Goal: Navigation & Orientation: Find specific page/section

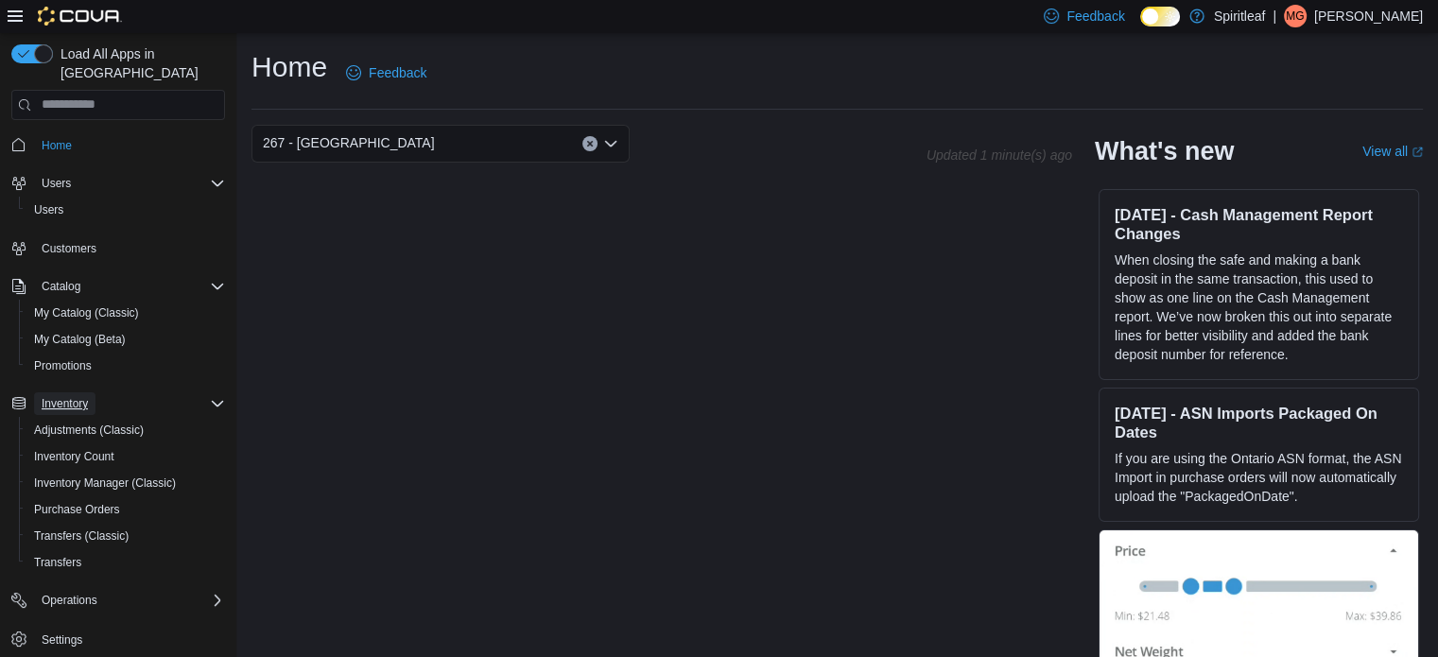
click at [81, 396] on span "Inventory" at bounding box center [65, 403] width 46 height 15
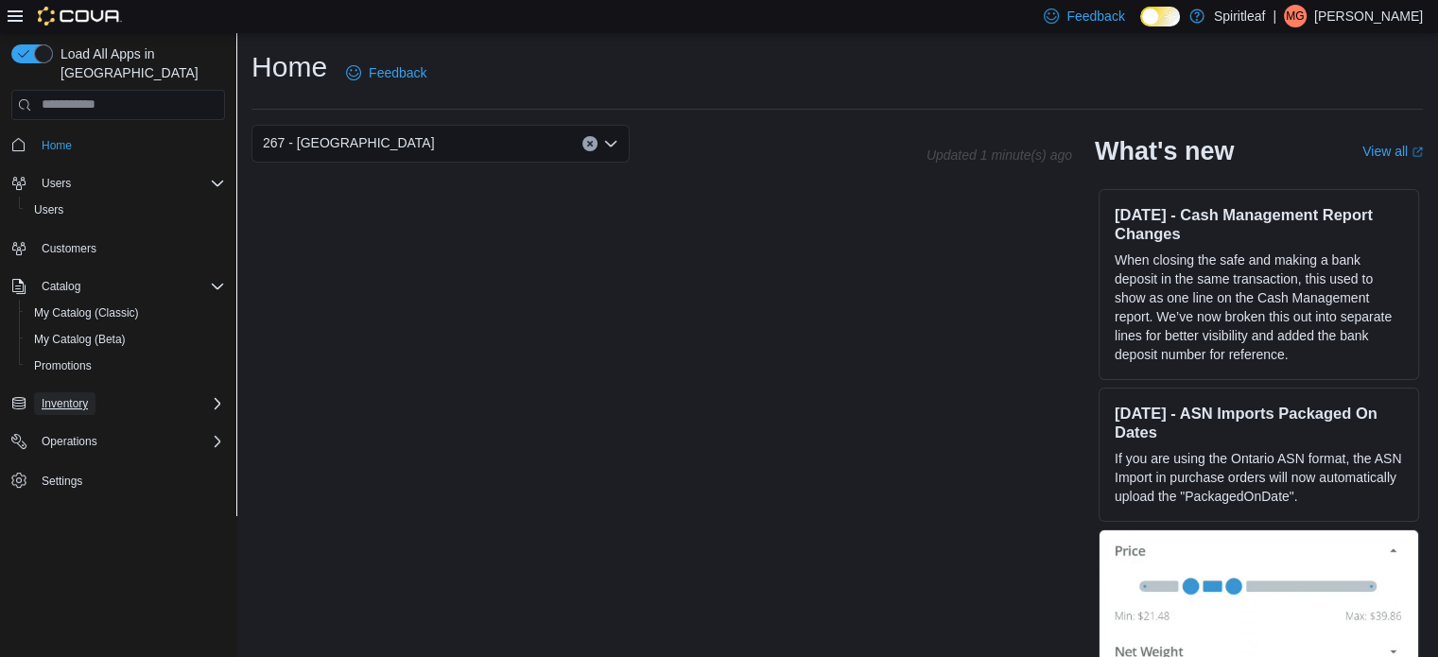
click at [81, 396] on span "Inventory" at bounding box center [65, 403] width 46 height 15
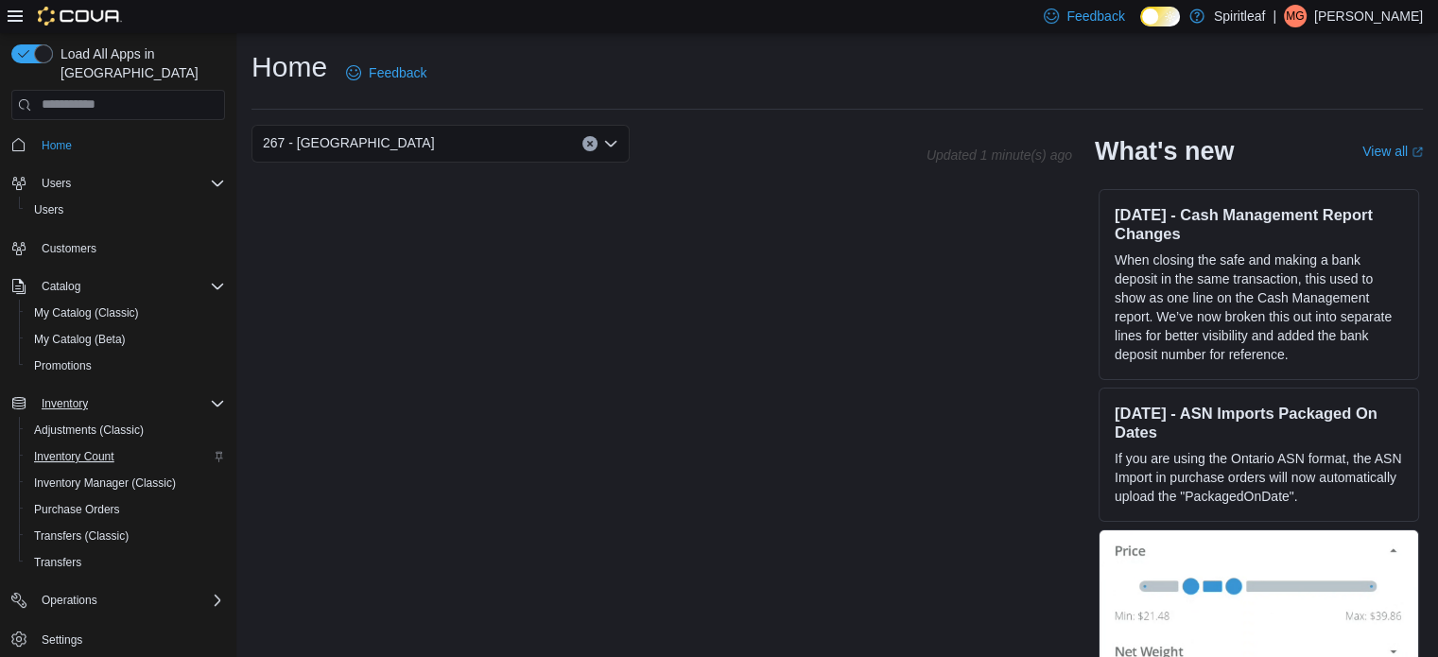
scroll to position [35, 0]
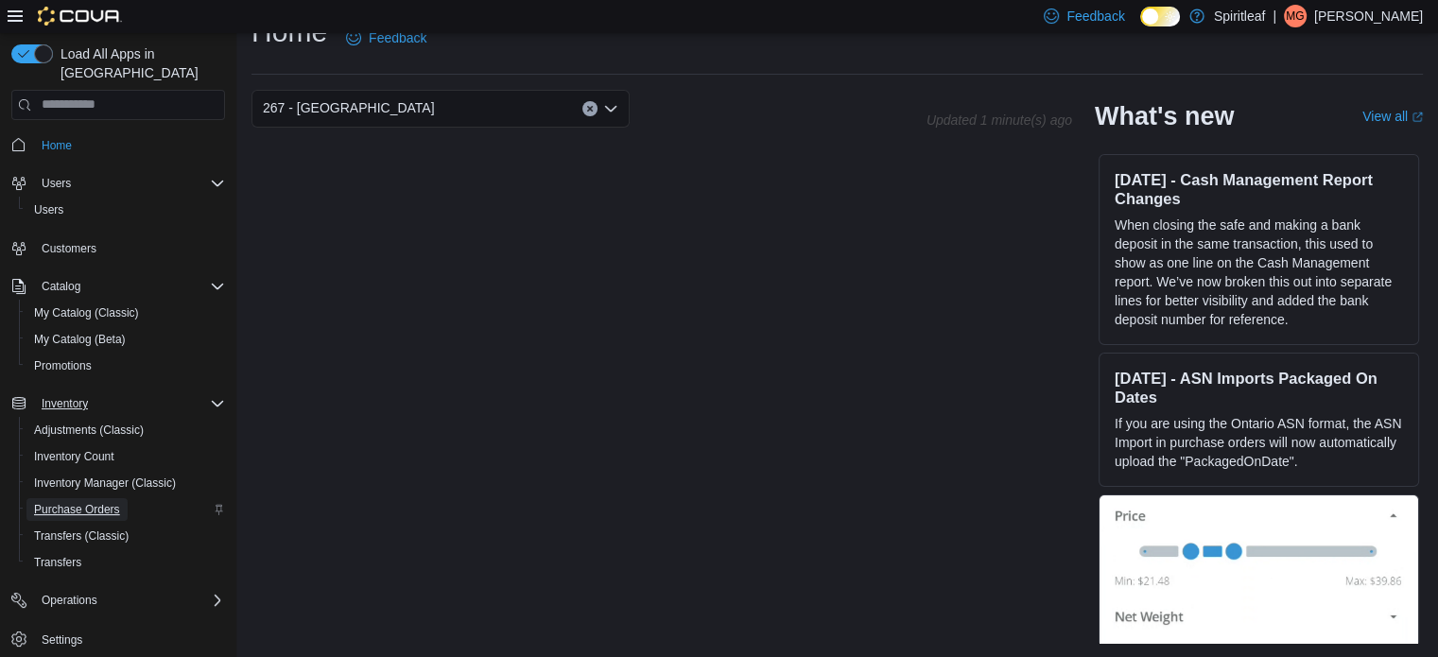
click at [93, 498] on span "Purchase Orders" at bounding box center [77, 509] width 86 height 23
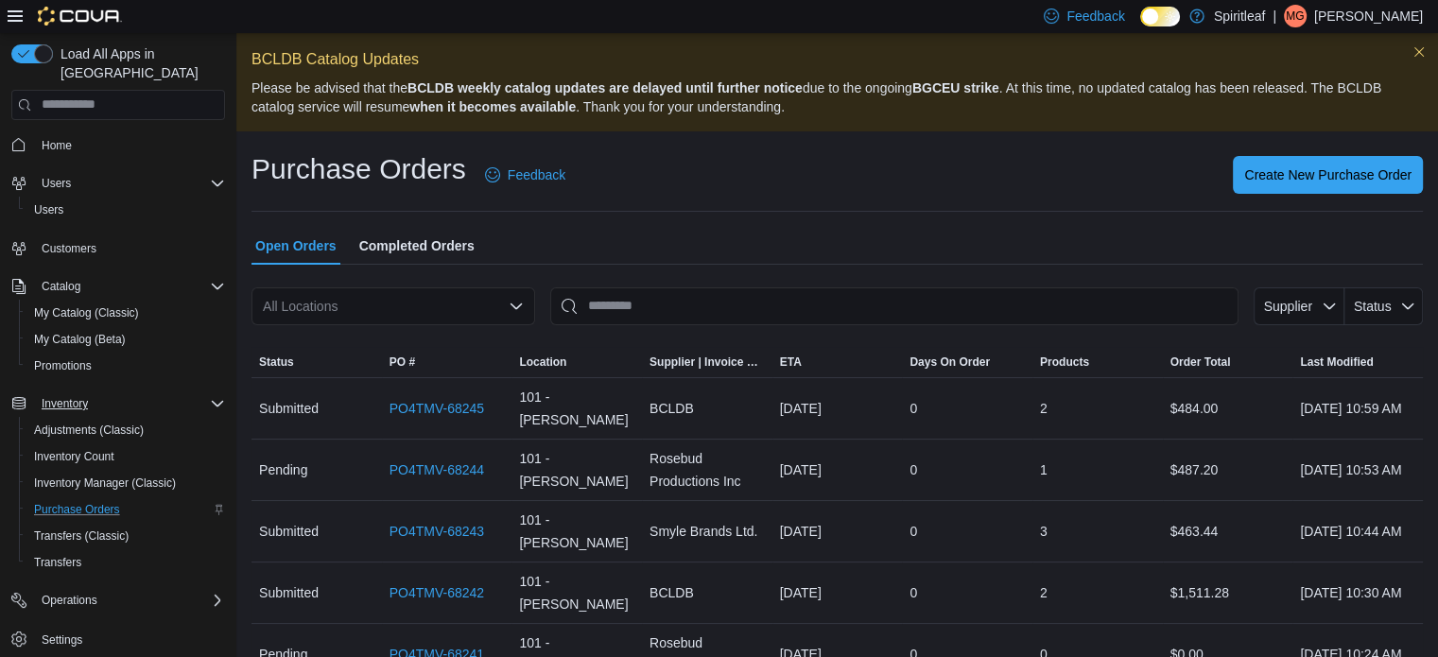
drag, startPoint x: 422, startPoint y: 310, endPoint x: 892, endPoint y: 129, distance: 504.5
click at [892, 129] on div "BCLDB Catalog Updates Please be advised that the BCLDB weekly catalog updates a…" at bounding box center [836, 82] width 1201 height 98
click at [214, 279] on icon "Complex example" at bounding box center [217, 286] width 15 height 15
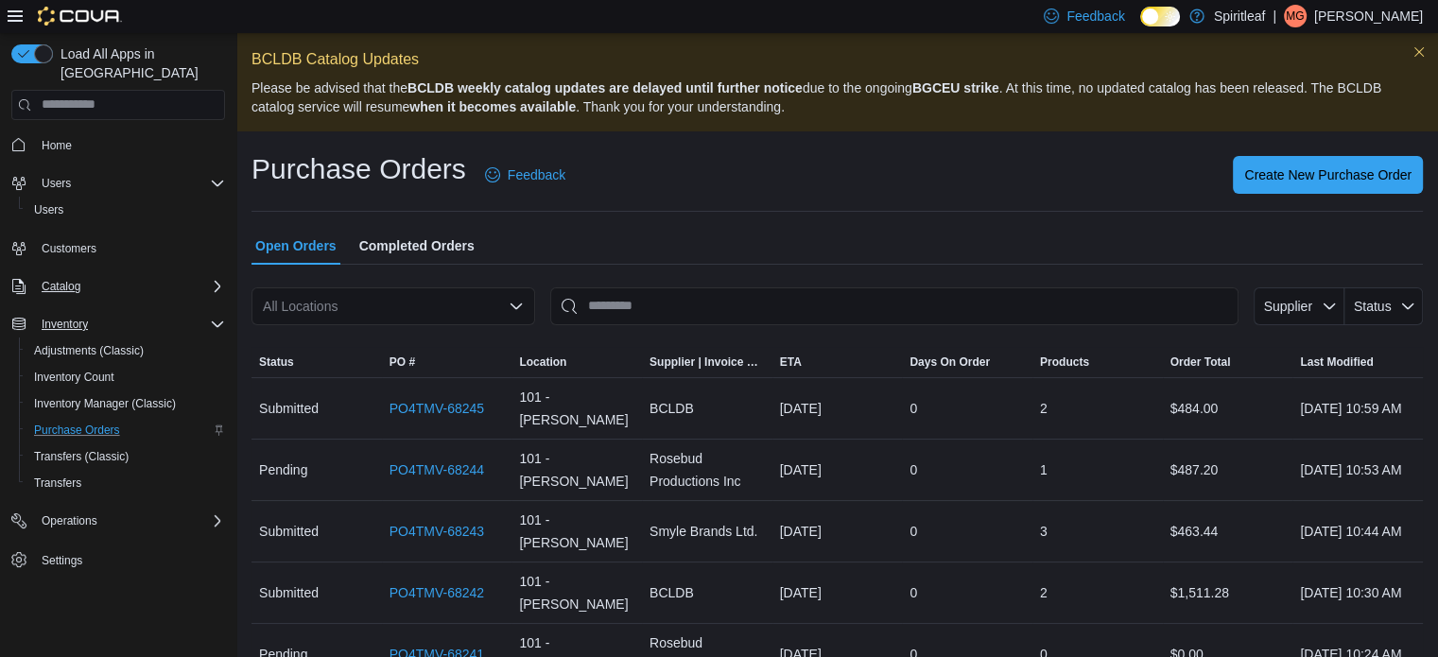
click at [215, 281] on icon "Complex example" at bounding box center [218, 286] width 6 height 11
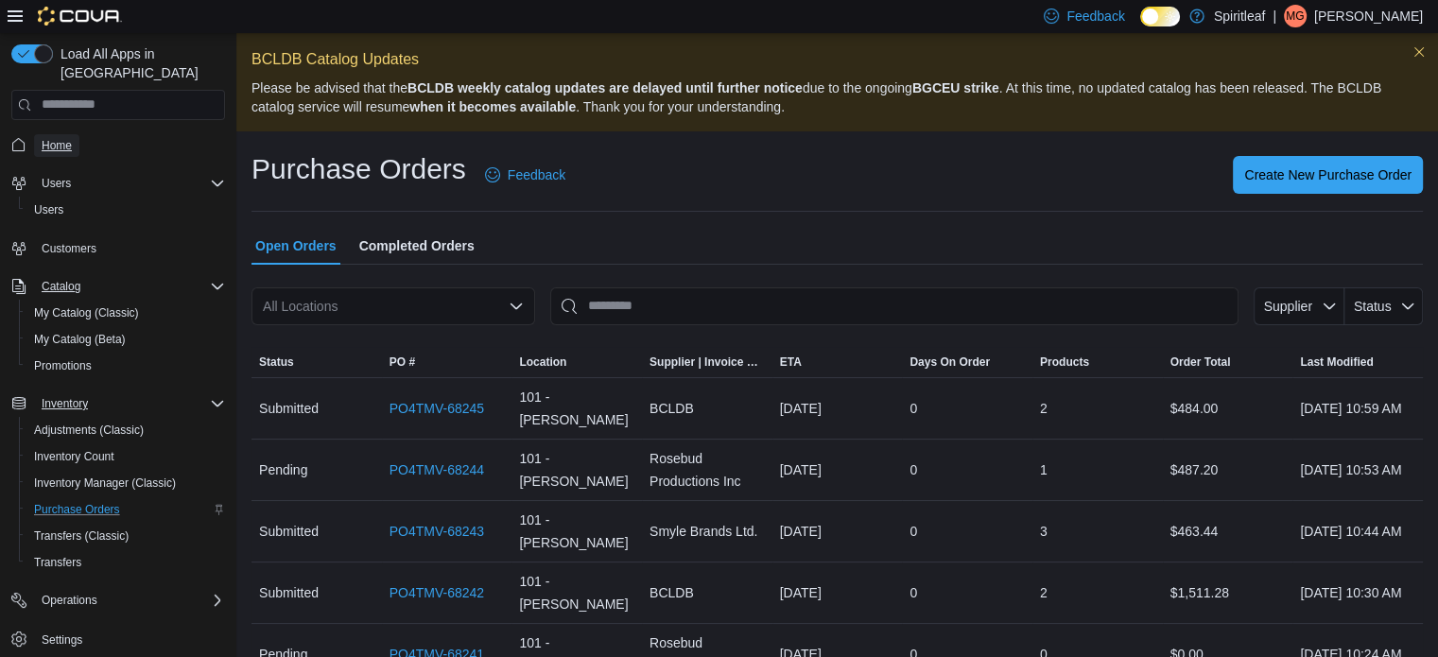
click at [61, 138] on span "Home" at bounding box center [57, 145] width 30 height 15
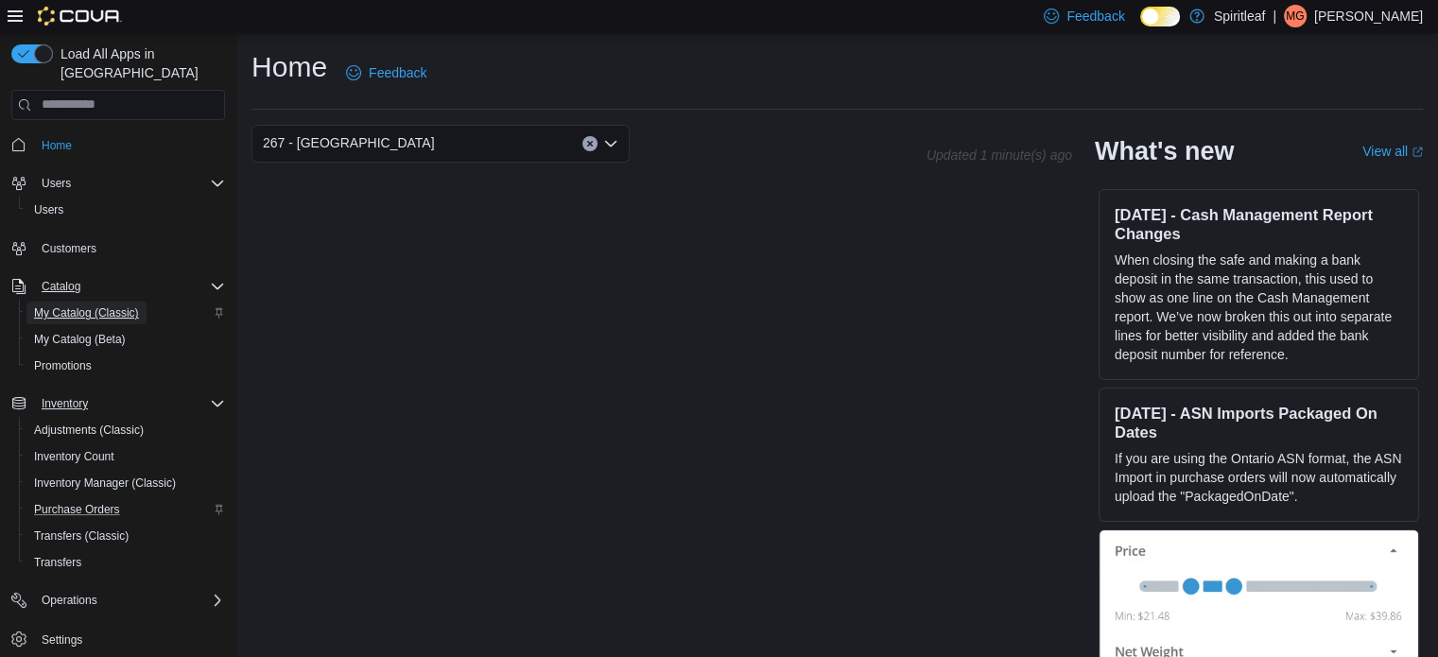
click at [95, 302] on span "My Catalog (Classic)" at bounding box center [86, 313] width 105 height 23
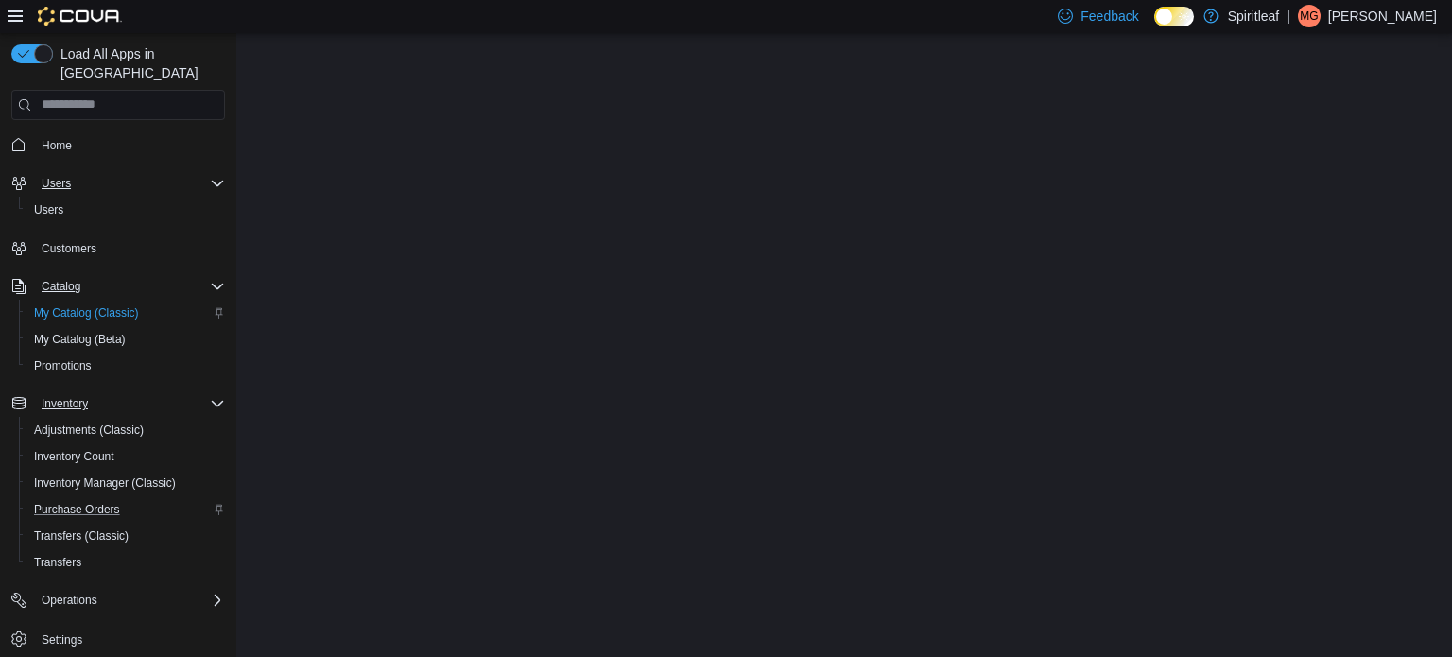
click at [209, 172] on div "Users" at bounding box center [129, 183] width 191 height 23
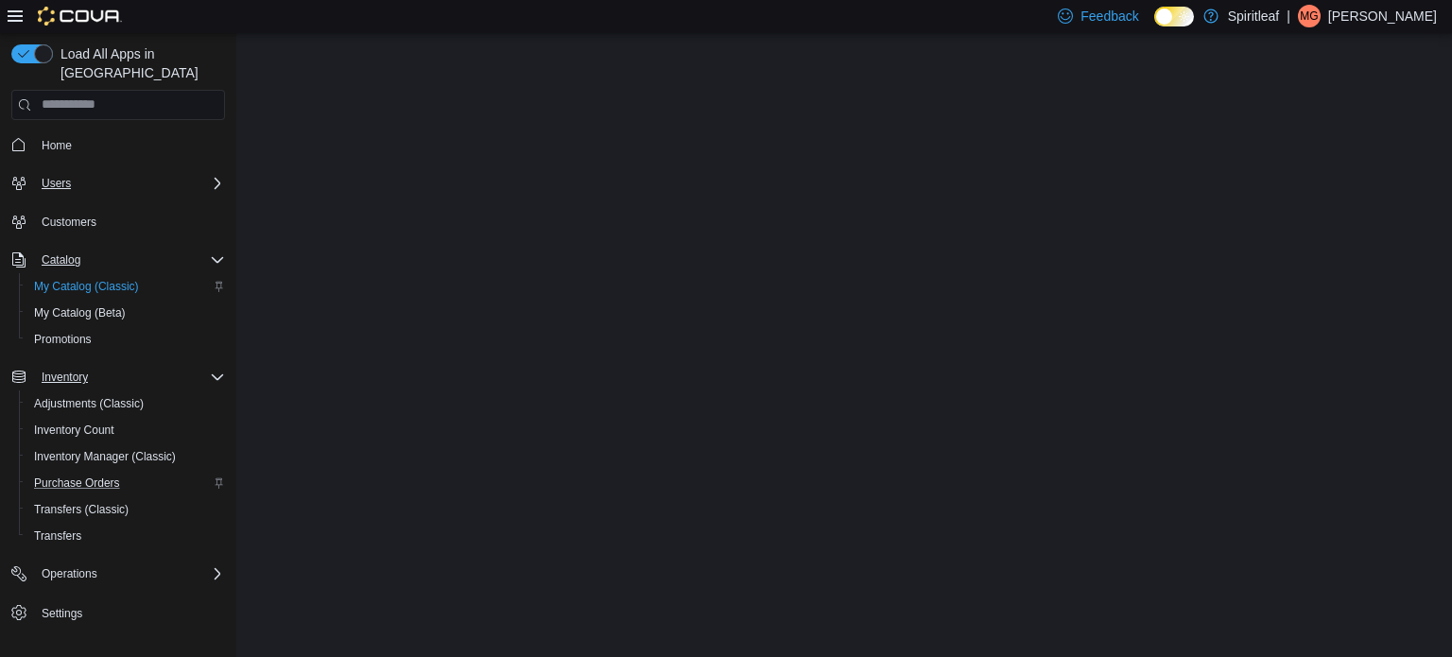
click at [209, 172] on div "Users" at bounding box center [129, 183] width 191 height 23
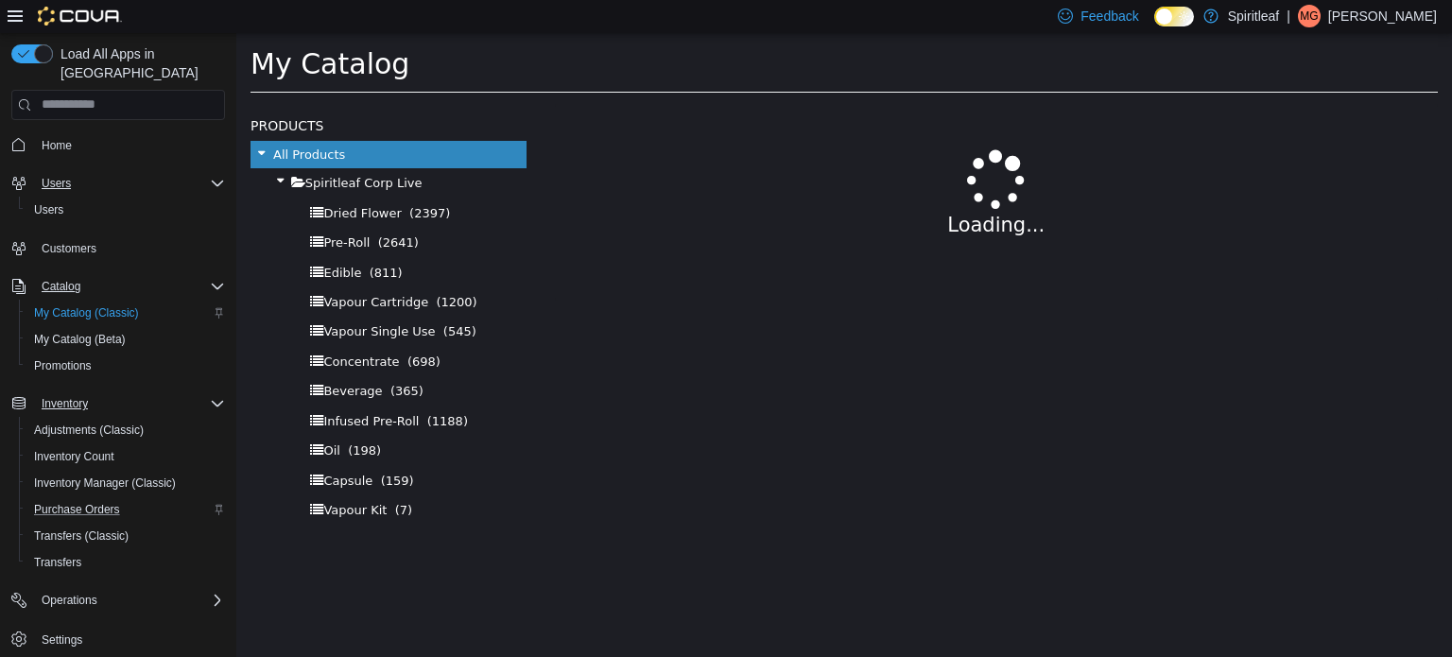
select select "**********"
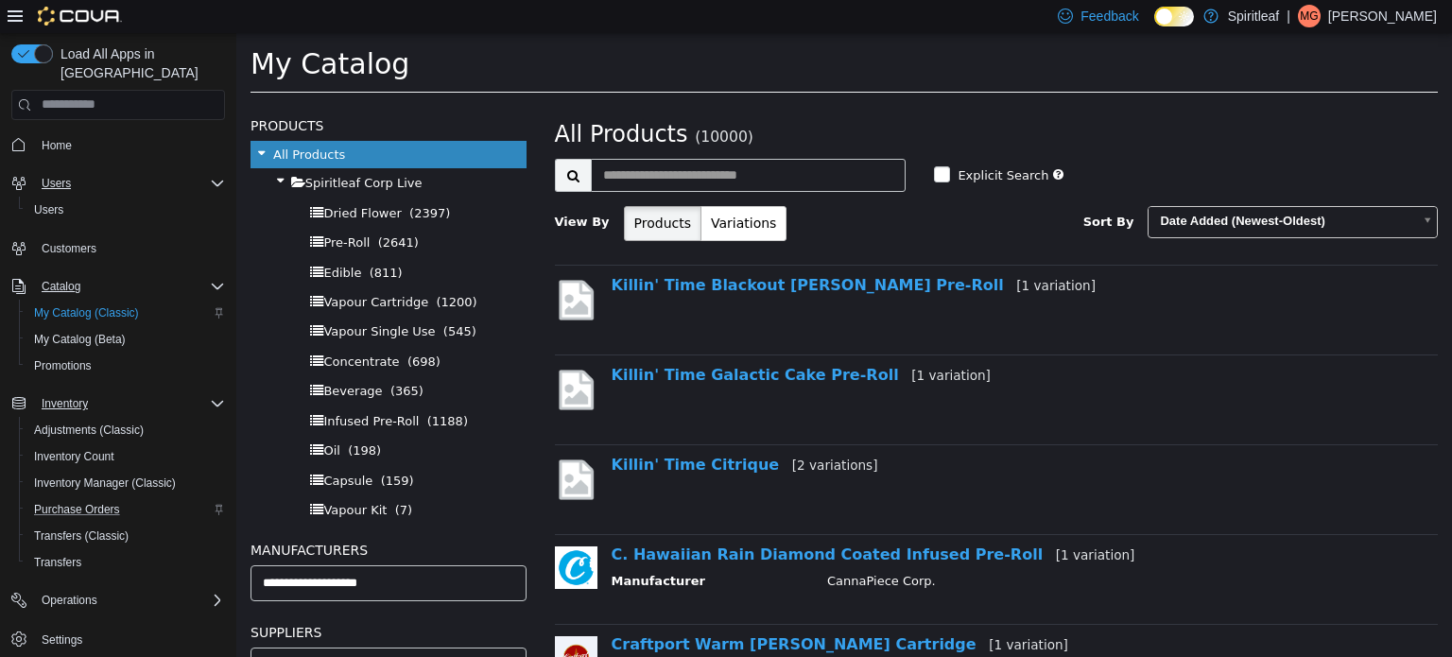
click at [209, 172] on div "Users" at bounding box center [129, 183] width 191 height 23
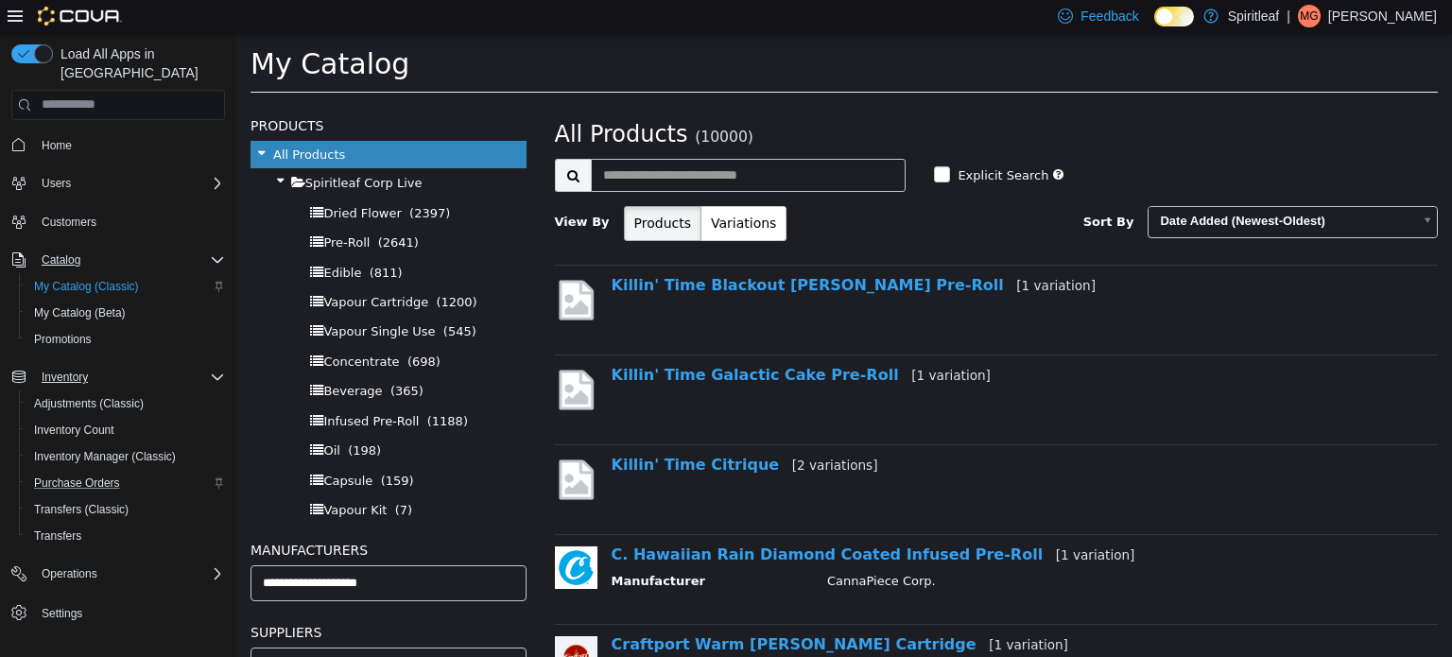
click at [98, 366] on div "Inventory" at bounding box center [129, 377] width 191 height 23
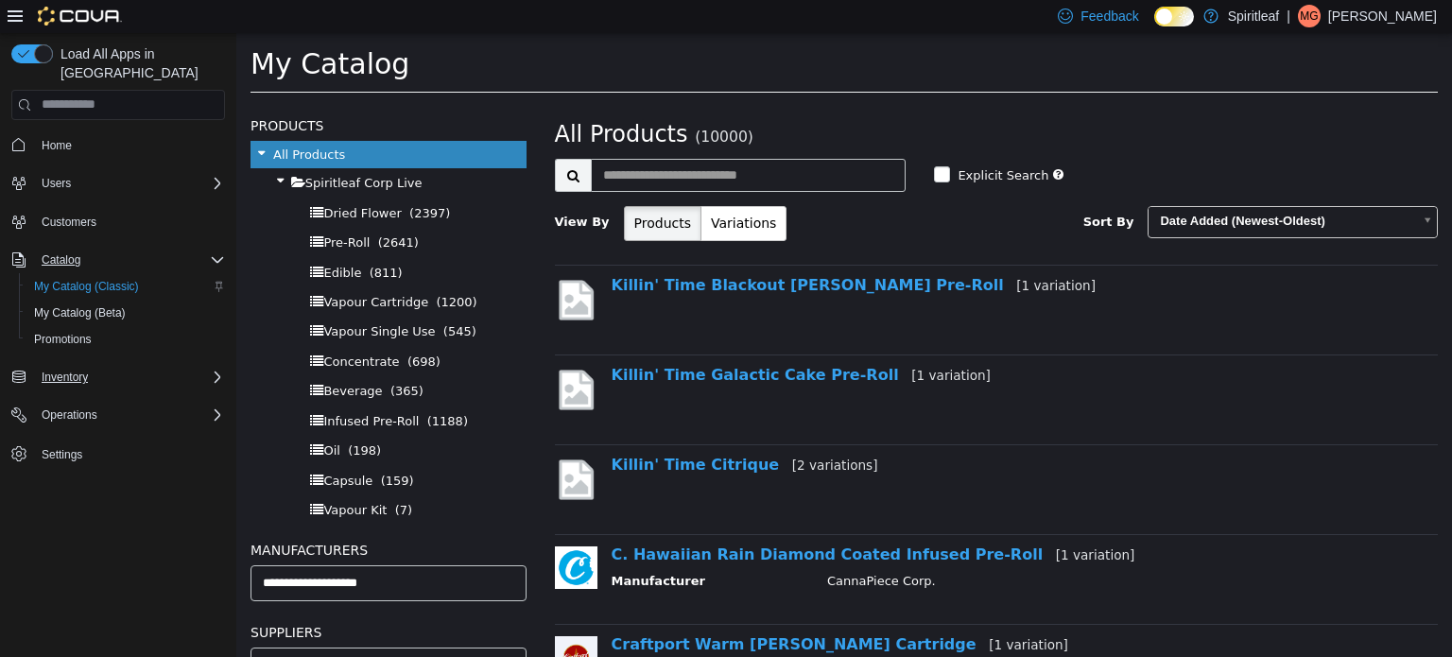
click at [98, 366] on div "Inventory" at bounding box center [129, 377] width 191 height 23
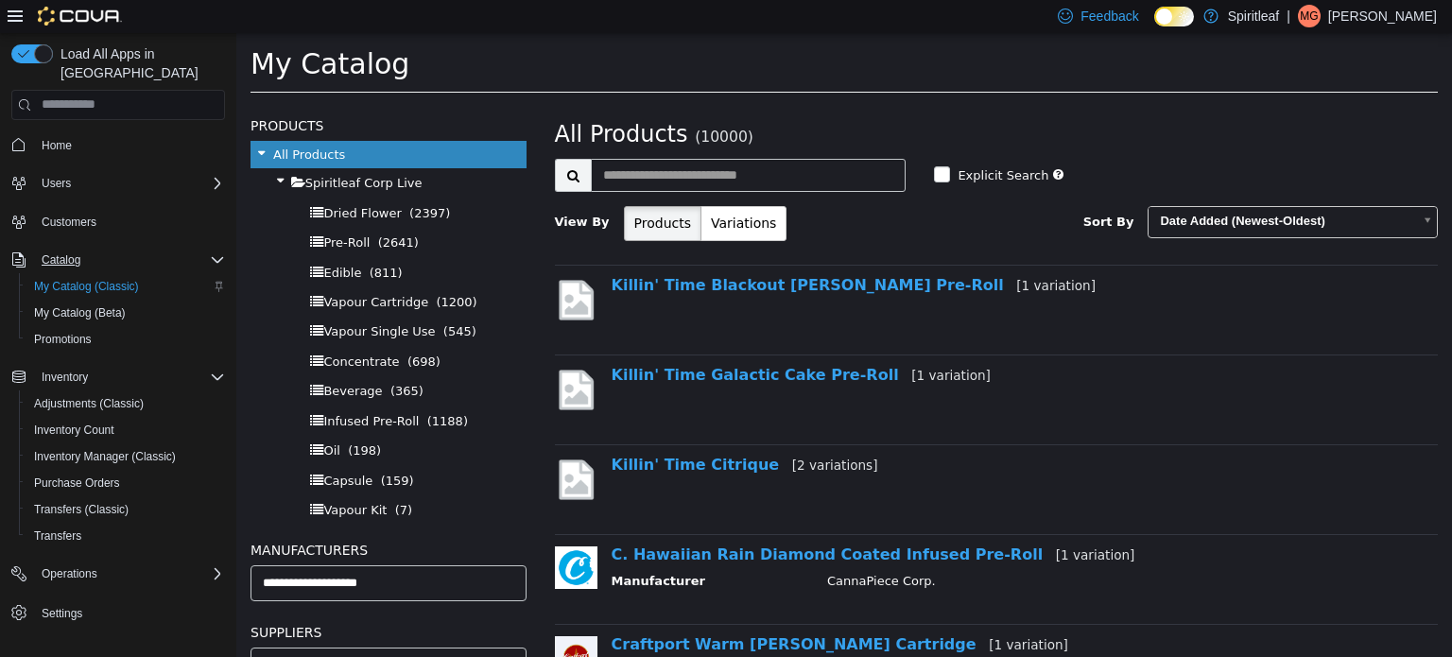
click at [122, 249] on div "Catalog" at bounding box center [129, 260] width 191 height 23
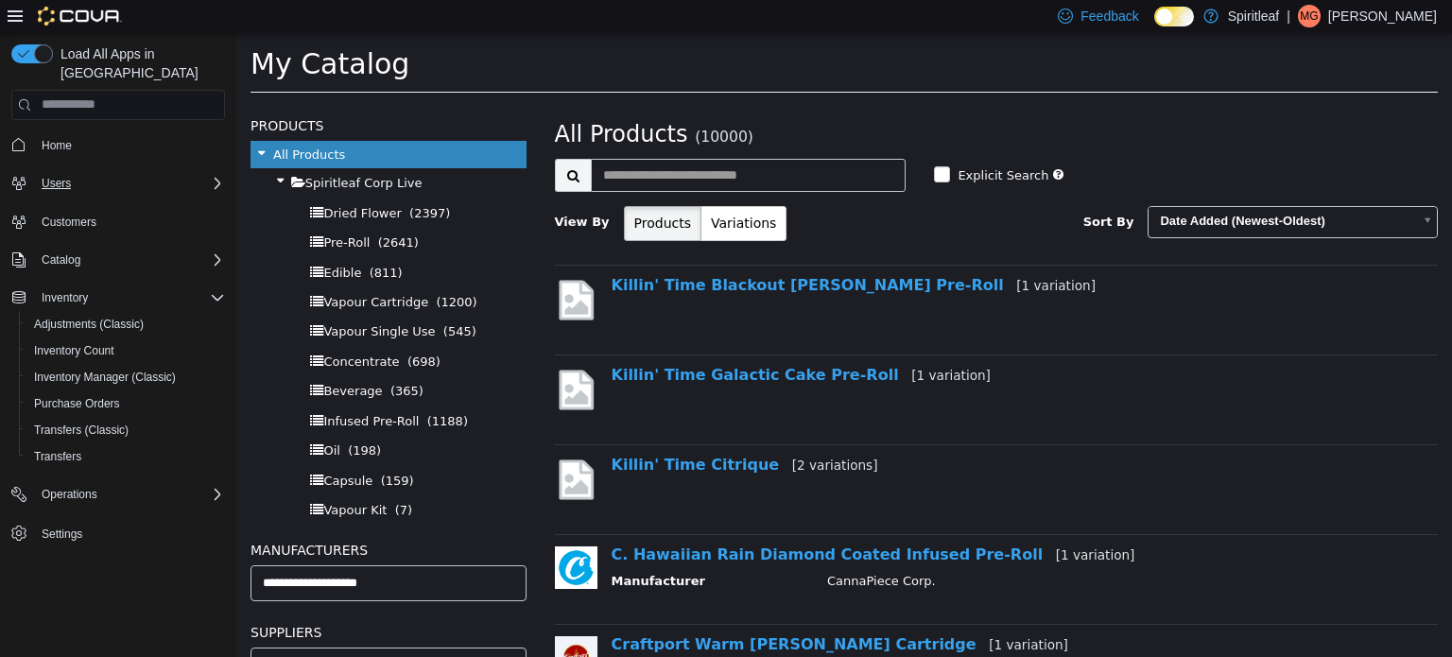
click at [117, 172] on div "Users" at bounding box center [129, 183] width 191 height 23
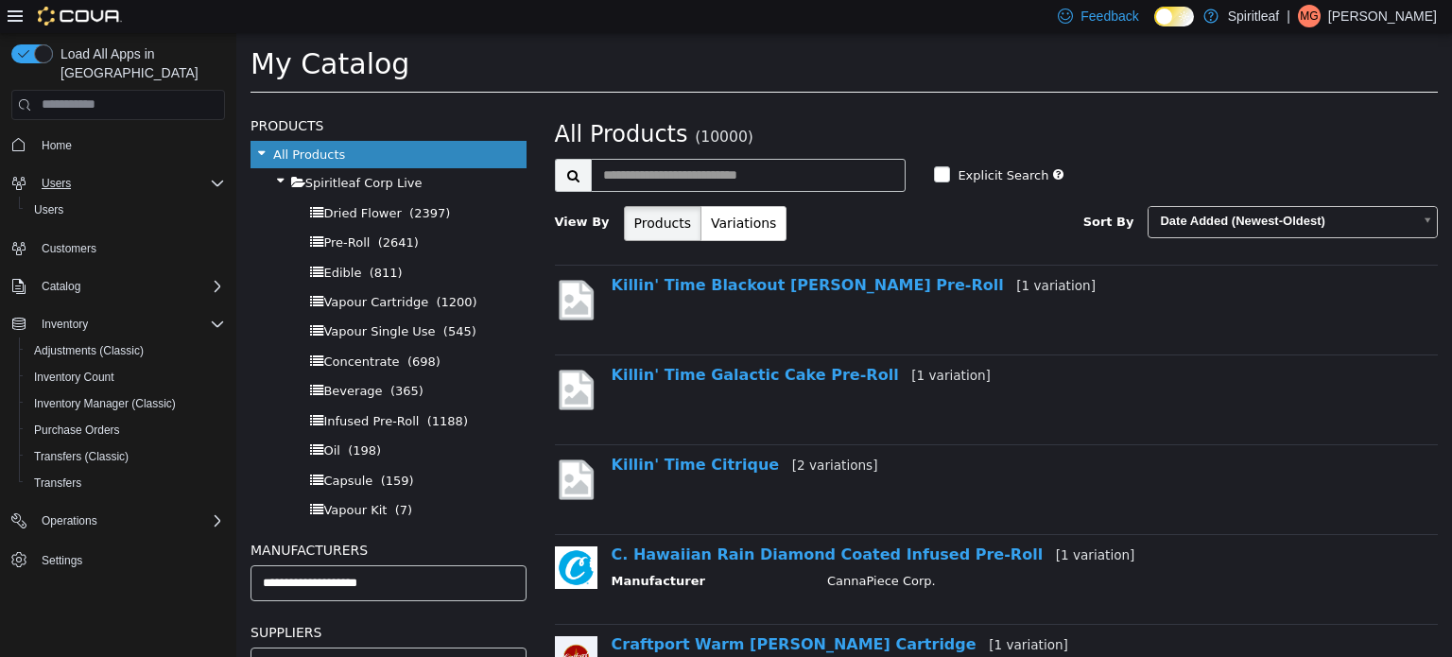
click at [117, 172] on div "Users" at bounding box center [129, 183] width 191 height 23
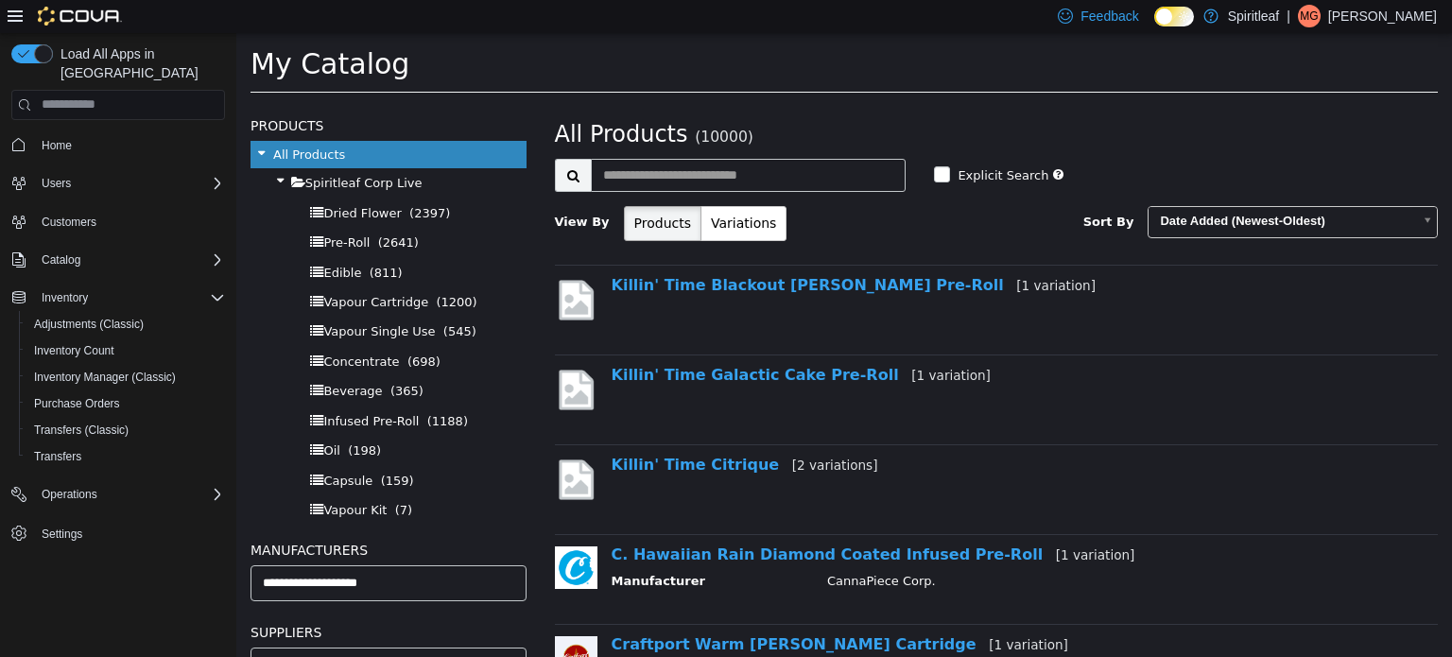
click at [106, 210] on span "Customers" at bounding box center [129, 222] width 191 height 24
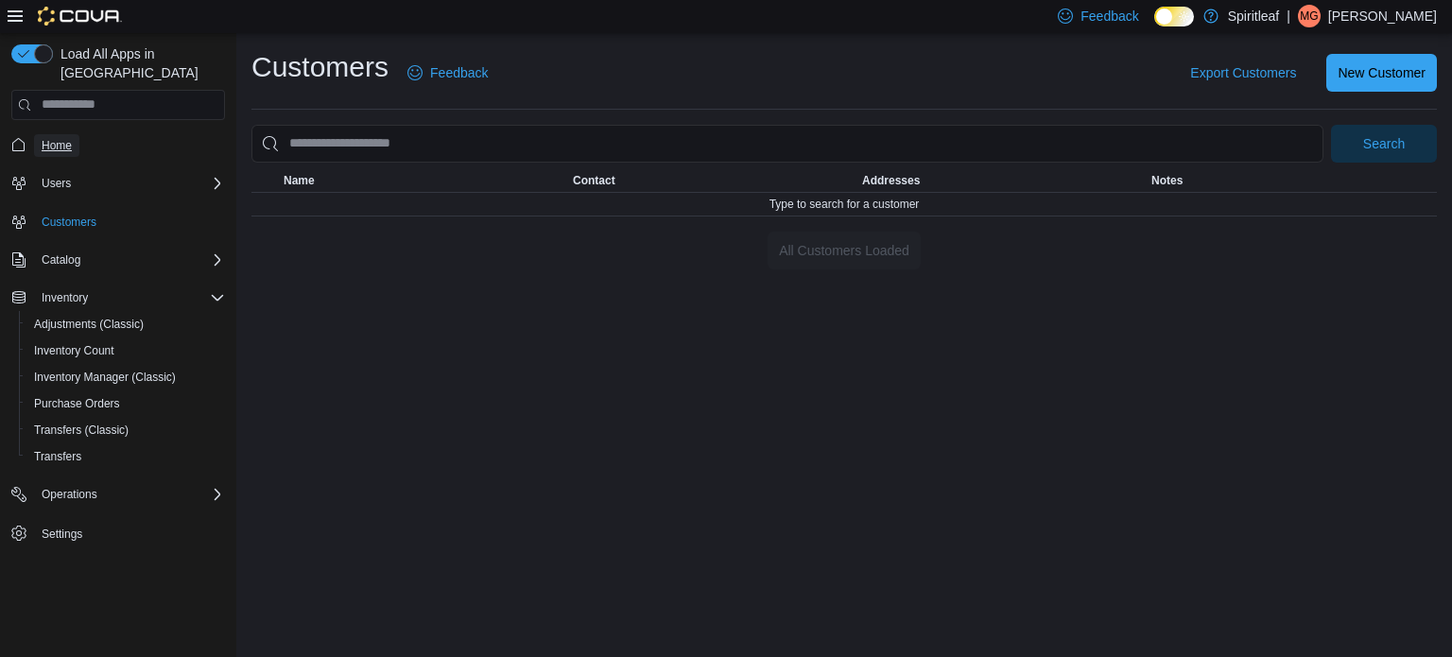
click at [78, 134] on link "Home" at bounding box center [56, 145] width 45 height 23
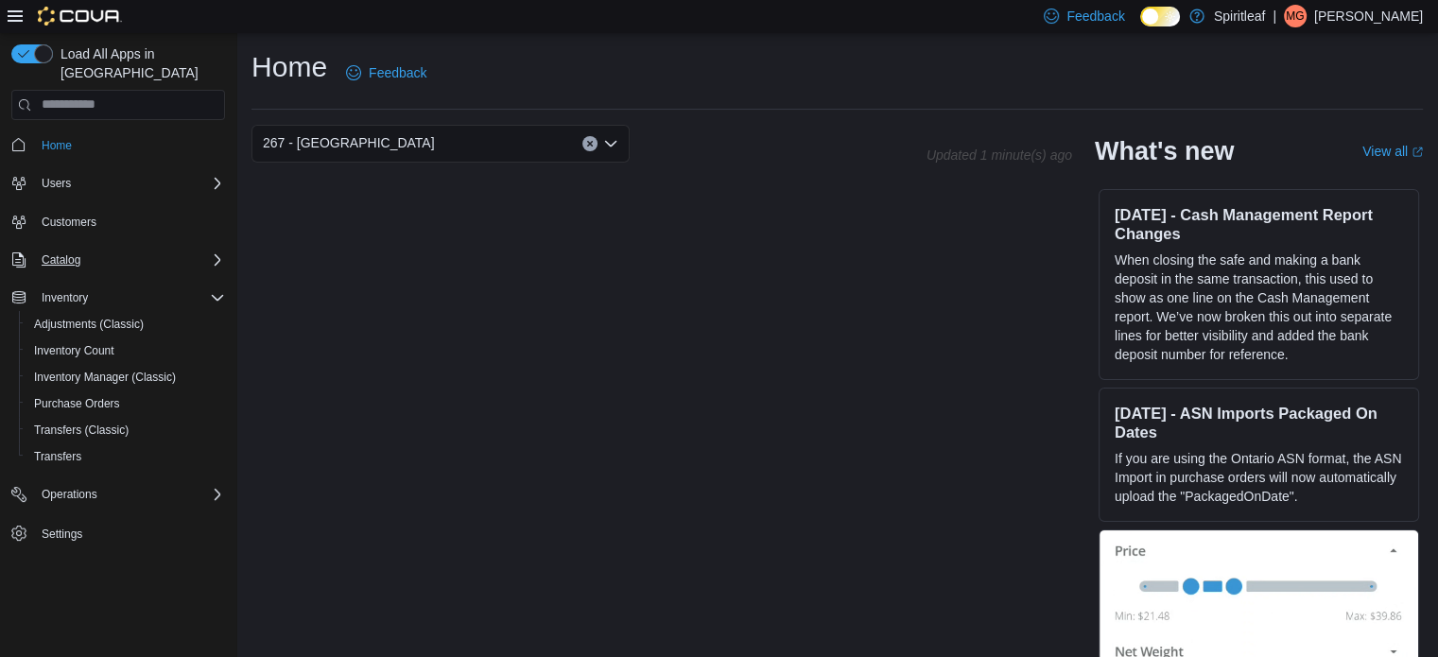
click at [105, 249] on div "Catalog" at bounding box center [129, 260] width 191 height 23
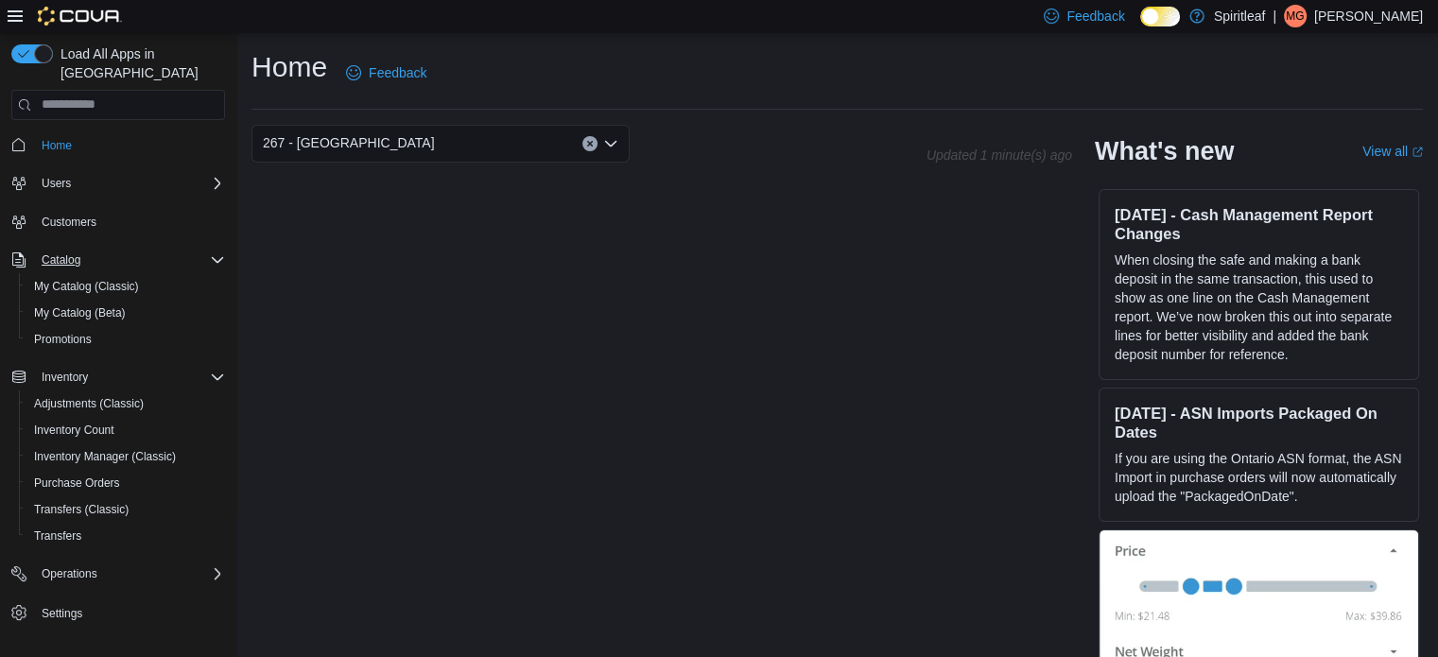
click at [105, 249] on div "Catalog" at bounding box center [129, 260] width 191 height 23
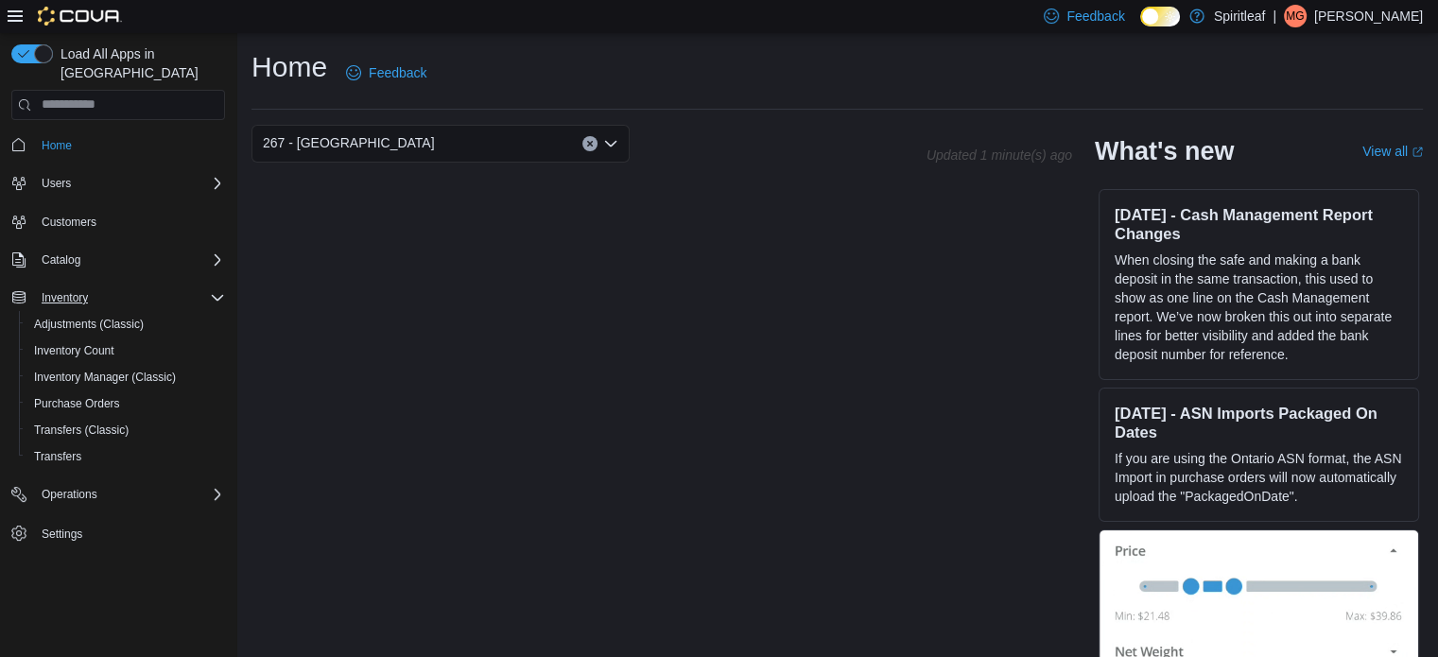
click at [120, 286] on div "Inventory" at bounding box center [129, 297] width 191 height 23
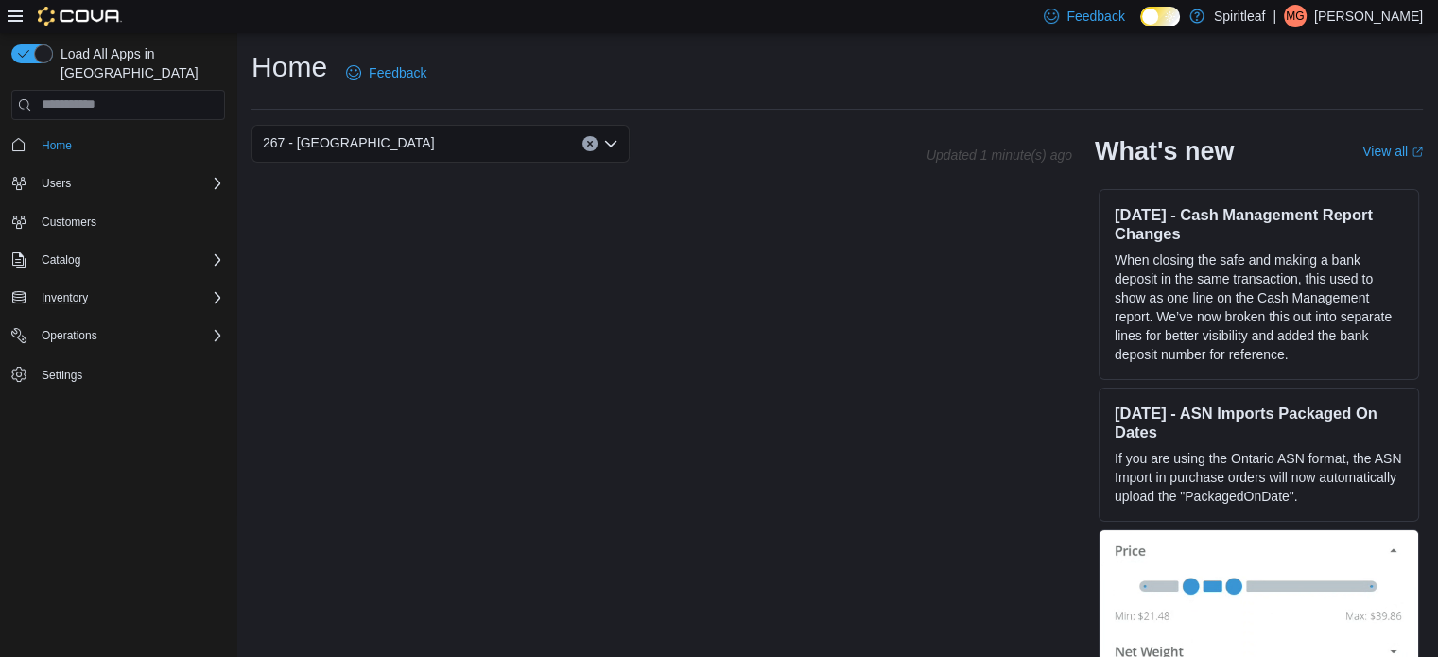
click at [120, 286] on div "Inventory" at bounding box center [129, 297] width 191 height 23
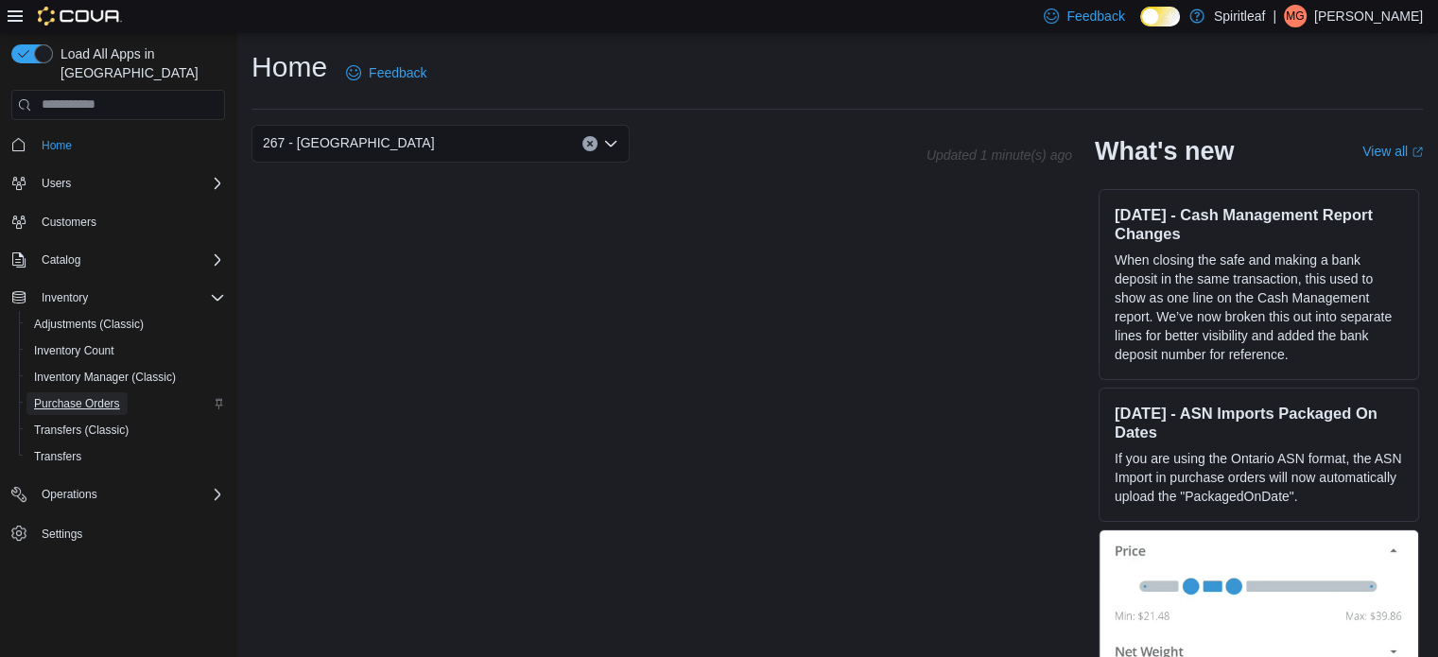
click at [84, 396] on span "Purchase Orders" at bounding box center [77, 403] width 86 height 15
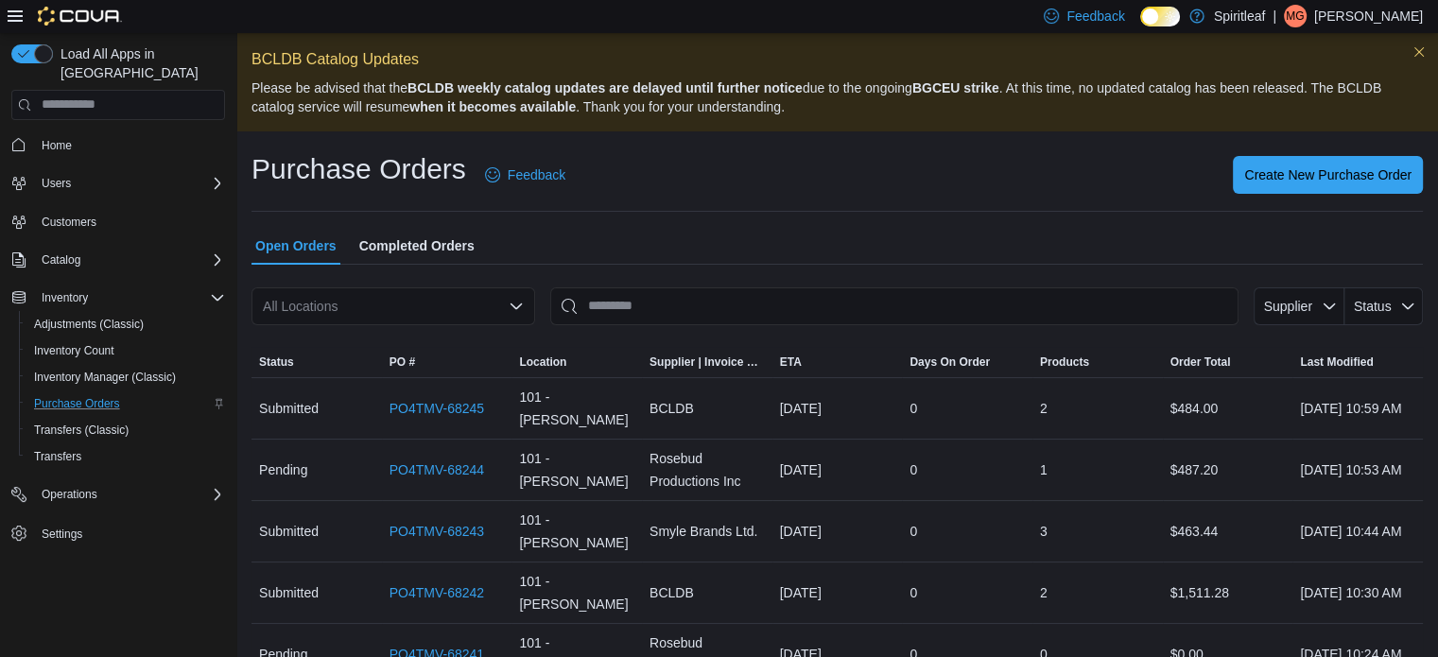
click at [14, 14] on icon at bounding box center [15, 16] width 15 height 15
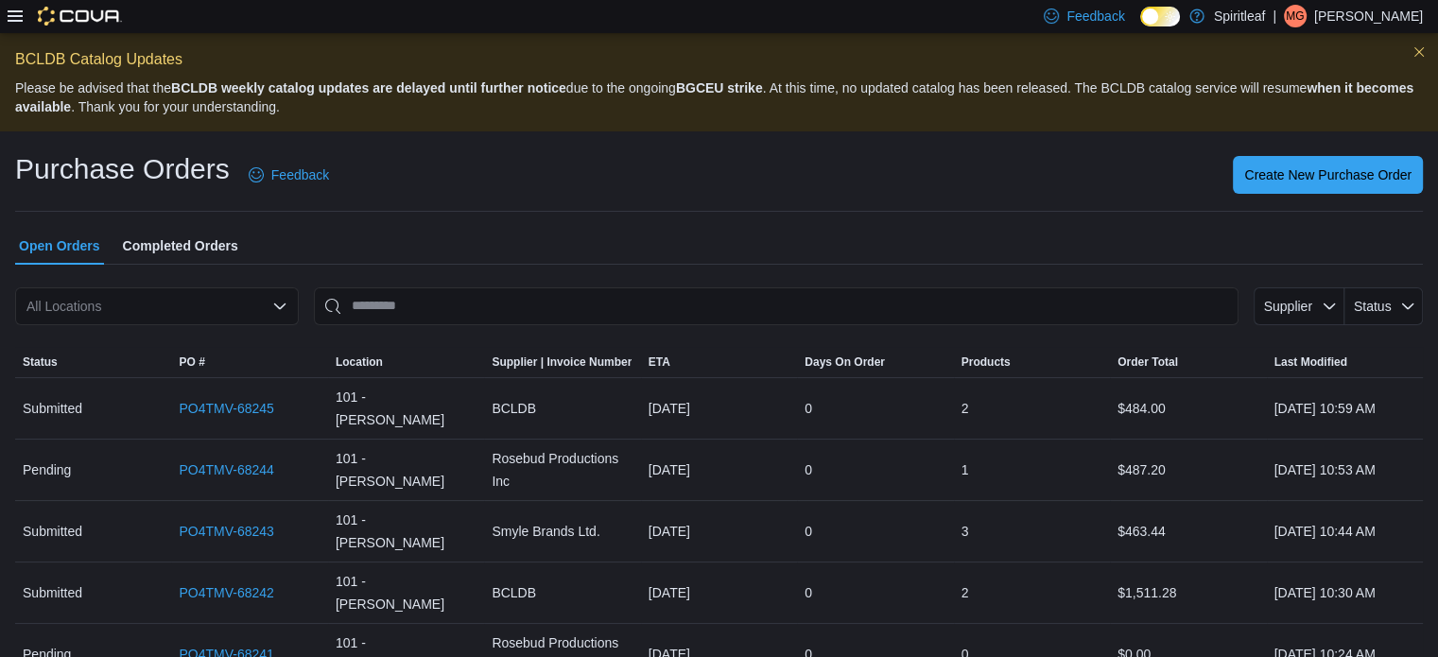
click at [14, 14] on icon at bounding box center [15, 16] width 15 height 15
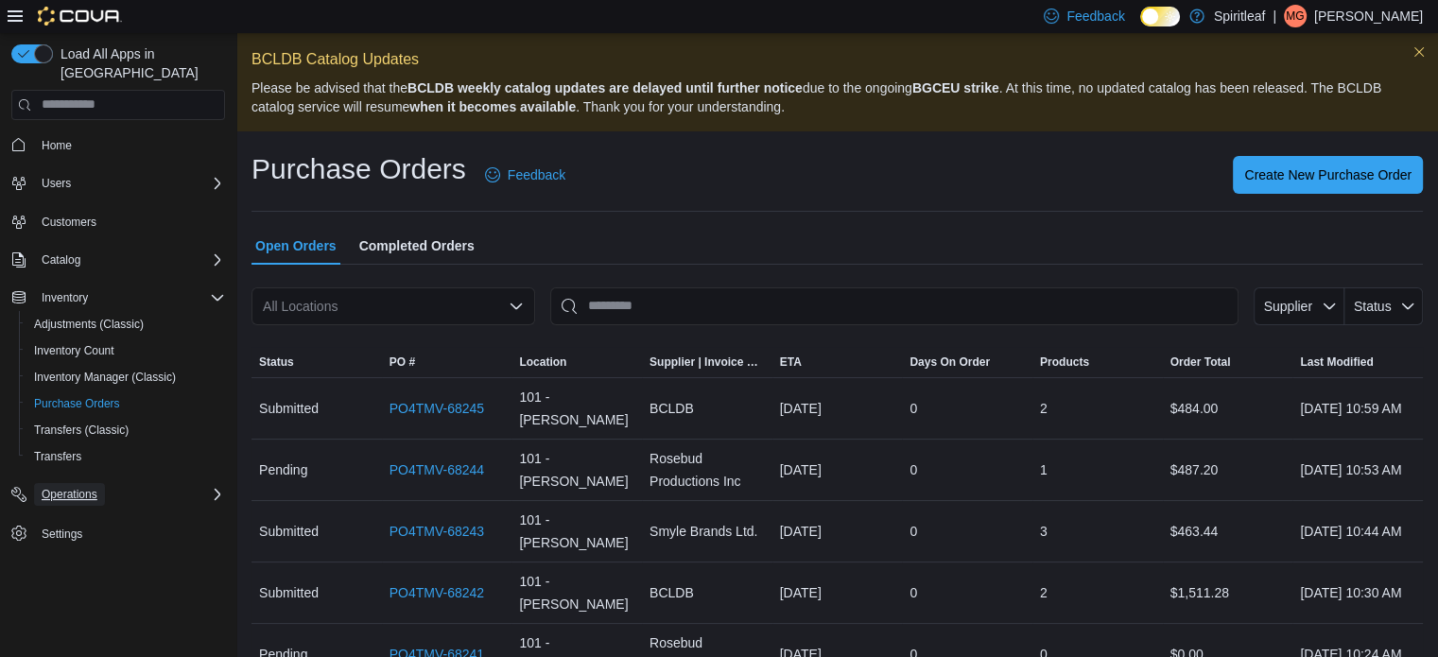
click at [94, 487] on span "Operations" at bounding box center [70, 494] width 56 height 15
click at [95, 249] on div "Catalog" at bounding box center [129, 260] width 191 height 23
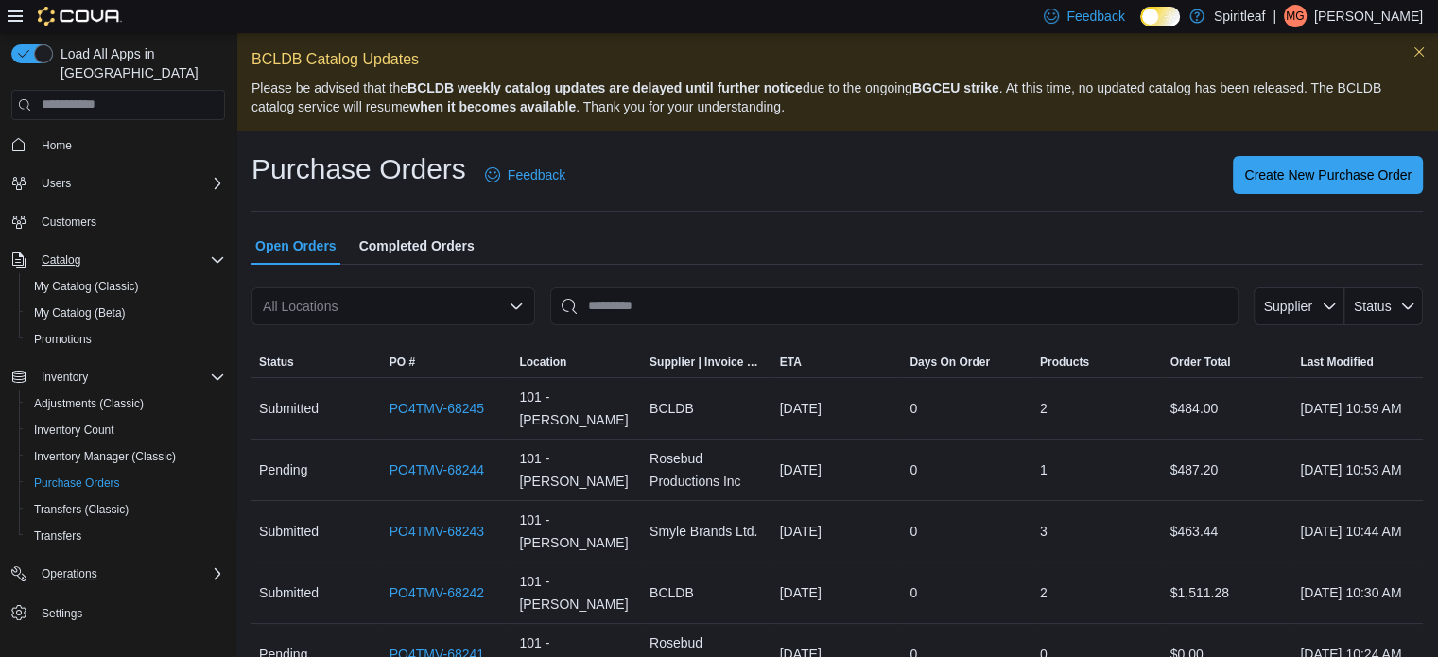
drag, startPoint x: 95, startPoint y: 247, endPoint x: 95, endPoint y: 257, distance: 10.4
click at [95, 249] on div "Catalog" at bounding box center [129, 260] width 191 height 23
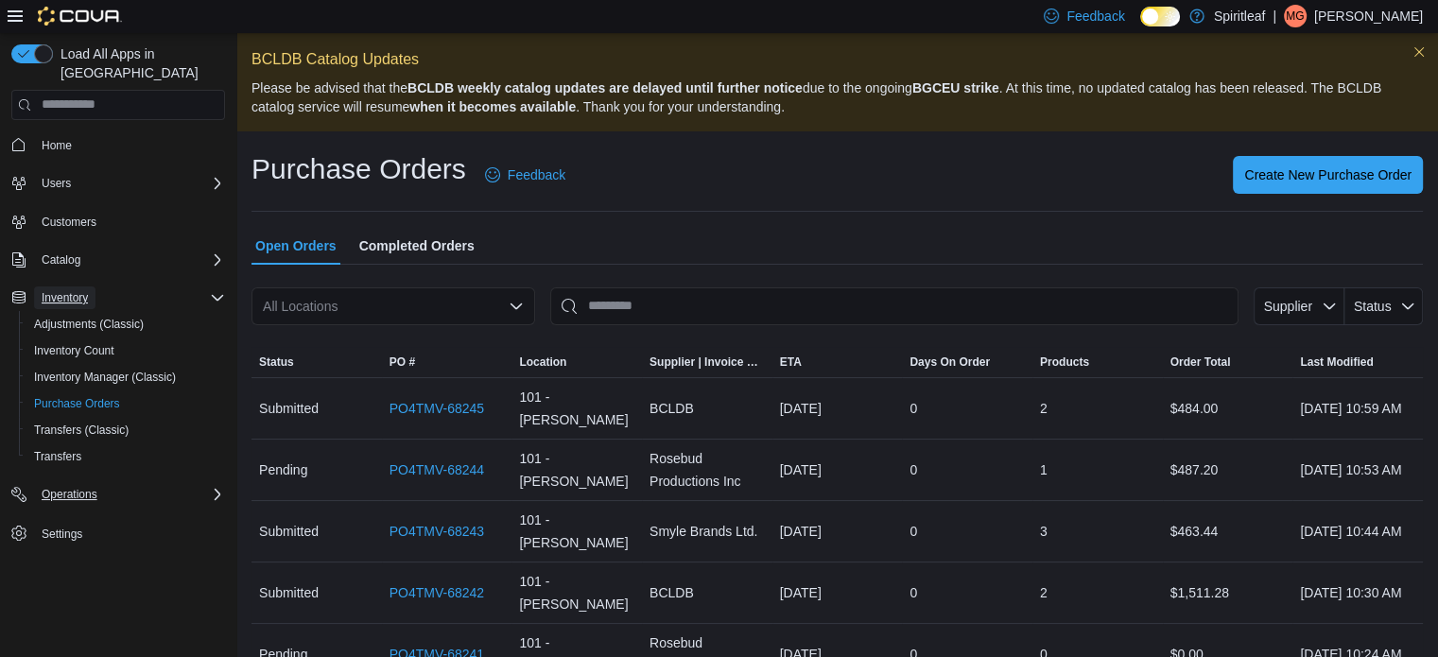
click at [90, 286] on button "Inventory" at bounding box center [64, 297] width 61 height 23
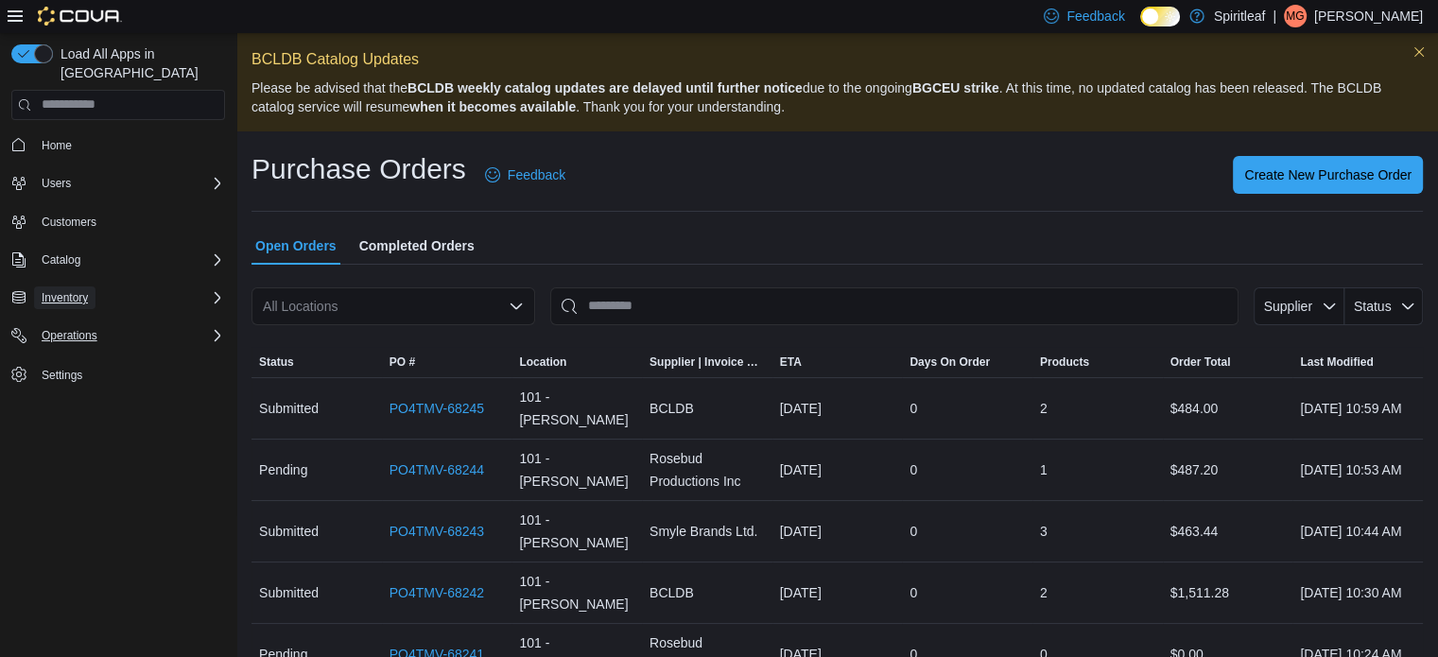
click at [90, 286] on button "Inventory" at bounding box center [64, 297] width 61 height 23
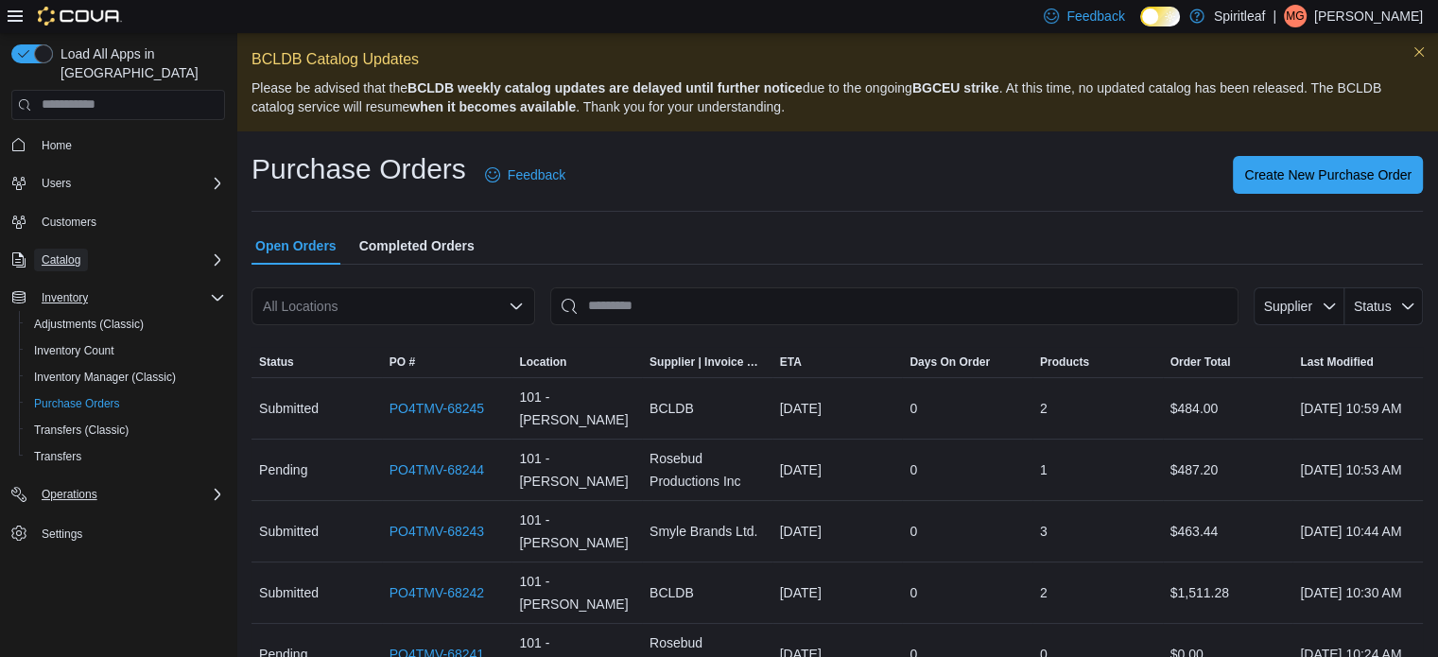
click at [82, 249] on button "Catalog" at bounding box center [61, 260] width 54 height 23
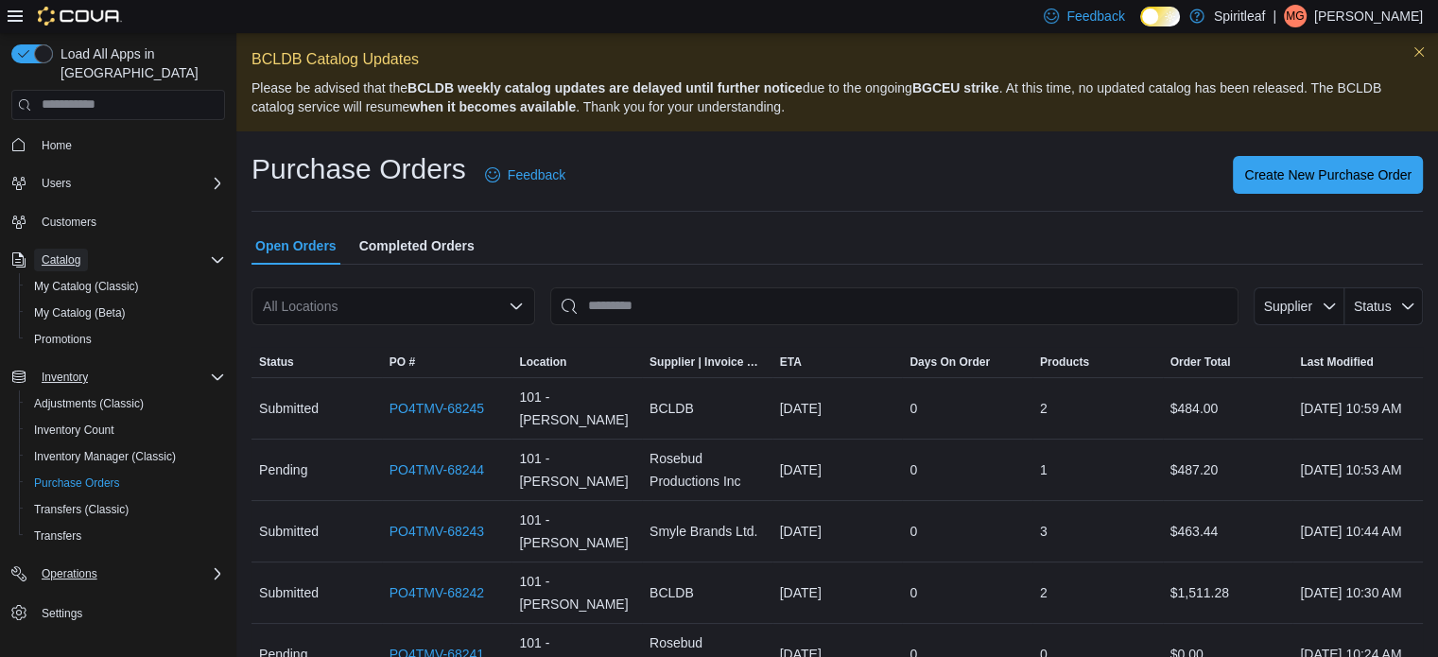
click at [82, 249] on button "Catalog" at bounding box center [61, 260] width 54 height 23
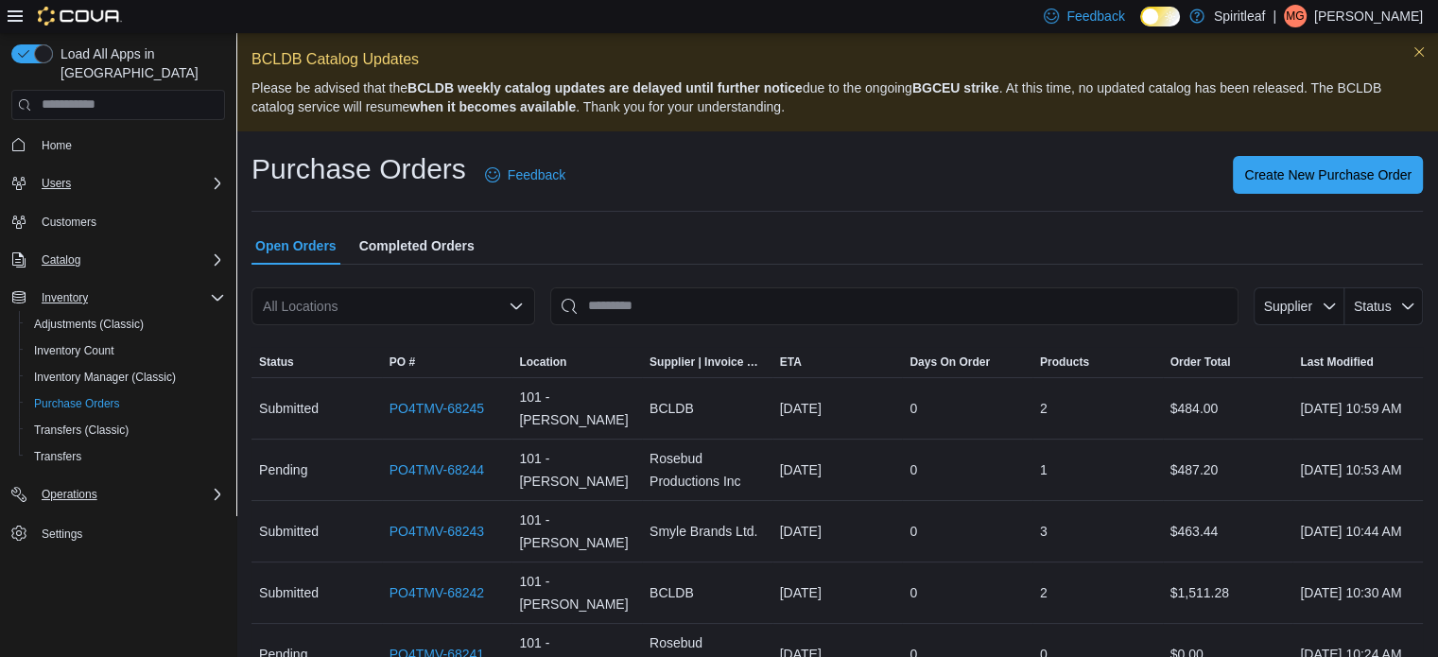
click at [79, 172] on div "Users" at bounding box center [129, 183] width 191 height 23
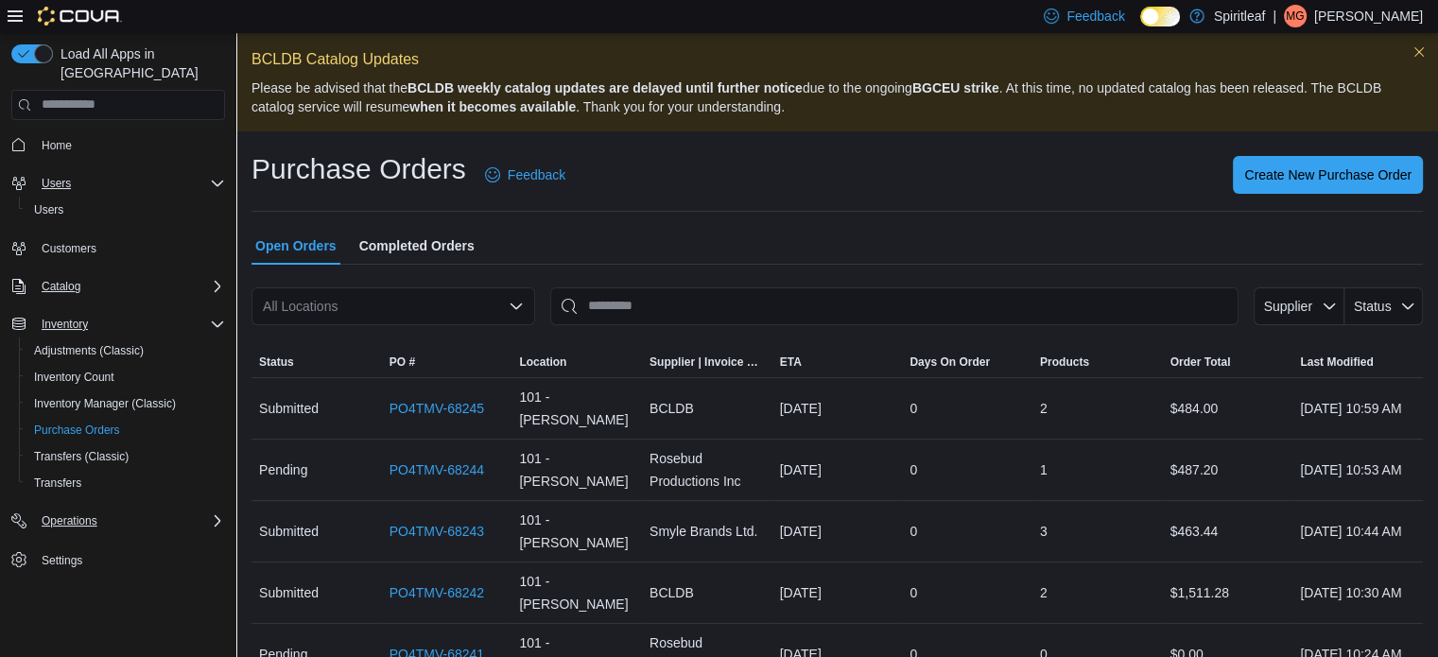
click at [79, 172] on div "Users" at bounding box center [129, 183] width 191 height 23
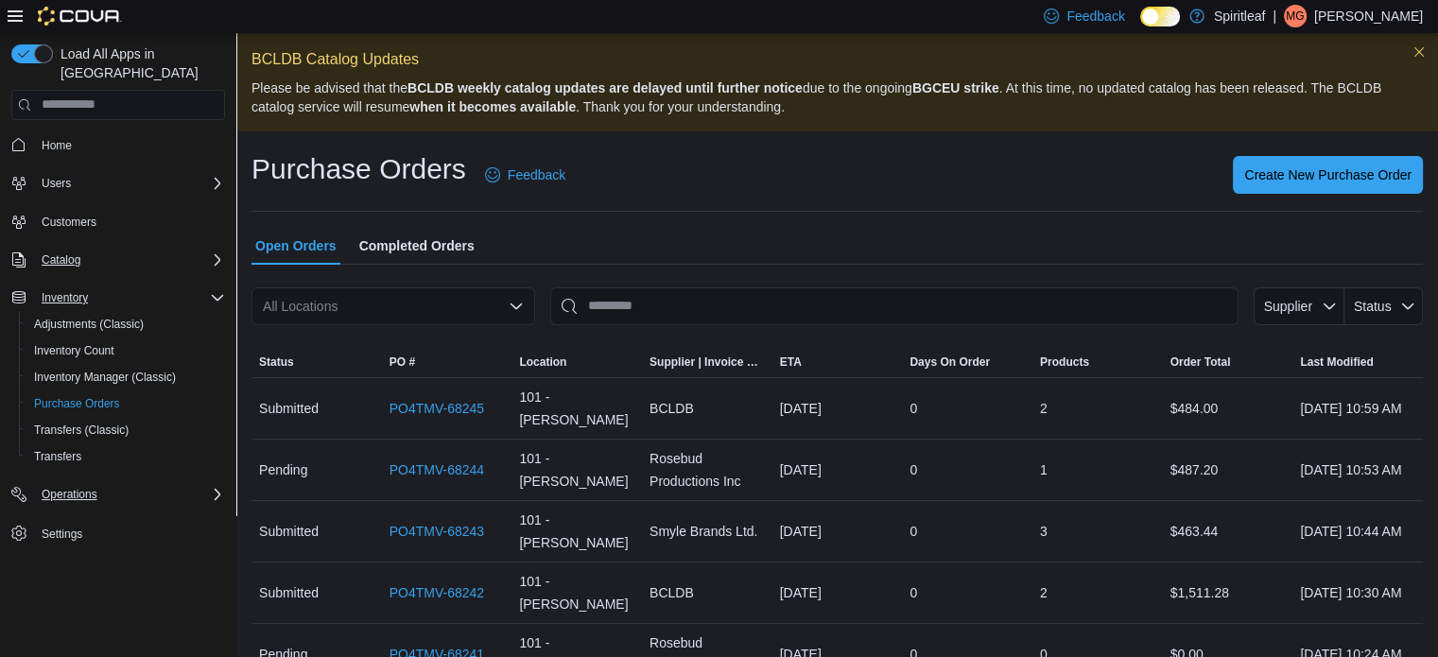
click at [202, 286] on div "Inventory" at bounding box center [129, 297] width 191 height 23
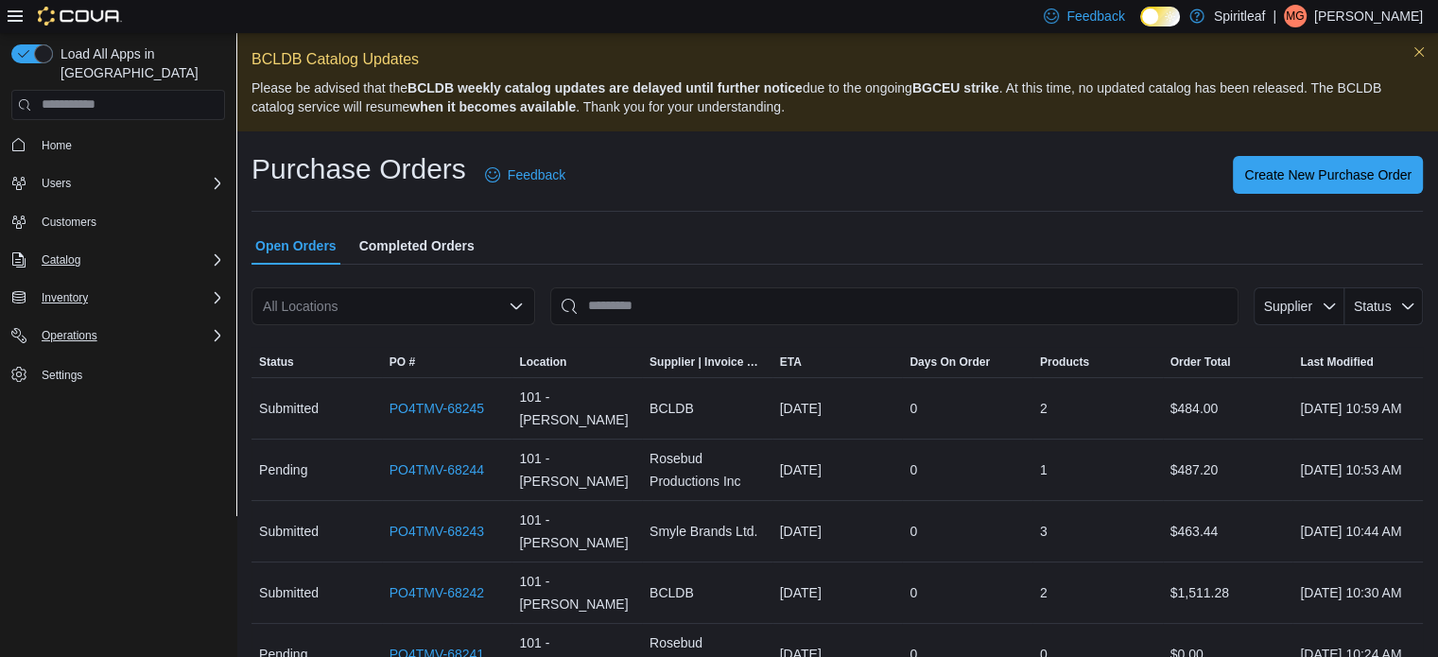
click at [202, 286] on div "Inventory" at bounding box center [129, 297] width 191 height 23
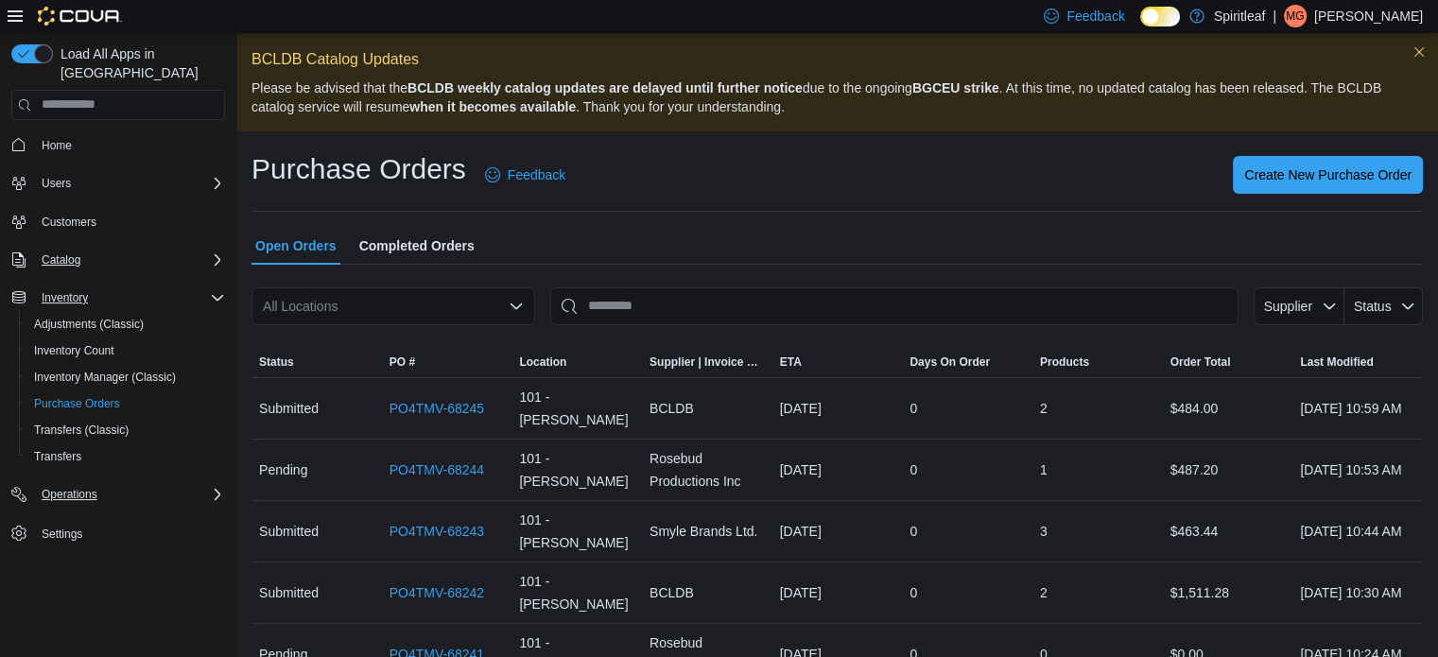
click at [204, 286] on div "Inventory" at bounding box center [129, 297] width 191 height 23
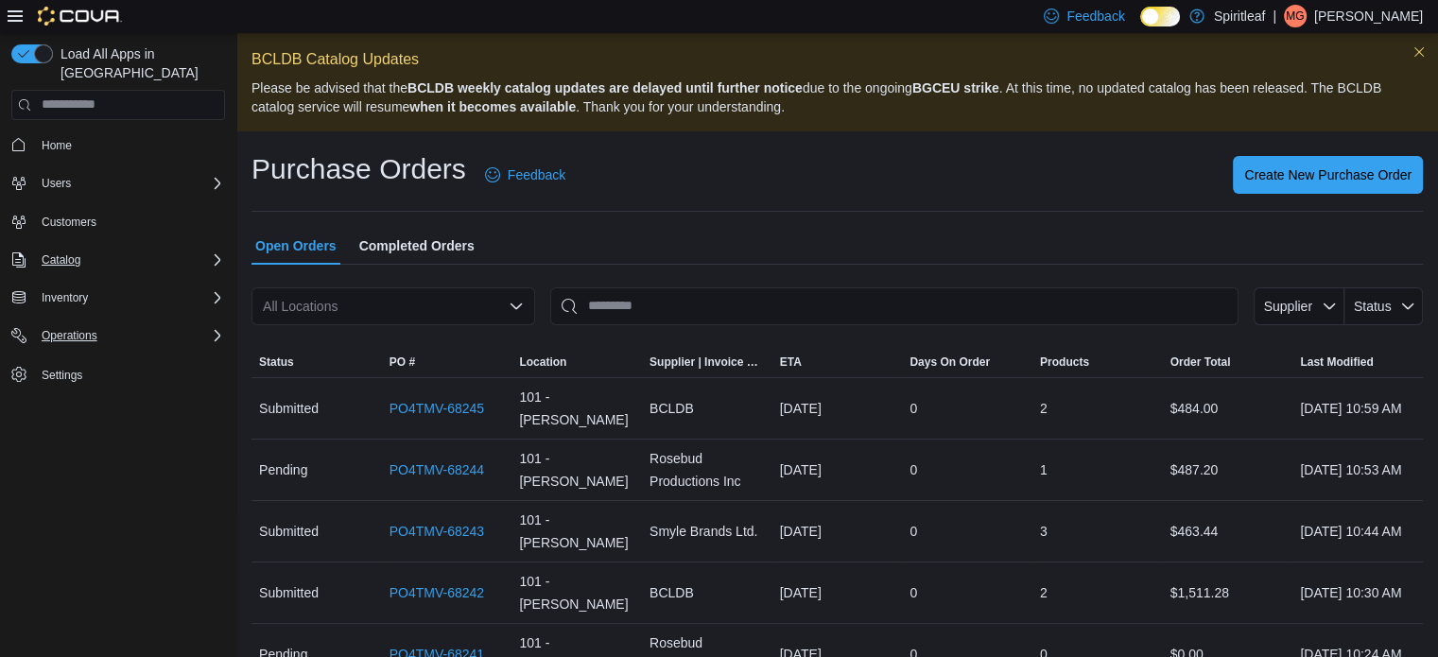
click at [201, 322] on button "Operations" at bounding box center [118, 335] width 229 height 26
click at [210, 328] on icon "Complex example" at bounding box center [217, 335] width 15 height 15
click at [204, 287] on div "Inventory" at bounding box center [129, 297] width 191 height 23
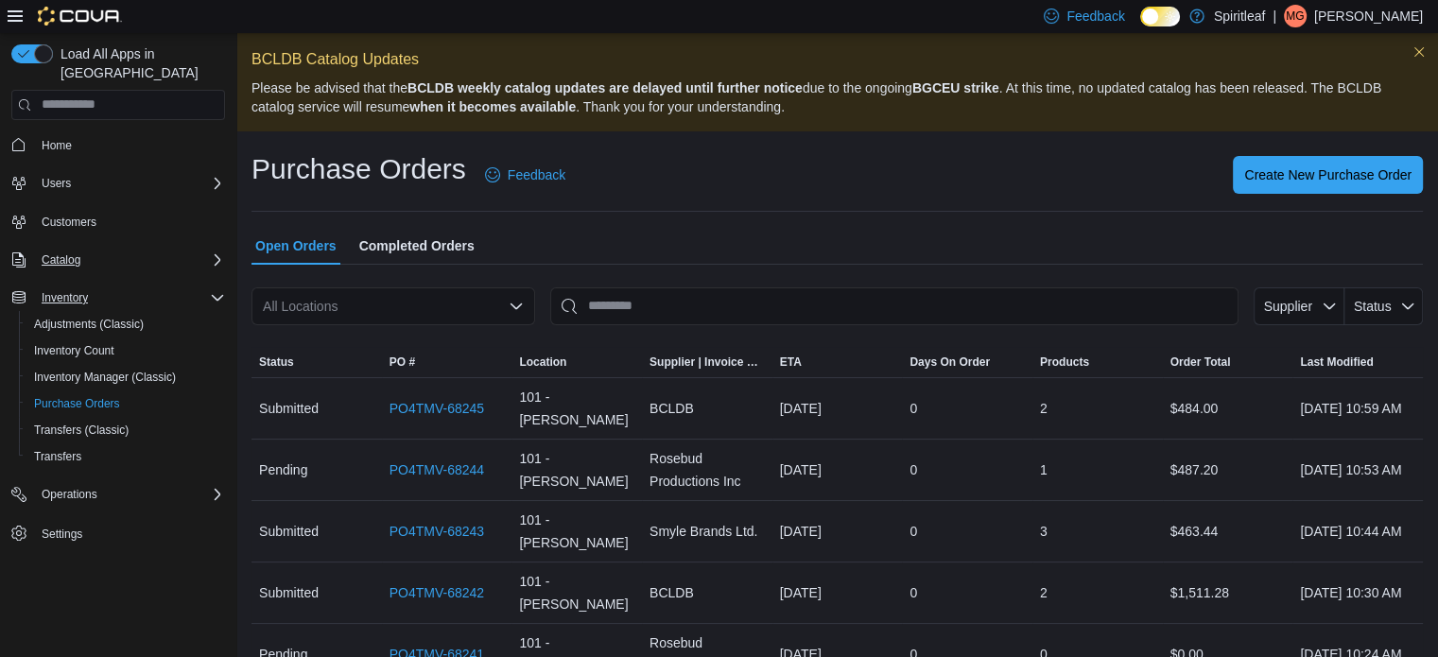
click at [204, 287] on div "Inventory" at bounding box center [129, 297] width 191 height 23
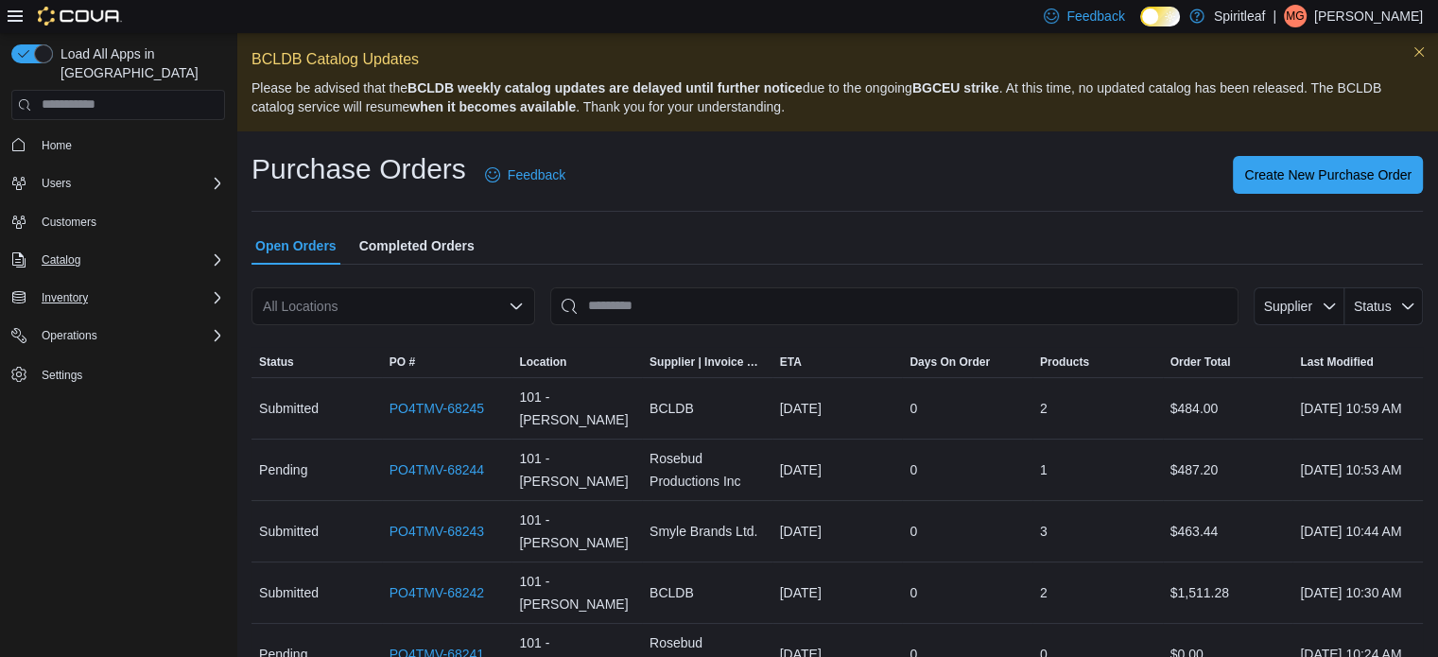
click at [204, 286] on div "Inventory" at bounding box center [129, 297] width 191 height 23
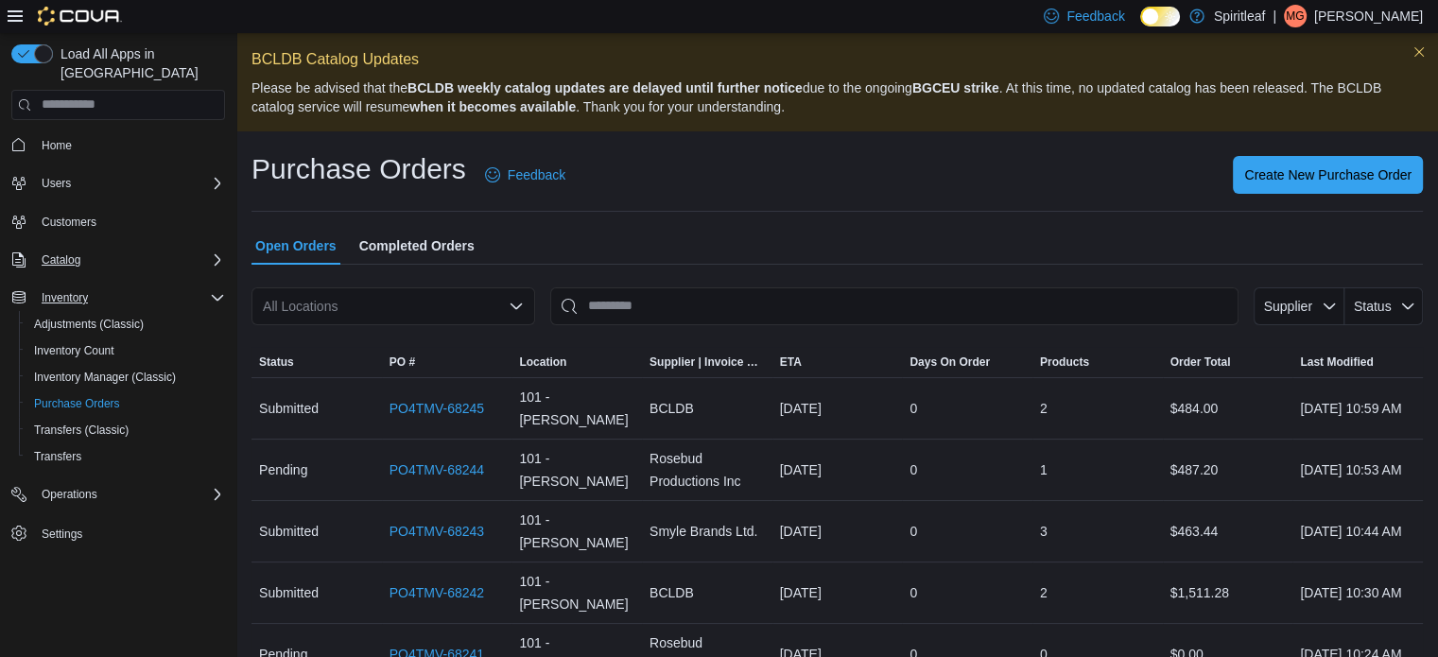
click at [204, 286] on div "Inventory" at bounding box center [129, 297] width 191 height 23
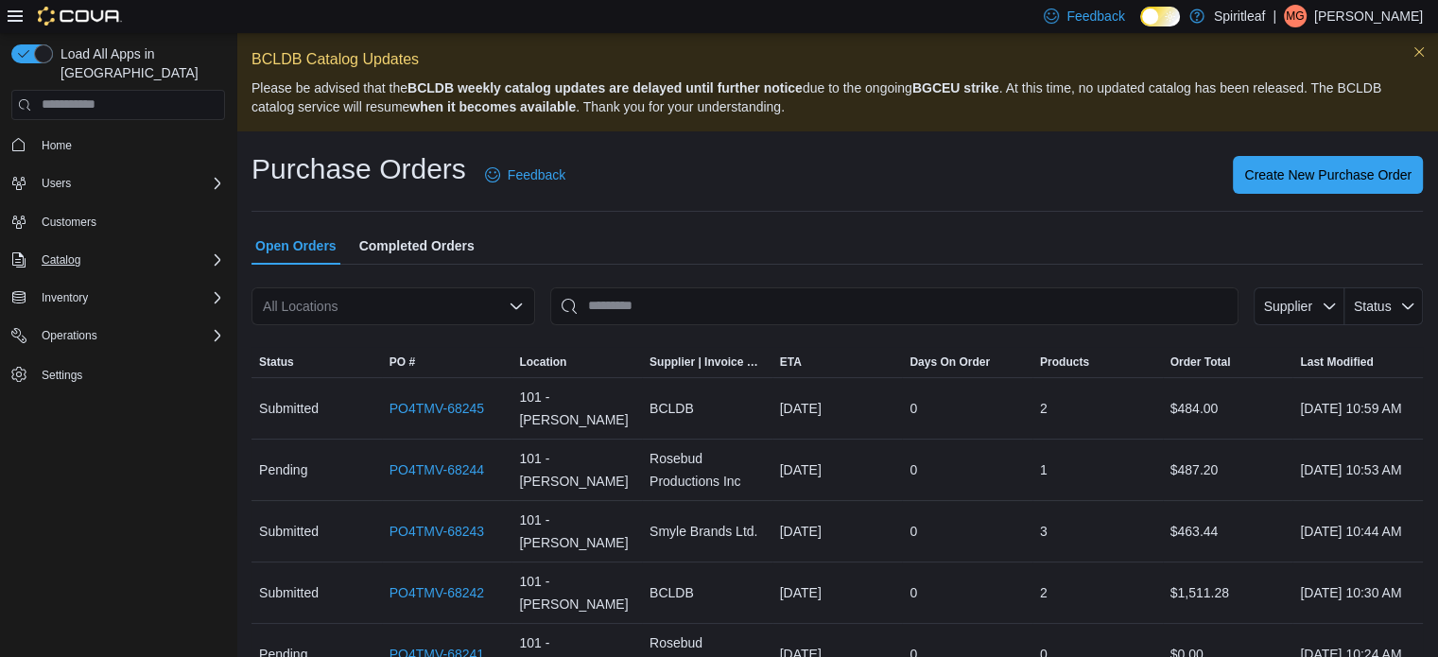
drag, startPoint x: 204, startPoint y: 286, endPoint x: 277, endPoint y: 6, distance: 290.0
click at [277, 6] on div "Feedback Dark Mode Spiritleaf | MG [PERSON_NAME]" at bounding box center [719, 16] width 1438 height 33
click at [210, 290] on icon "Complex example" at bounding box center [217, 297] width 15 height 15
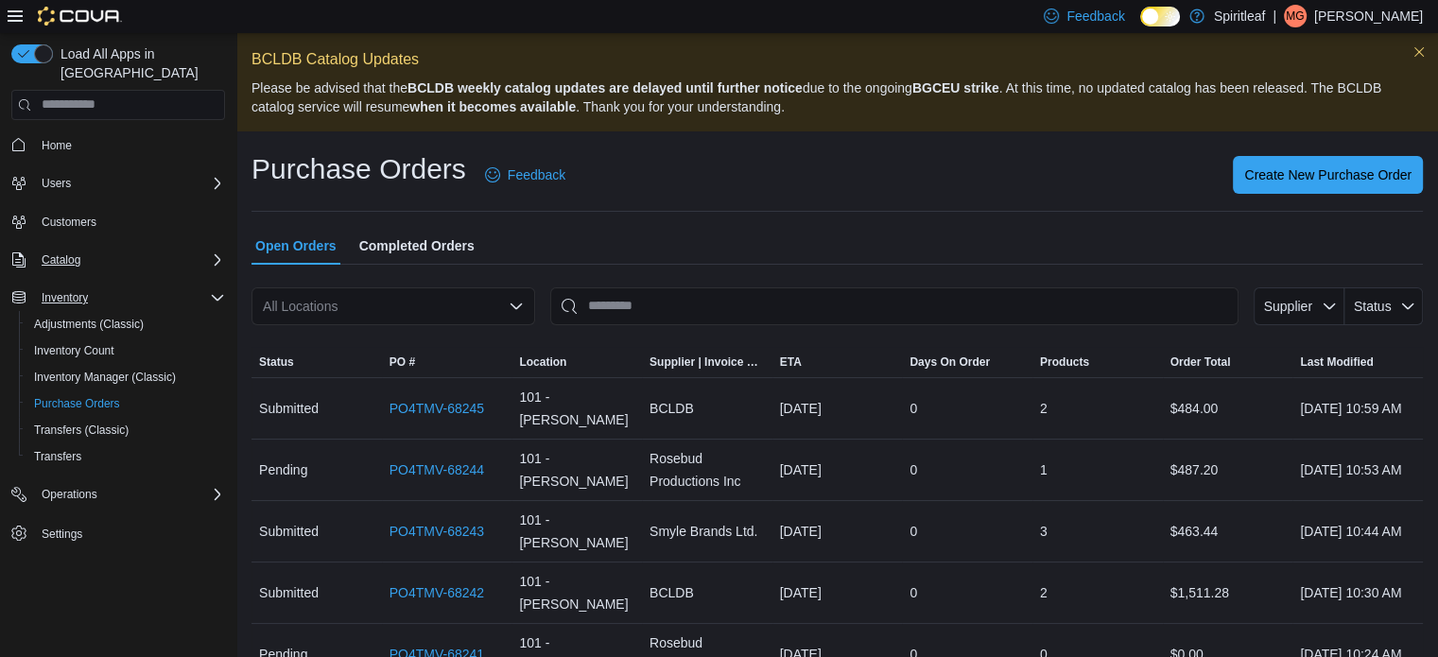
click at [210, 290] on icon "Complex example" at bounding box center [217, 297] width 15 height 15
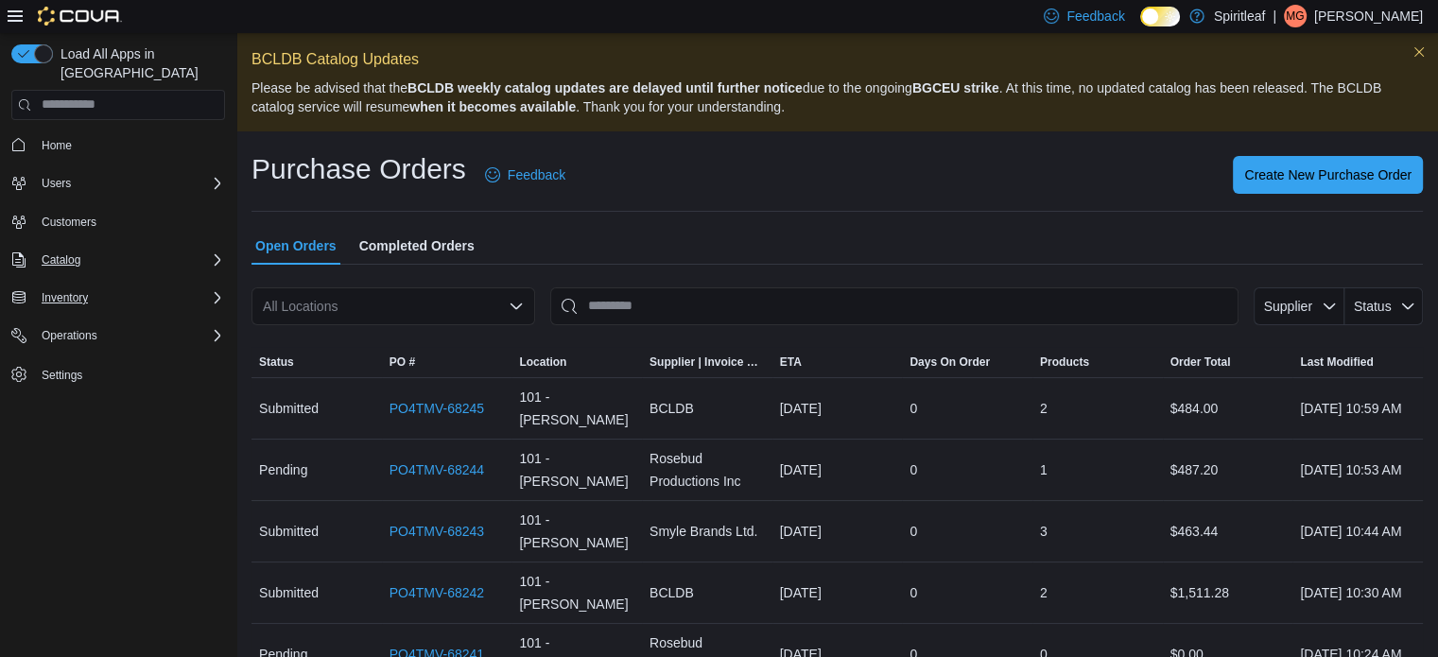
click at [210, 290] on icon "Complex example" at bounding box center [217, 297] width 15 height 15
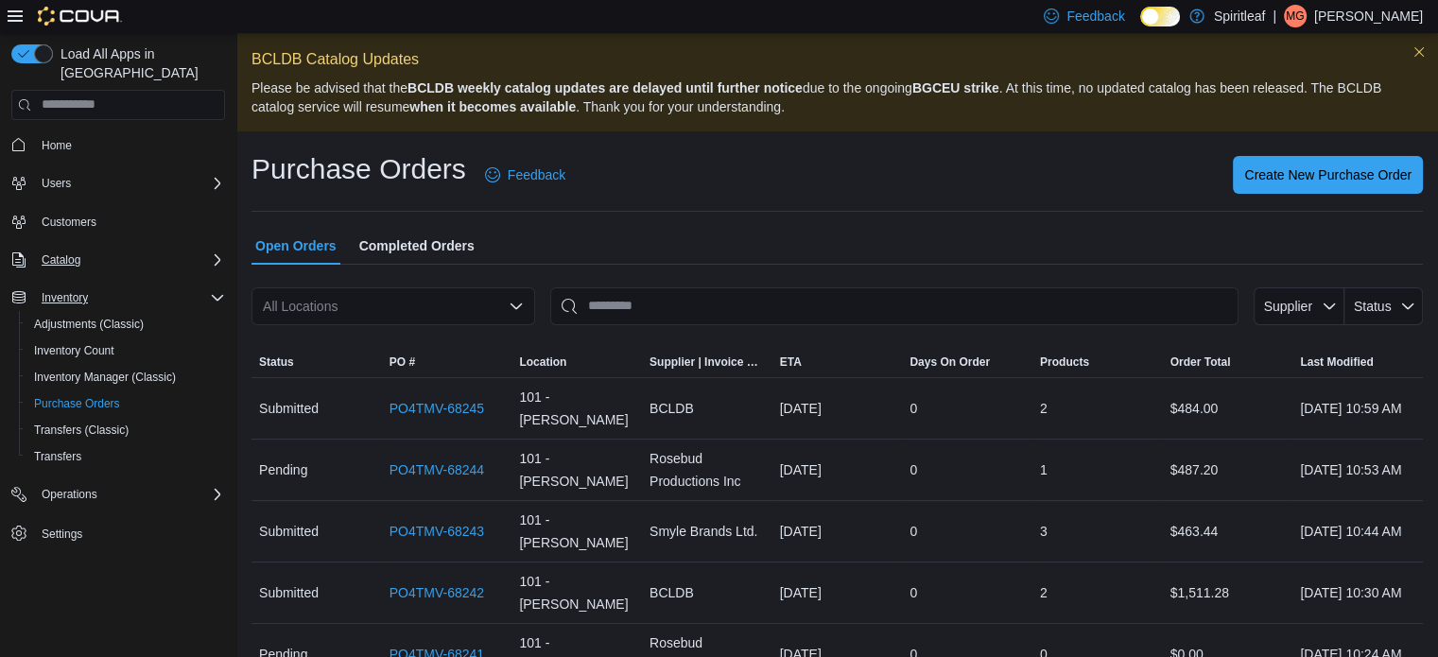
click at [215, 252] on icon "Complex example" at bounding box center [217, 259] width 15 height 15
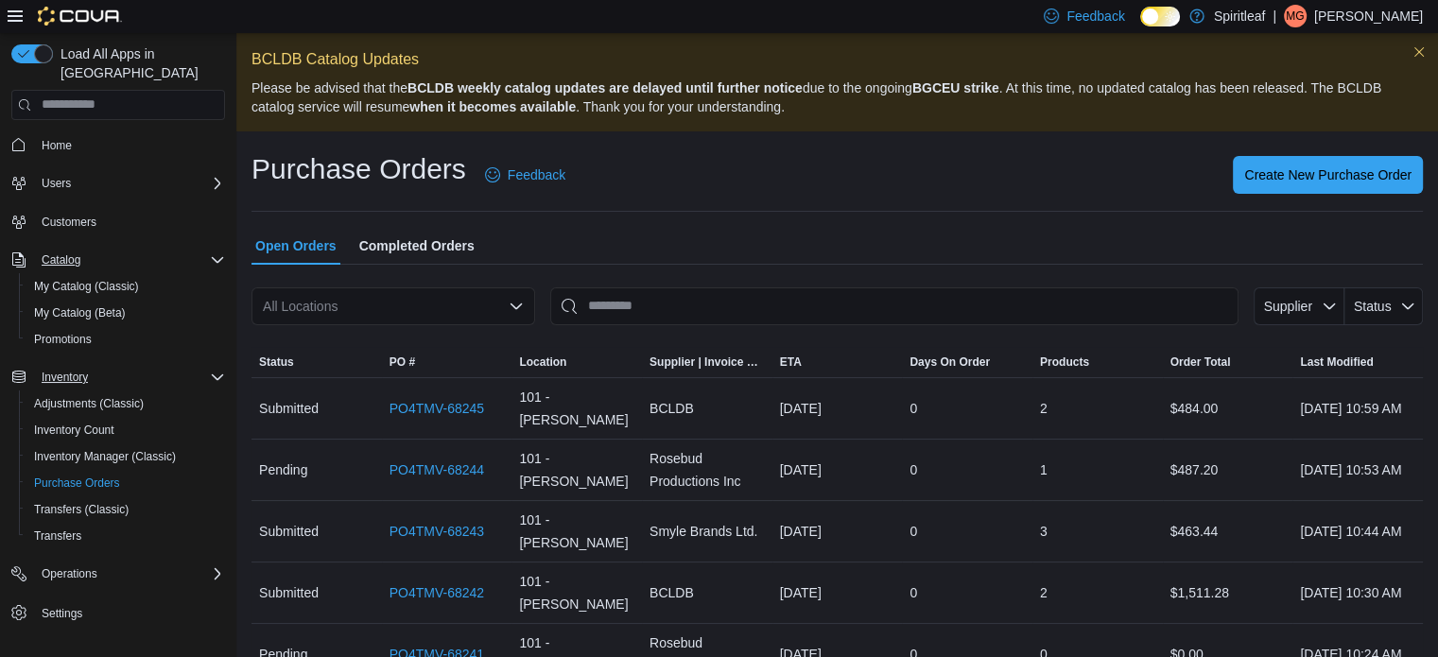
click at [215, 252] on icon "Complex example" at bounding box center [217, 259] width 15 height 15
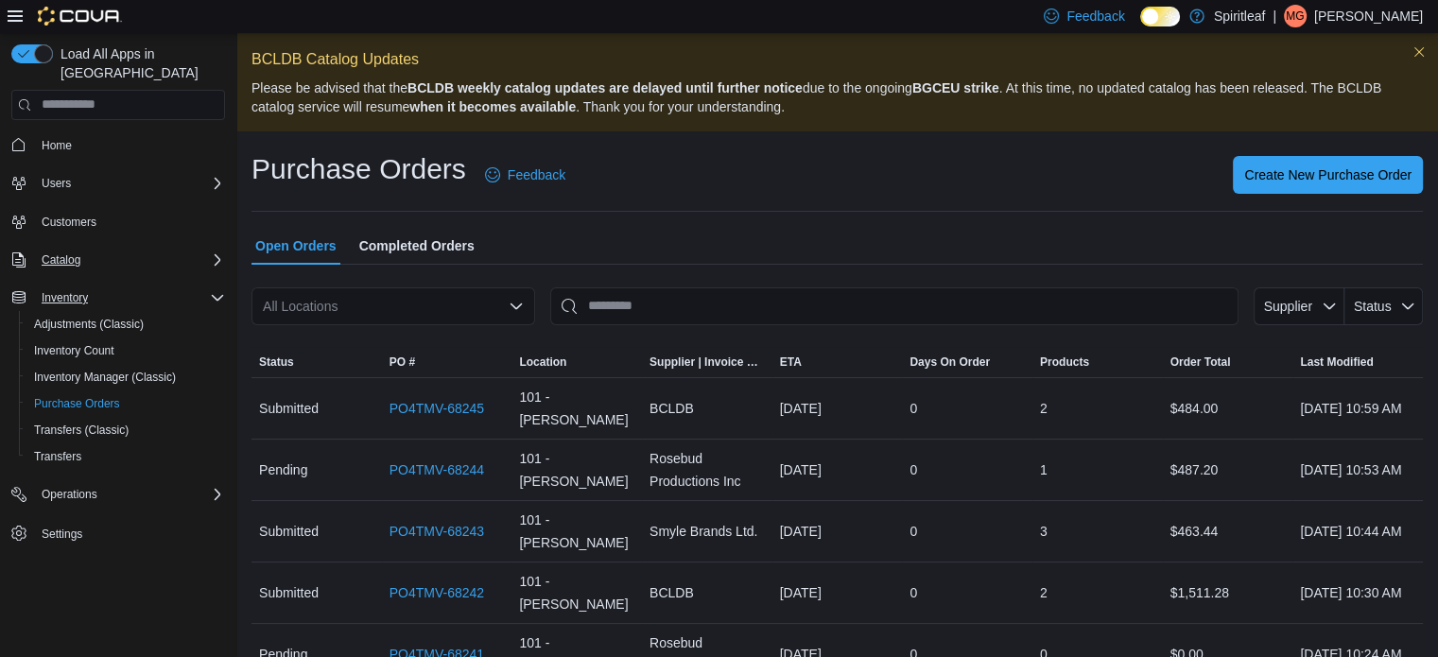
click at [213, 290] on icon "Complex example" at bounding box center [217, 297] width 15 height 15
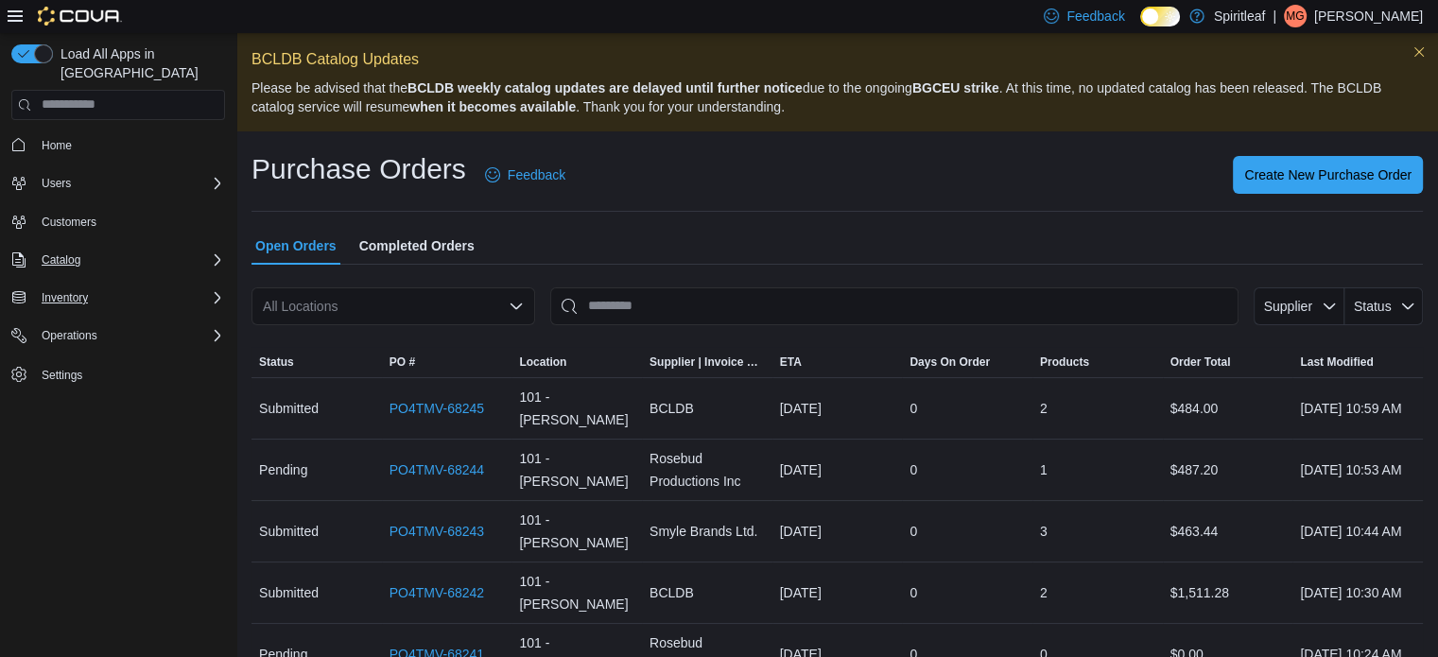
click at [213, 290] on icon "Complex example" at bounding box center [217, 297] width 15 height 15
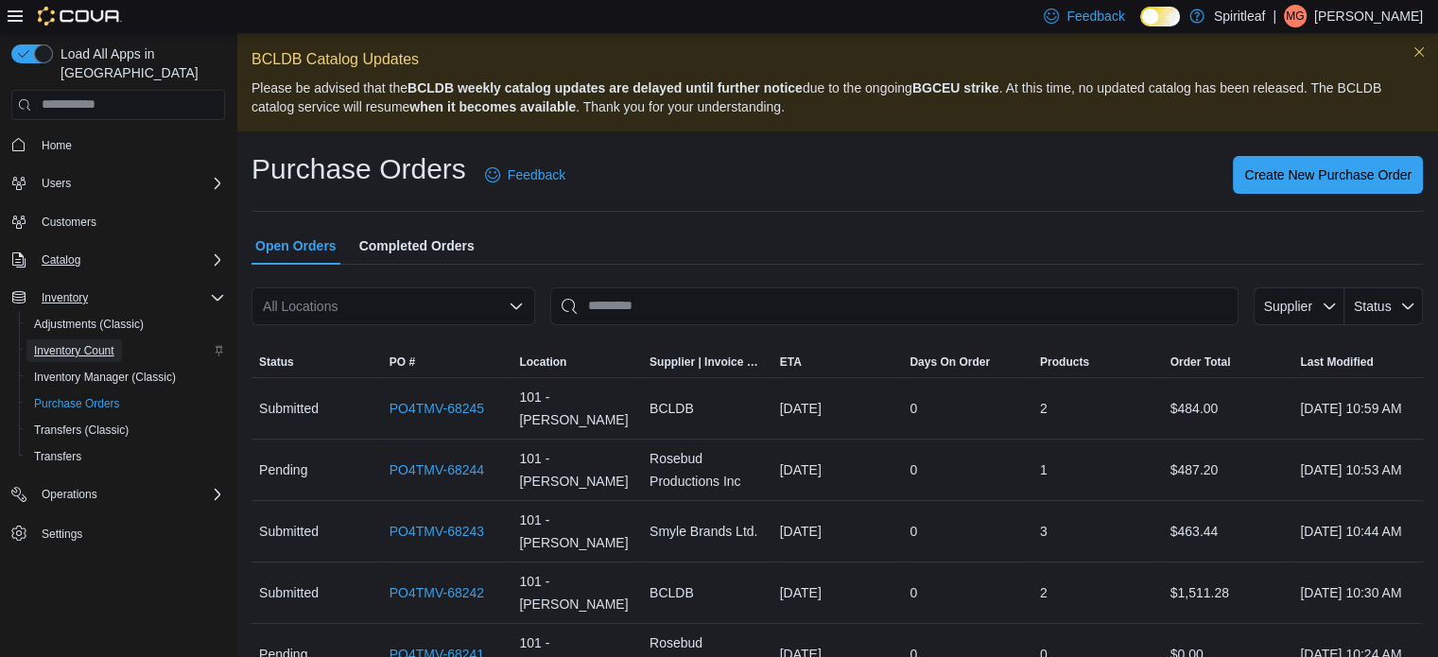
click at [90, 343] on span "Inventory Count" at bounding box center [74, 350] width 80 height 15
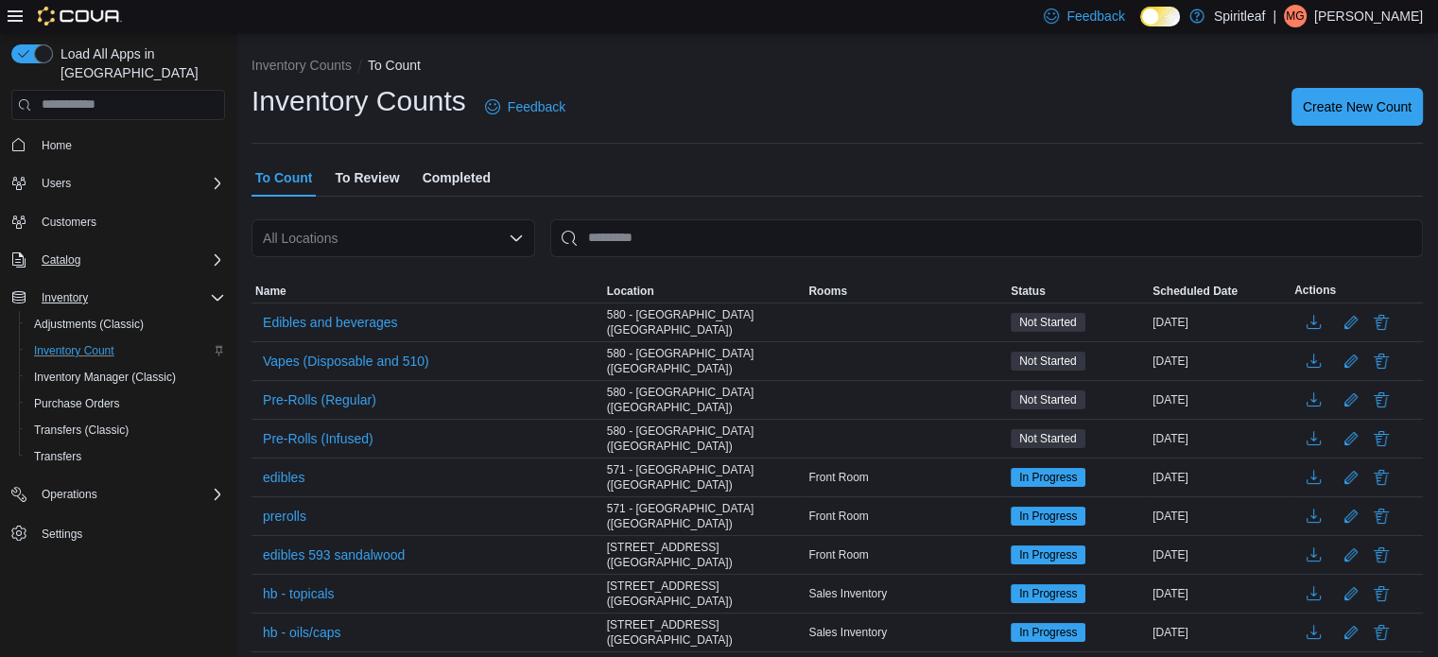
click at [394, 237] on div "All Locations" at bounding box center [393, 238] width 284 height 38
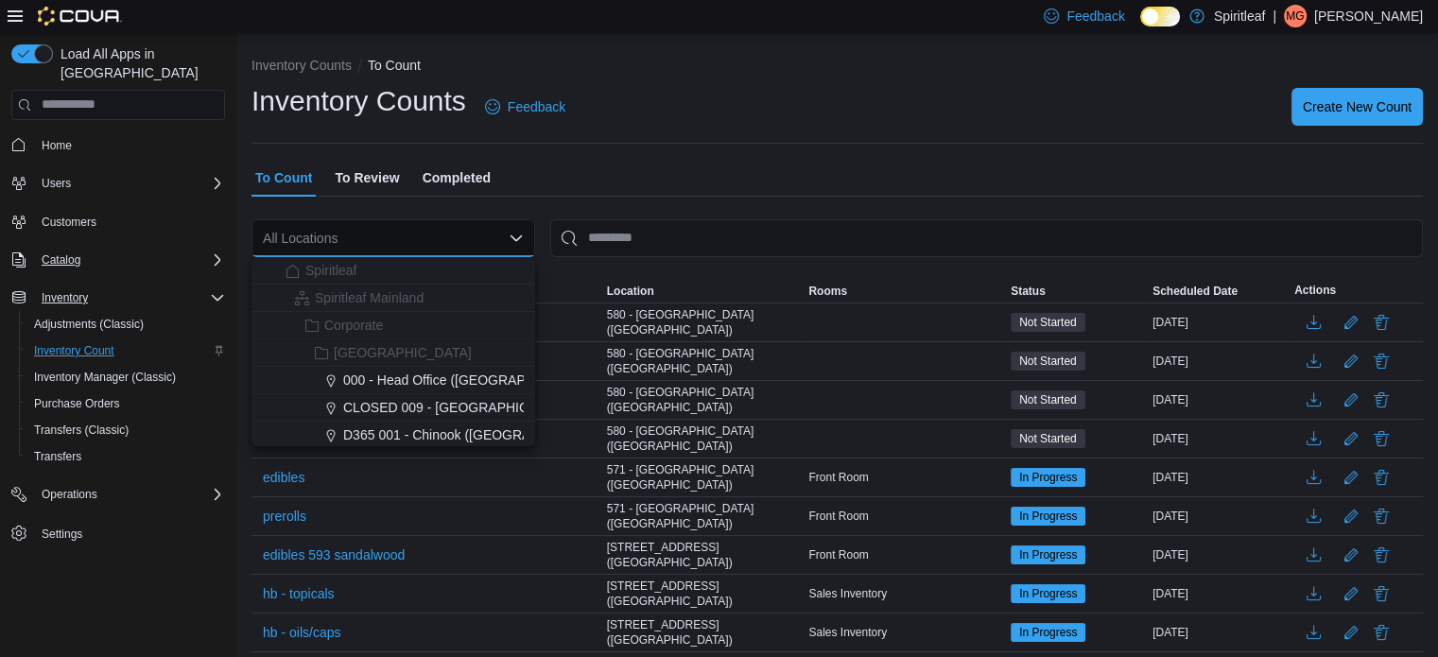
click at [362, 232] on div "All Locations Combo box. Selected. Combo box input. All Locations. Type some te…" at bounding box center [393, 238] width 284 height 38
click at [515, 235] on icon "Close list of options" at bounding box center [516, 238] width 15 height 15
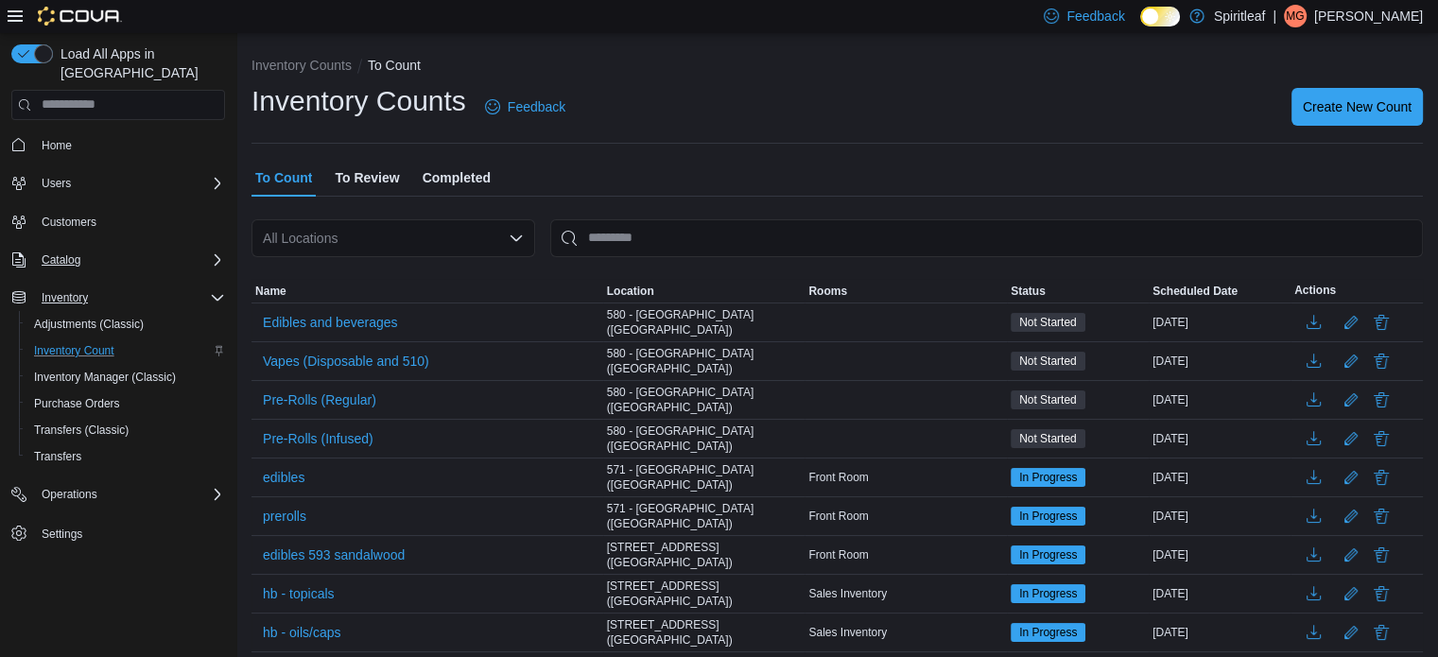
click at [127, 249] on div "Catalog" at bounding box center [129, 260] width 191 height 23
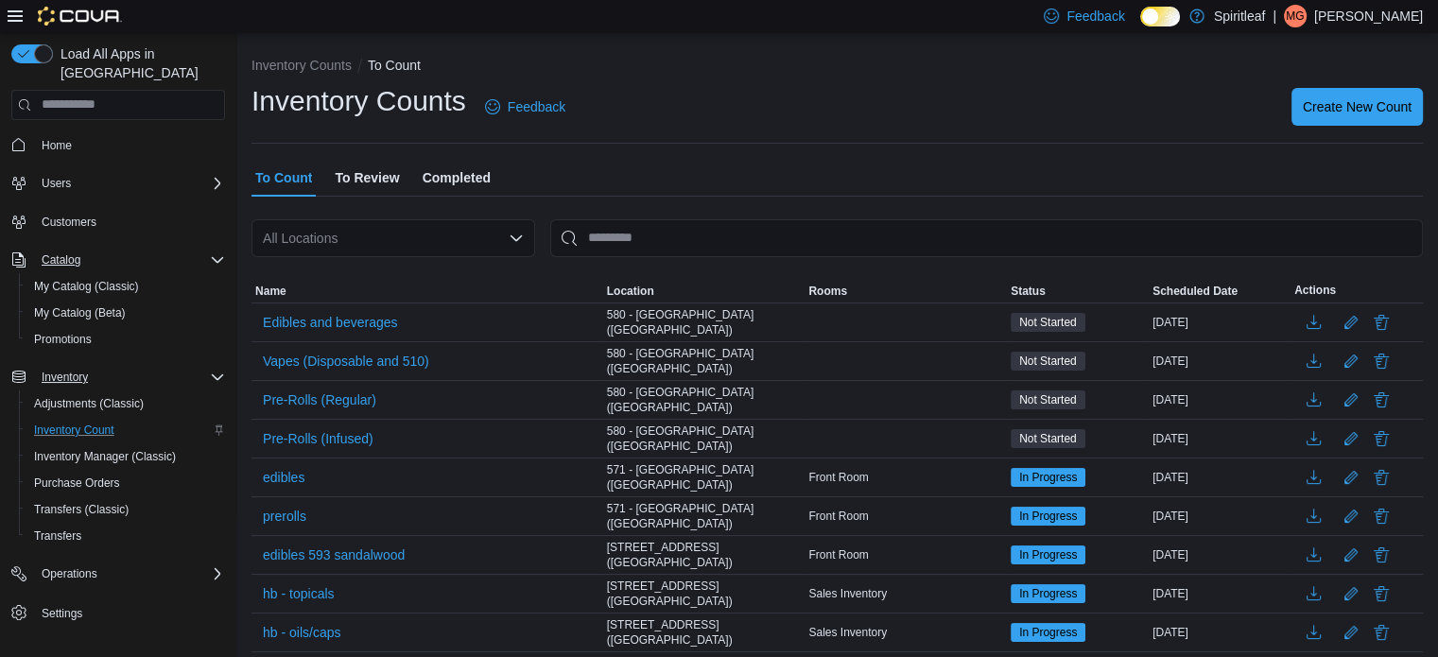
click at [127, 249] on div "Catalog" at bounding box center [129, 260] width 191 height 23
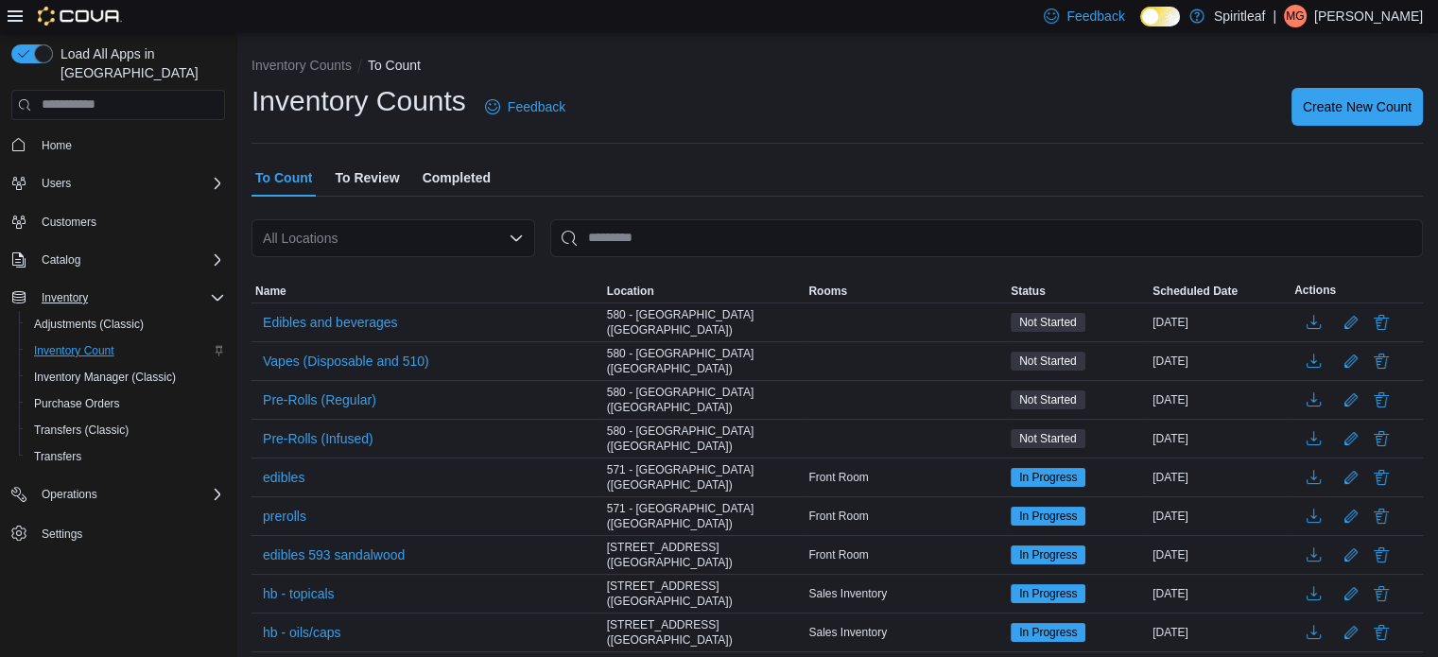
click at [130, 286] on div "Inventory" at bounding box center [129, 297] width 191 height 23
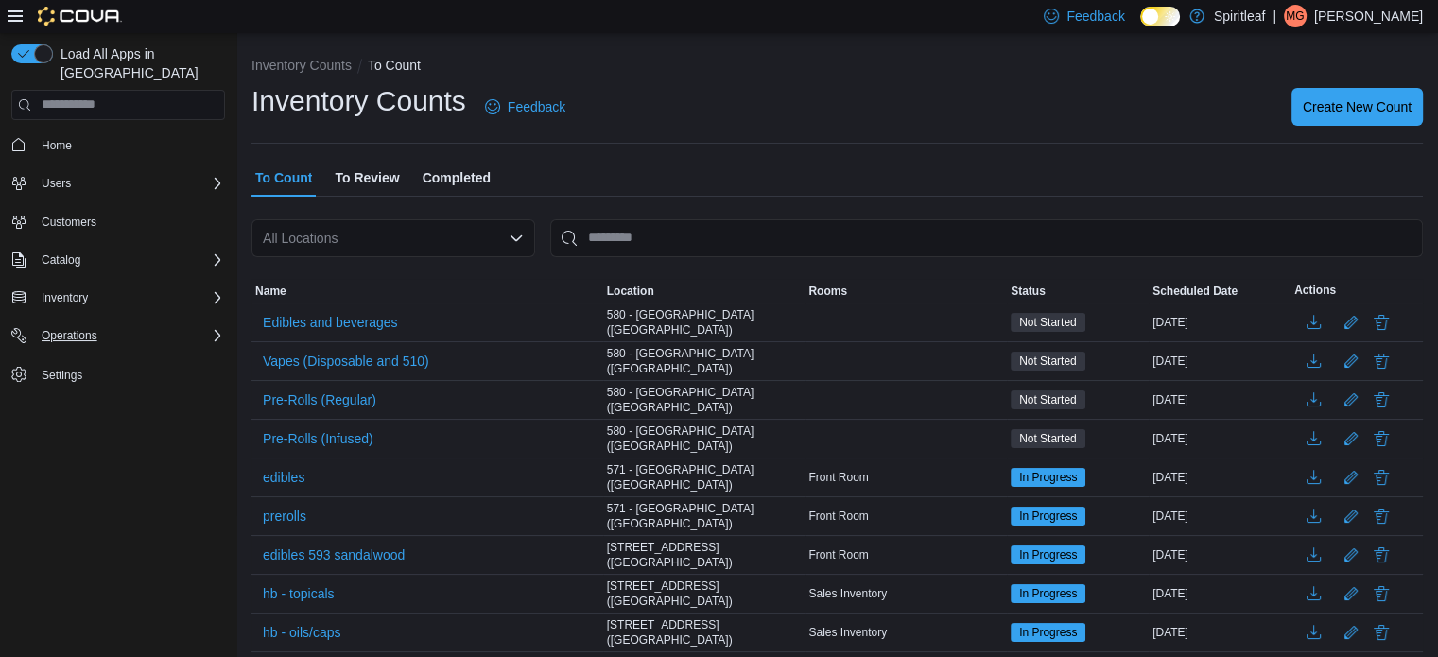
click at [129, 324] on div "Operations" at bounding box center [129, 335] width 191 height 23
click at [109, 286] on div "Inventory" at bounding box center [129, 297] width 191 height 23
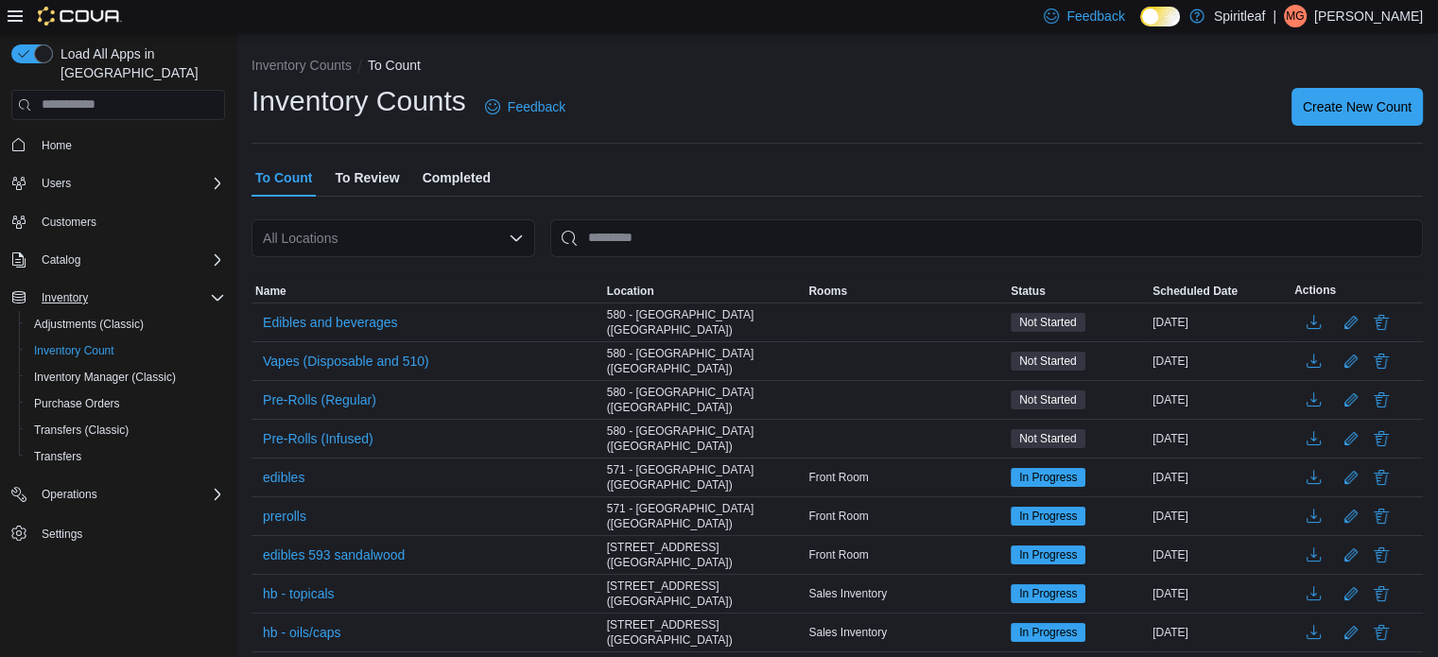
click at [109, 286] on div "Inventory" at bounding box center [129, 297] width 191 height 23
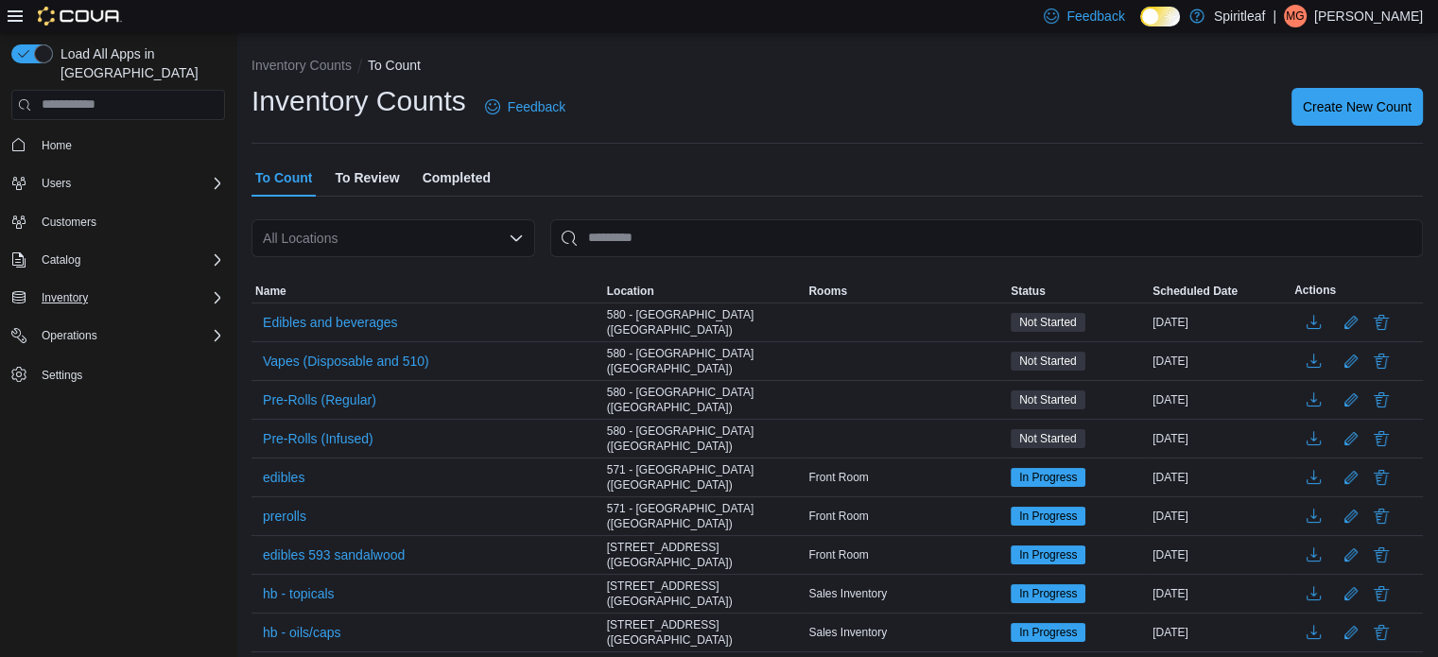
click at [109, 286] on div "Inventory" at bounding box center [129, 297] width 191 height 23
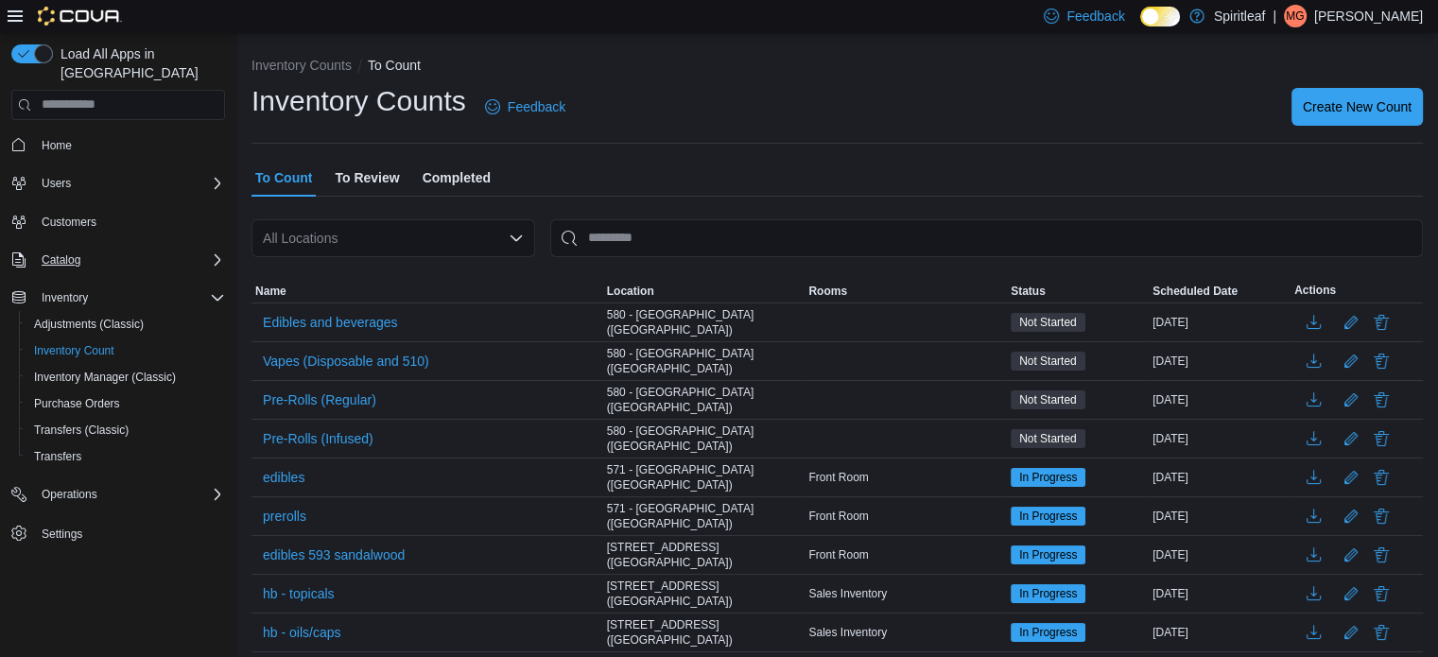
click at [129, 249] on div "Catalog" at bounding box center [129, 260] width 191 height 23
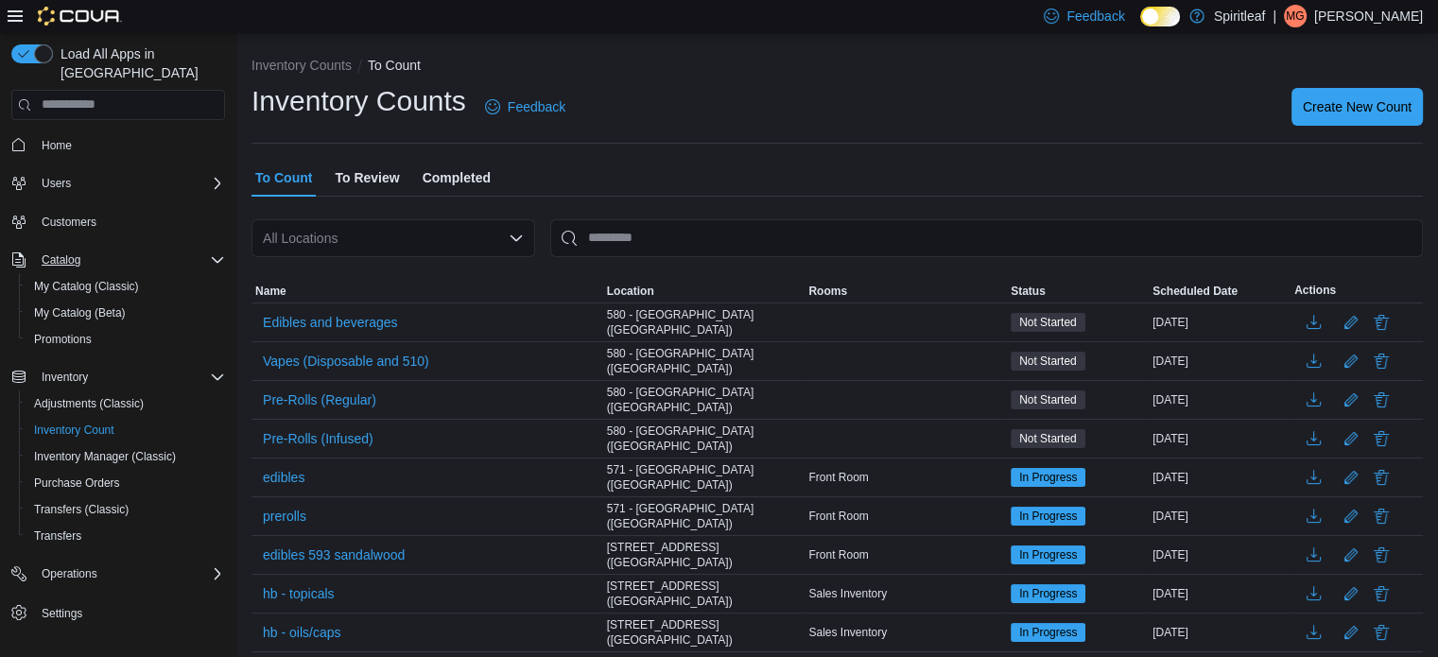
click at [129, 249] on div "Catalog" at bounding box center [129, 260] width 191 height 23
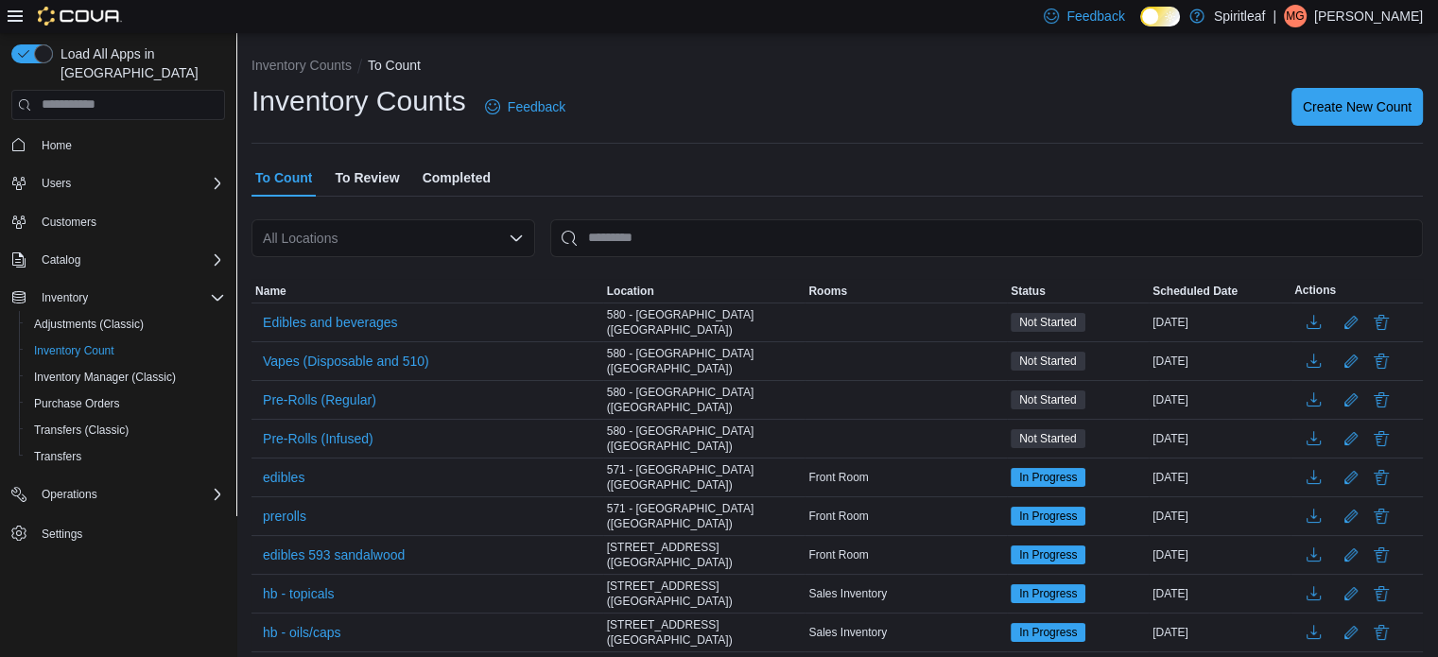
click at [125, 210] on span "Customers" at bounding box center [129, 222] width 191 height 24
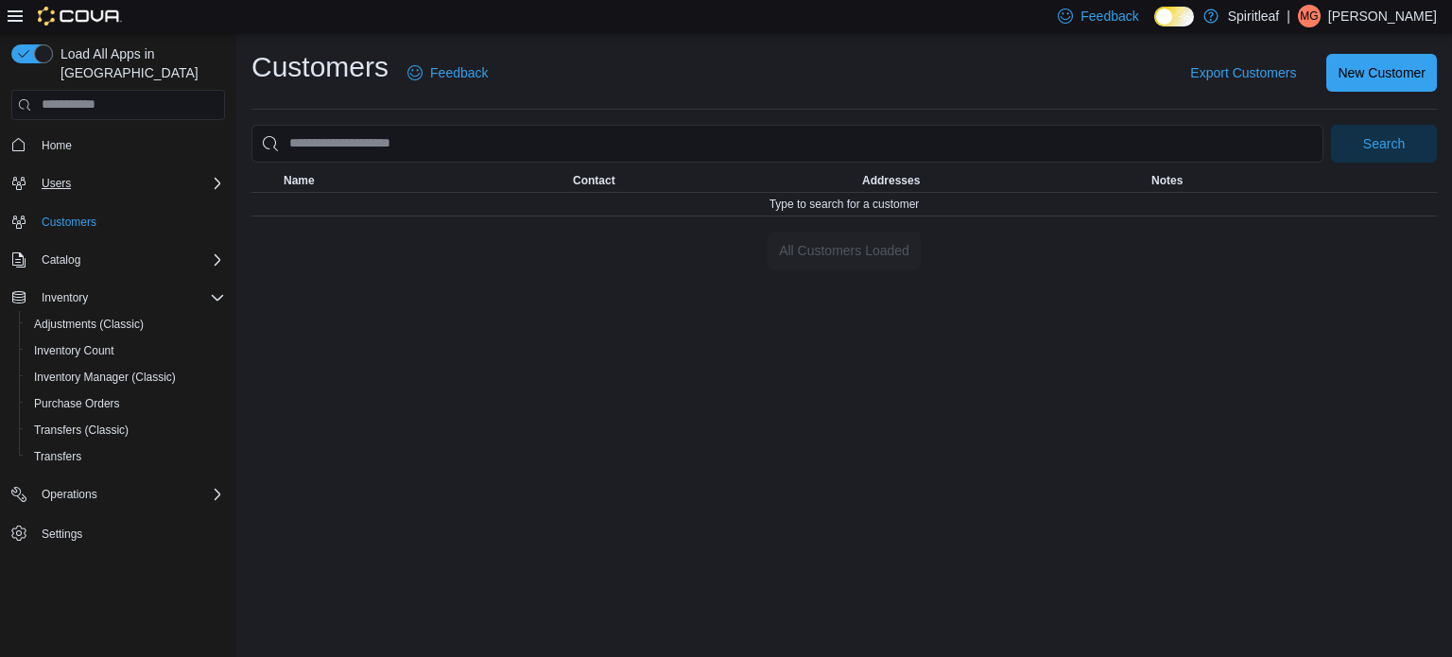
click at [131, 172] on div "Users" at bounding box center [129, 183] width 191 height 23
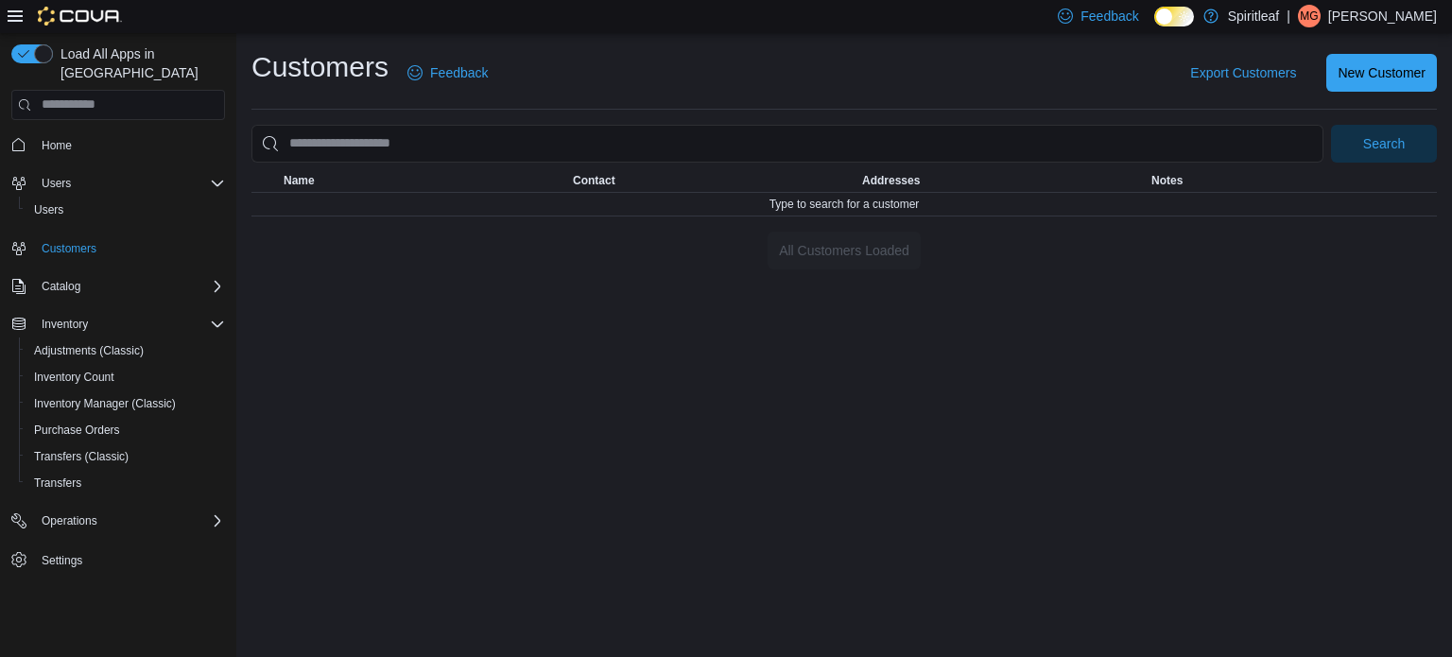
drag, startPoint x: 131, startPoint y: 169, endPoint x: 549, endPoint y: 13, distance: 446.0
click at [549, 13] on div "Feedback Dark Mode Spiritleaf | MG [PERSON_NAME]" at bounding box center [726, 16] width 1452 height 33
click at [209, 172] on div "Users" at bounding box center [129, 183] width 191 height 23
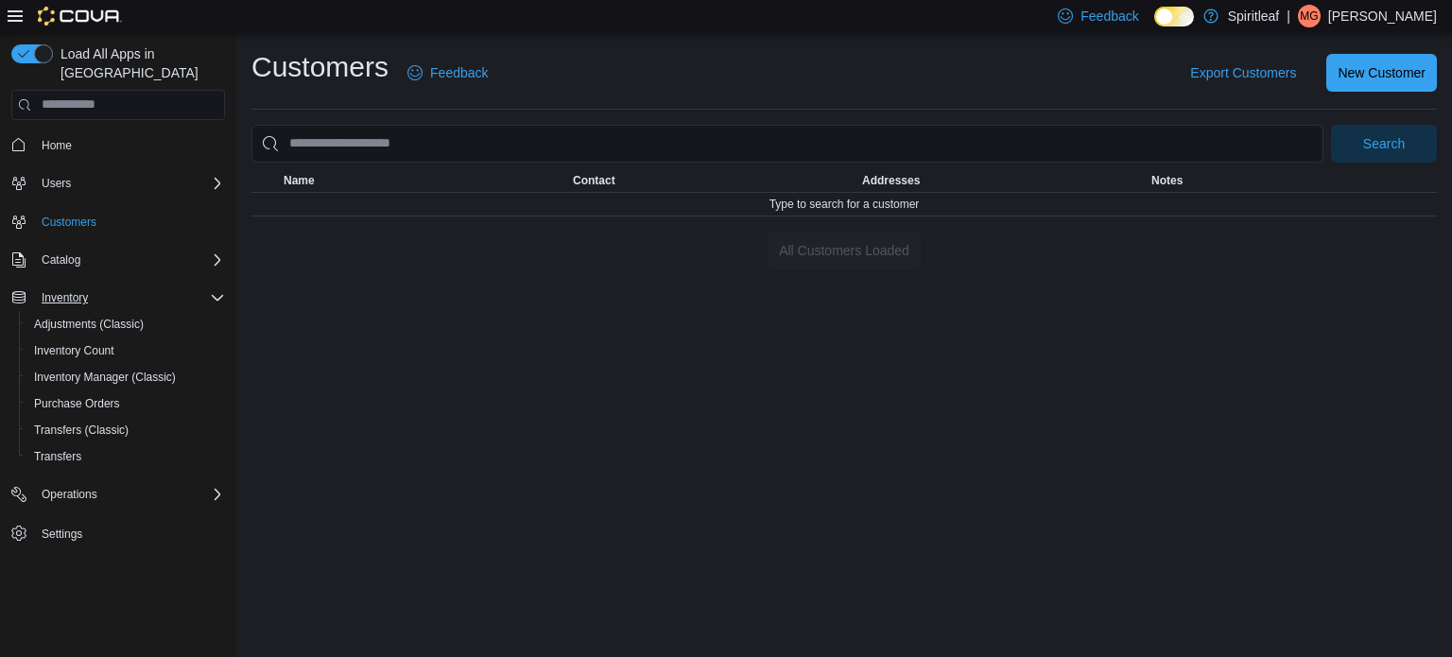
click at [210, 290] on icon "Complex example" at bounding box center [217, 297] width 15 height 15
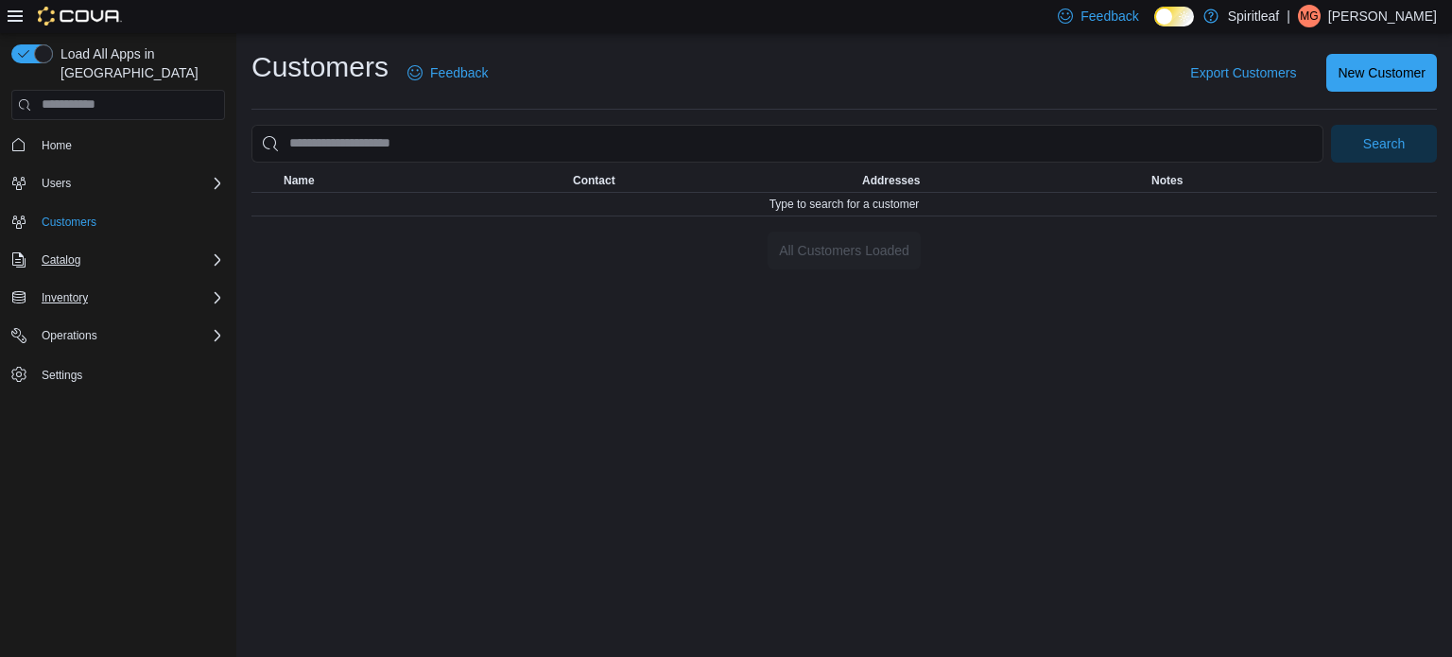
click at [208, 249] on div "Catalog" at bounding box center [129, 260] width 191 height 23
click at [210, 290] on icon "Complex example" at bounding box center [217, 297] width 15 height 15
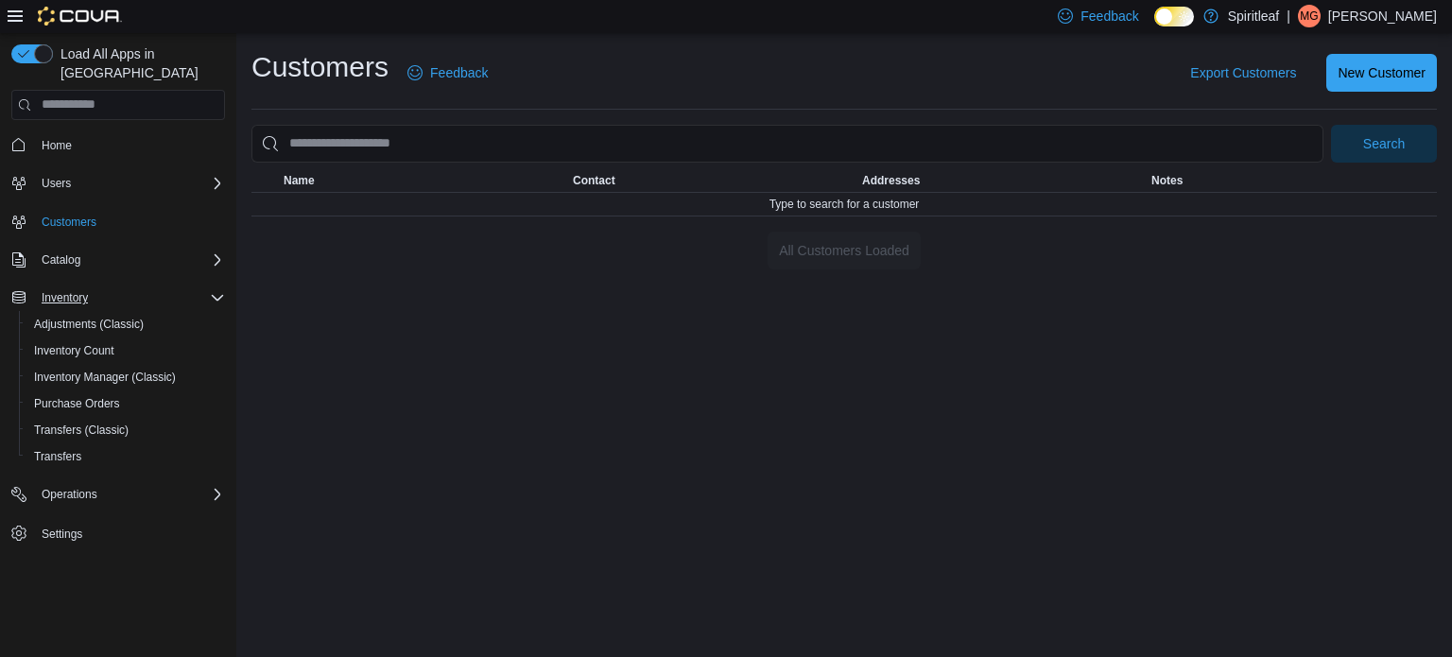
click at [210, 290] on icon "Complex example" at bounding box center [217, 297] width 15 height 15
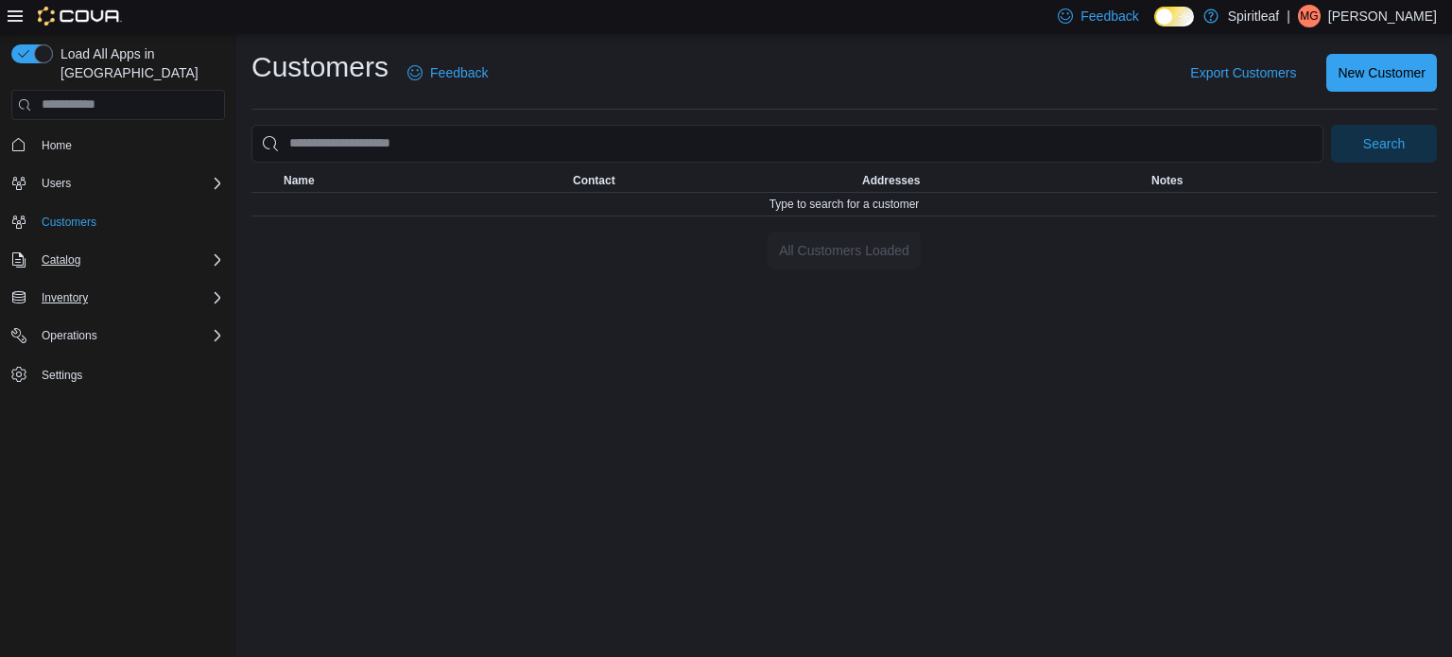
click at [216, 249] on div "Catalog" at bounding box center [129, 260] width 191 height 23
click at [214, 249] on div "Catalog" at bounding box center [129, 260] width 191 height 23
click at [212, 286] on div "Inventory" at bounding box center [129, 297] width 191 height 23
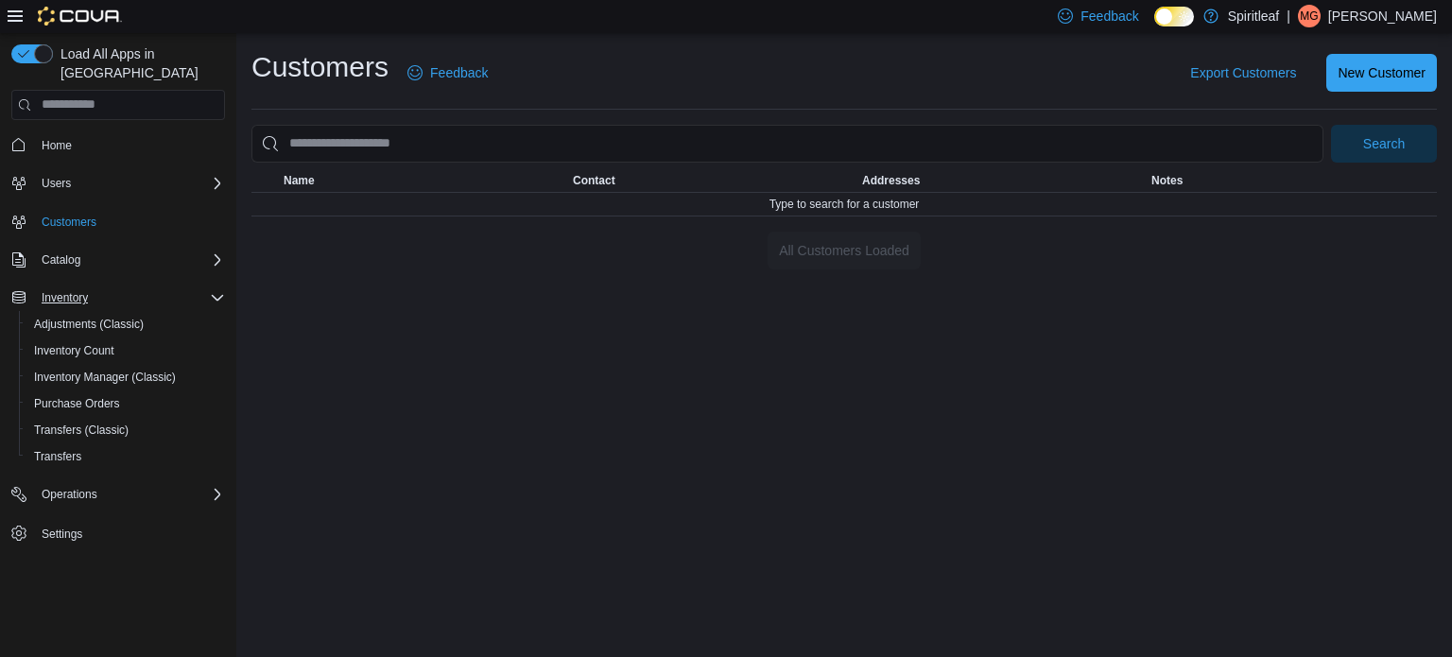
click at [212, 286] on div "Inventory" at bounding box center [129, 297] width 191 height 23
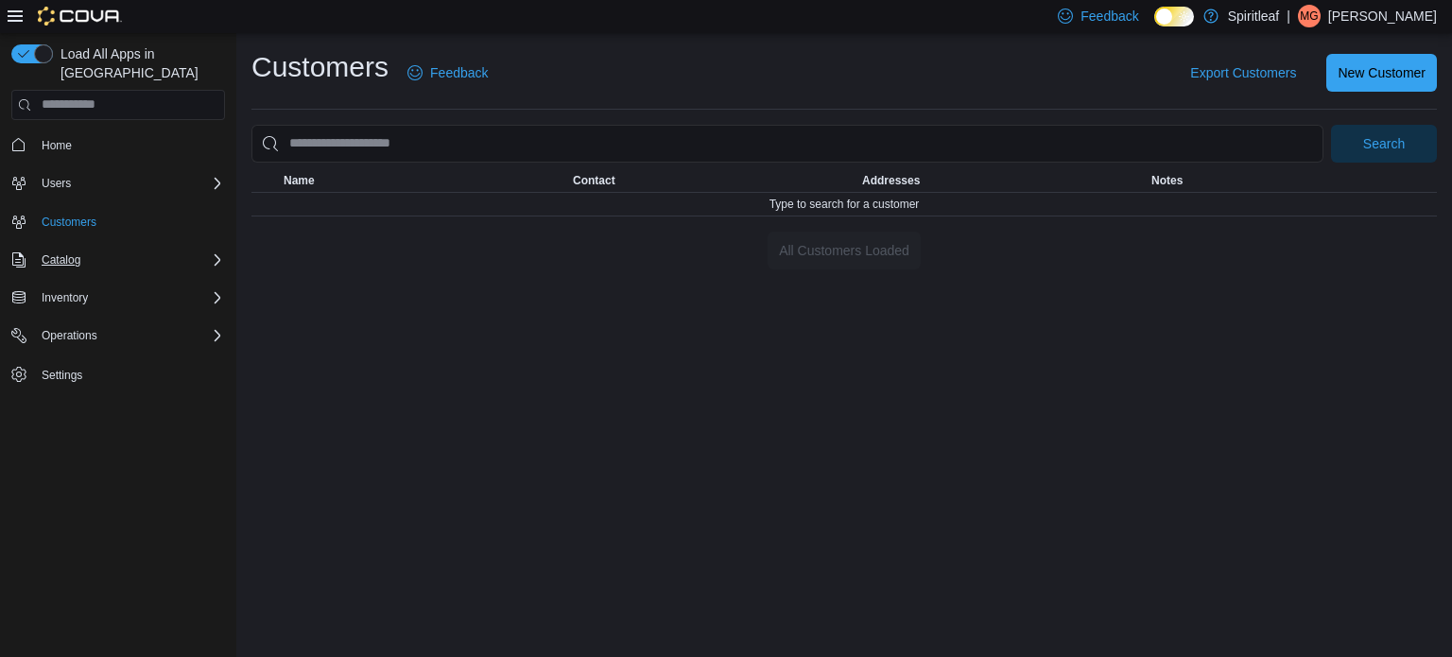
click at [210, 252] on icon "Complex example" at bounding box center [217, 259] width 15 height 15
click at [207, 286] on div "Inventory" at bounding box center [129, 297] width 191 height 23
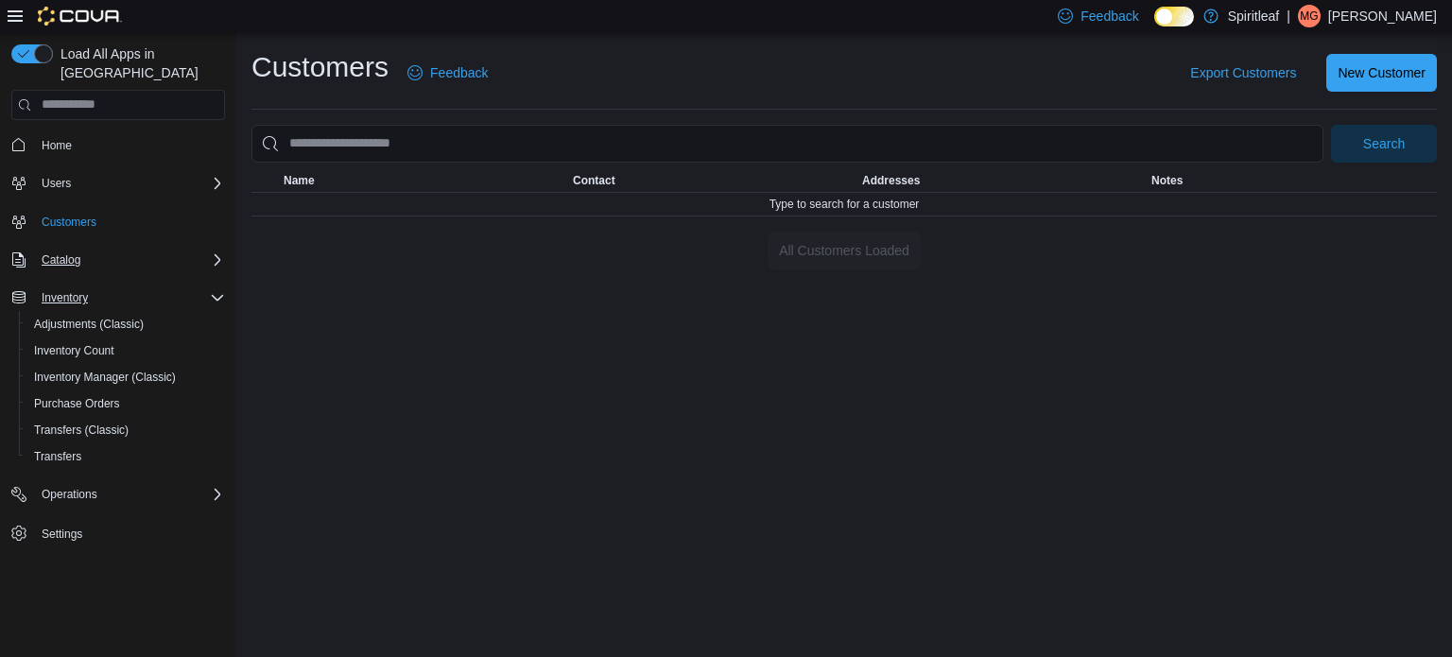
click at [207, 286] on div "Inventory" at bounding box center [129, 297] width 191 height 23
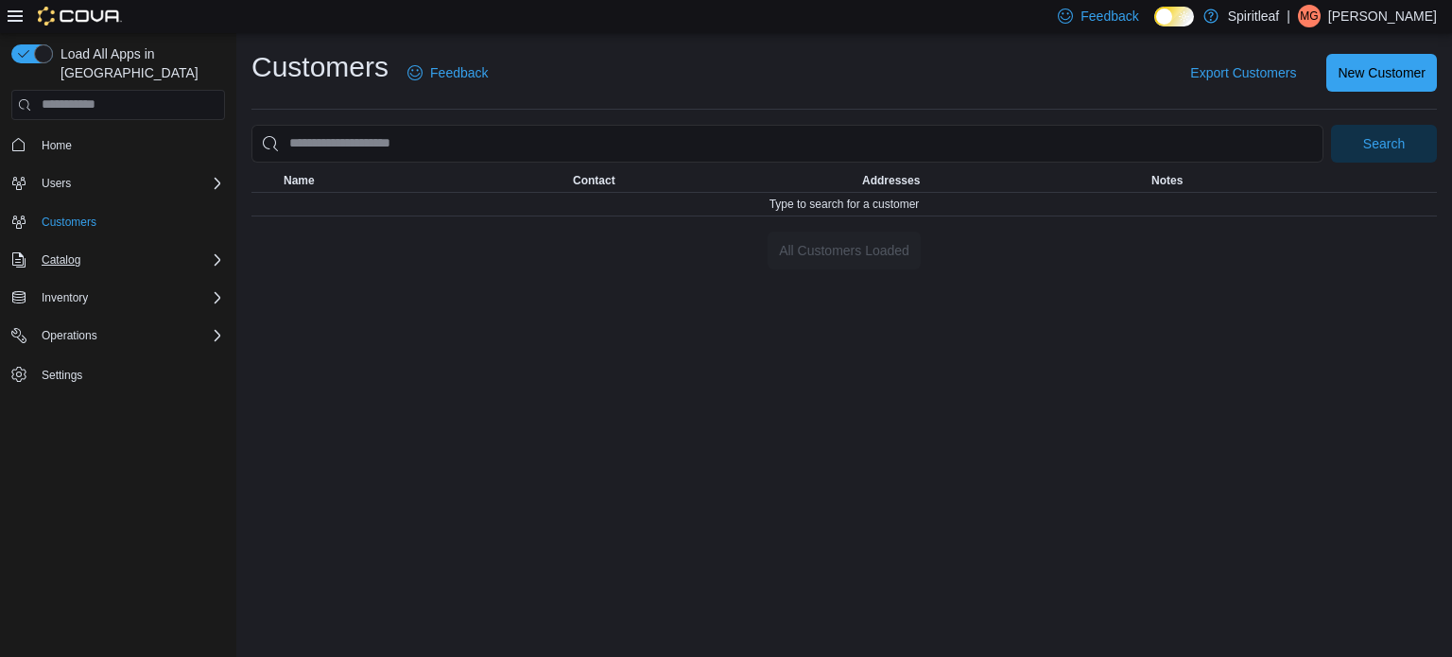
click at [215, 252] on icon "Complex example" at bounding box center [217, 259] width 15 height 15
click at [212, 290] on icon "Complex example" at bounding box center [217, 297] width 15 height 15
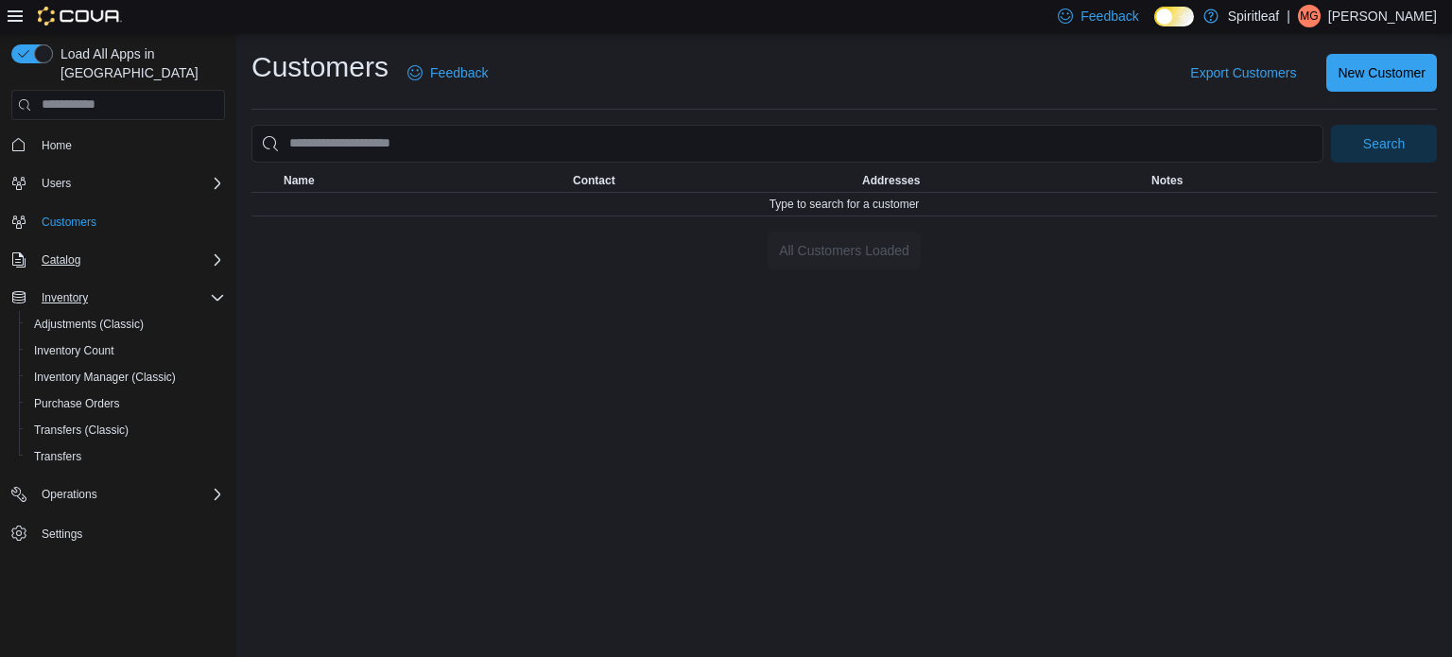
click at [211, 252] on icon "Complex example" at bounding box center [217, 259] width 15 height 15
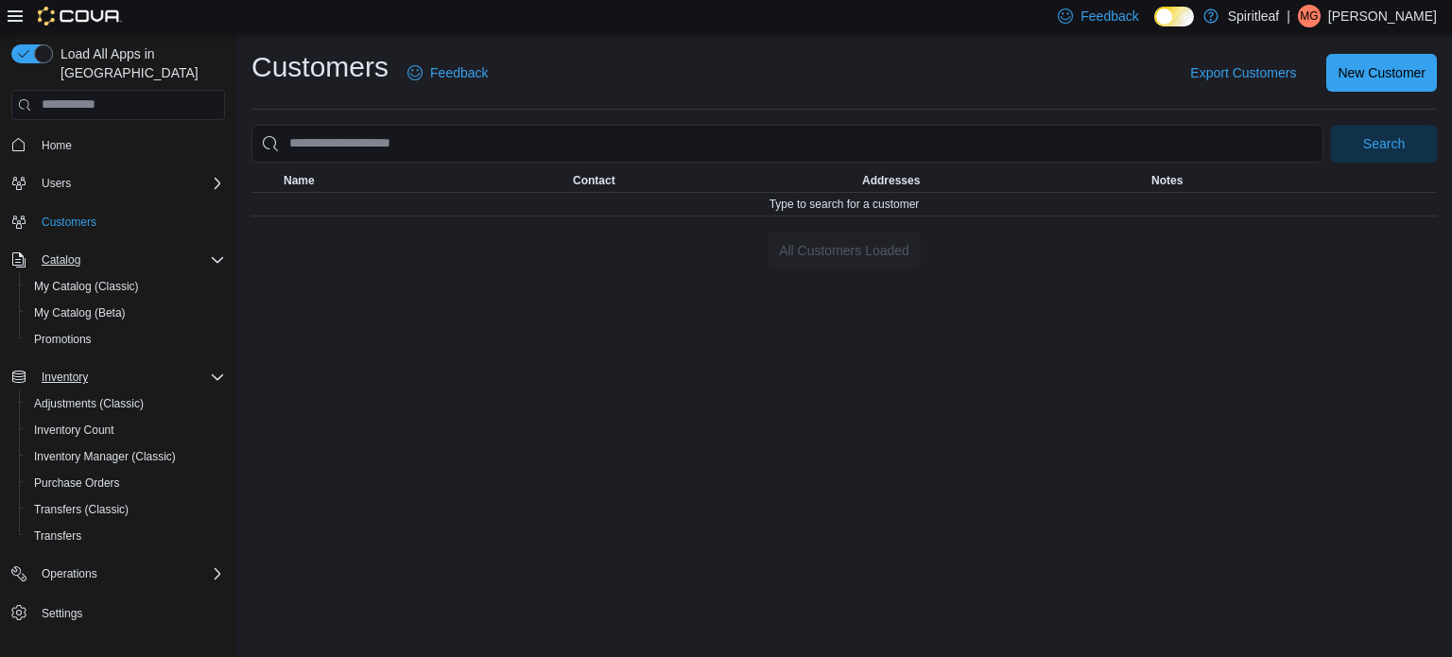
click at [211, 252] on icon "Complex example" at bounding box center [217, 259] width 15 height 15
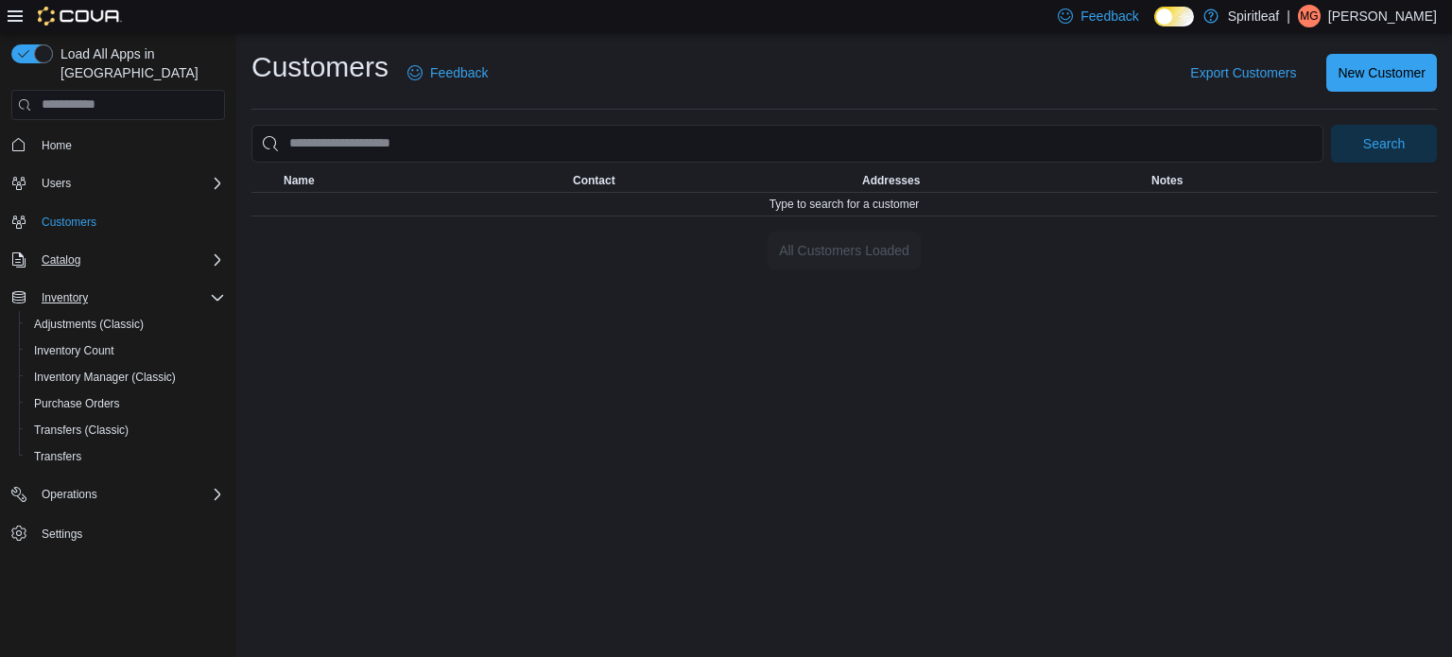
click at [212, 286] on div "Inventory" at bounding box center [129, 297] width 191 height 23
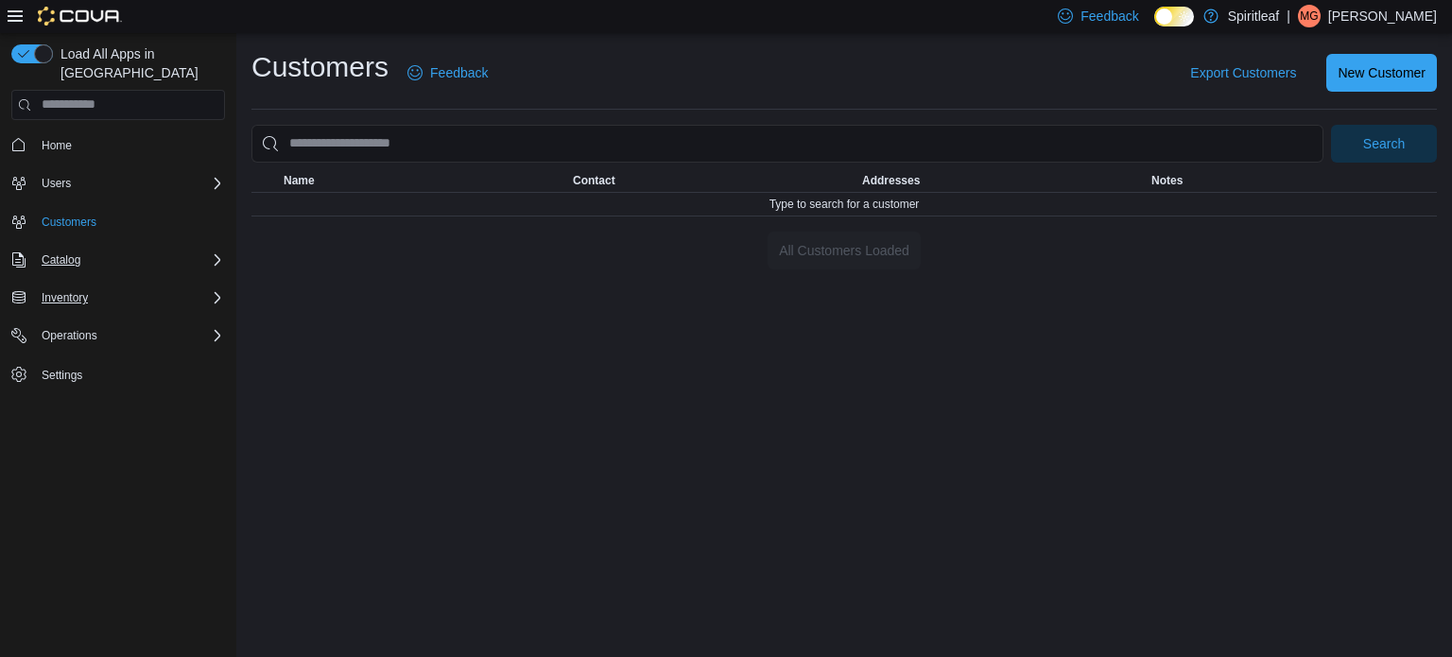
click at [212, 286] on div "Inventory" at bounding box center [129, 297] width 191 height 23
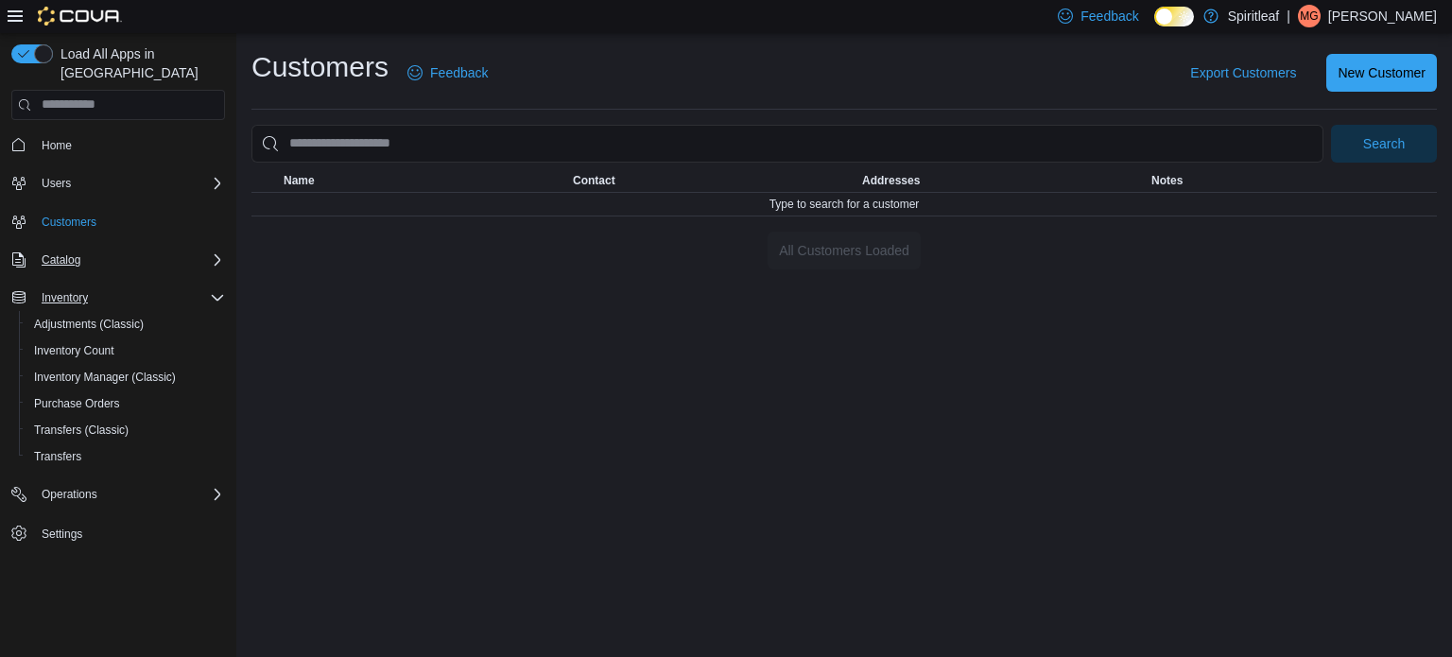
click at [212, 286] on div "Inventory" at bounding box center [129, 297] width 191 height 23
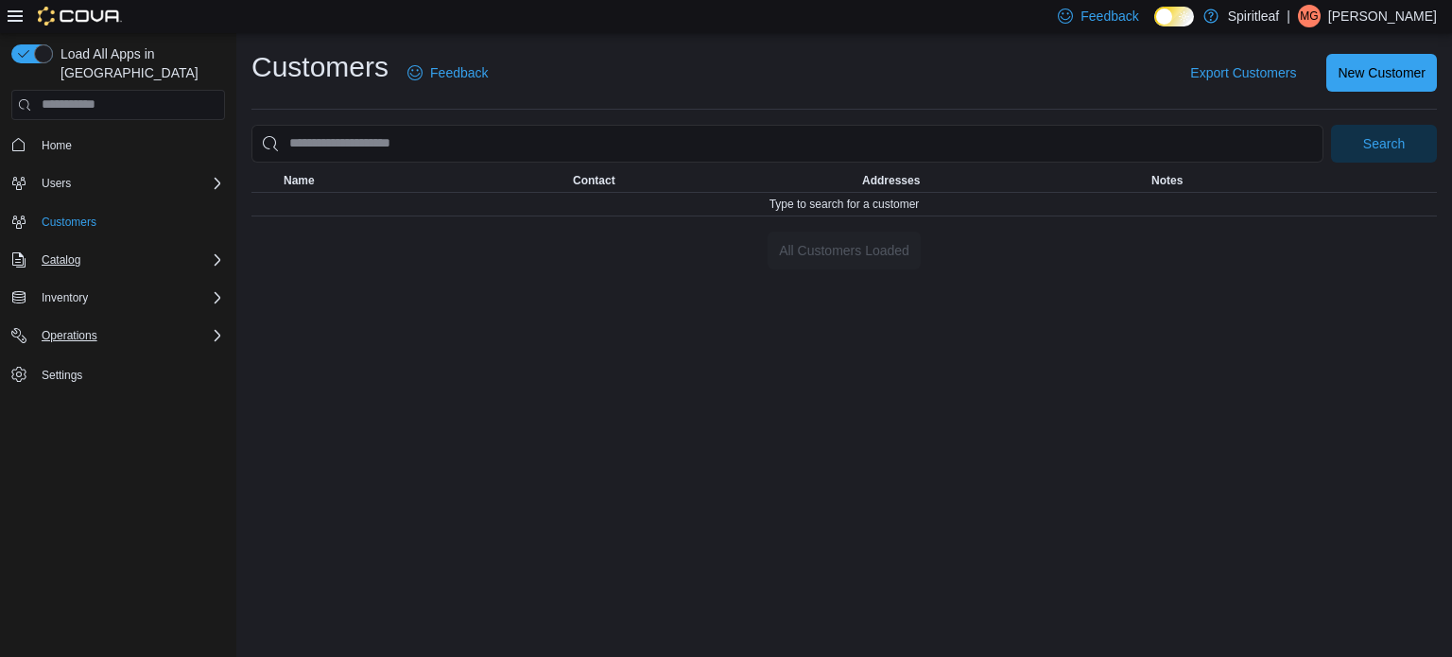
click at [210, 328] on icon "Complex example" at bounding box center [217, 335] width 15 height 15
click at [207, 324] on div "Operations" at bounding box center [129, 335] width 191 height 23
click at [110, 286] on div "Inventory" at bounding box center [129, 297] width 191 height 23
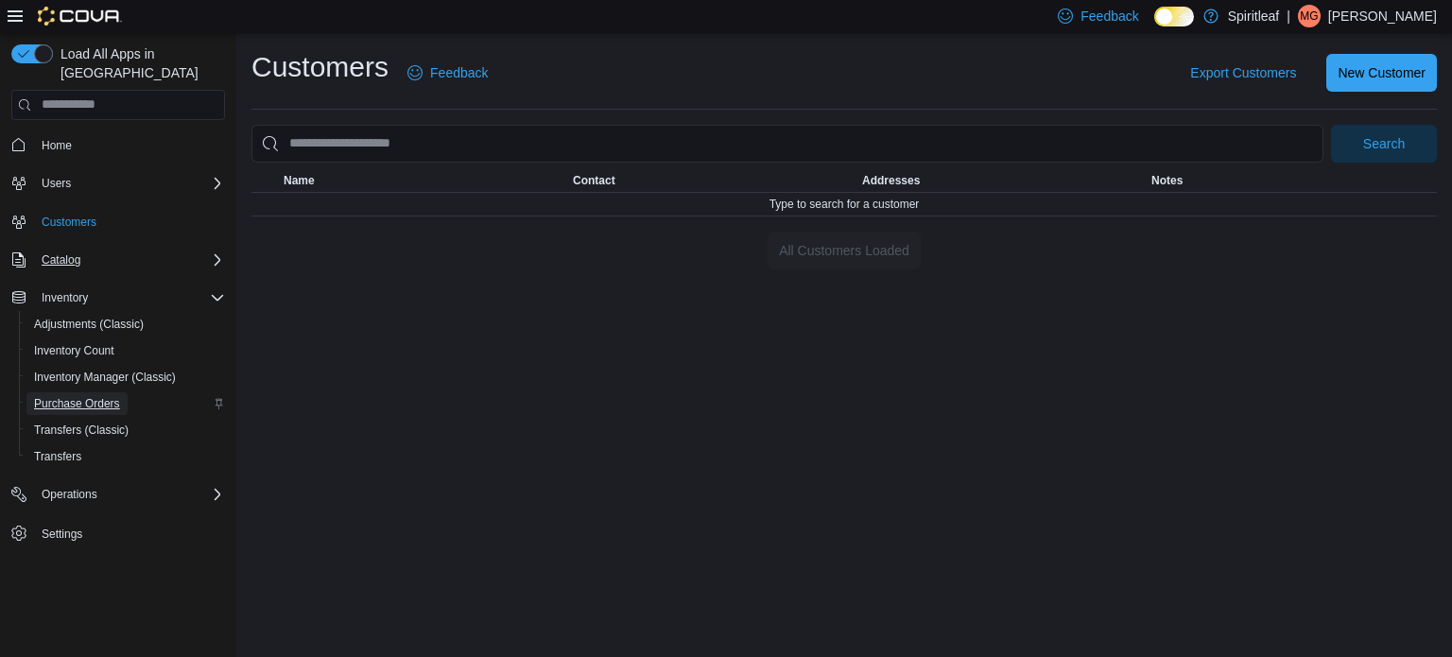
click at [78, 396] on span "Purchase Orders" at bounding box center [77, 403] width 86 height 15
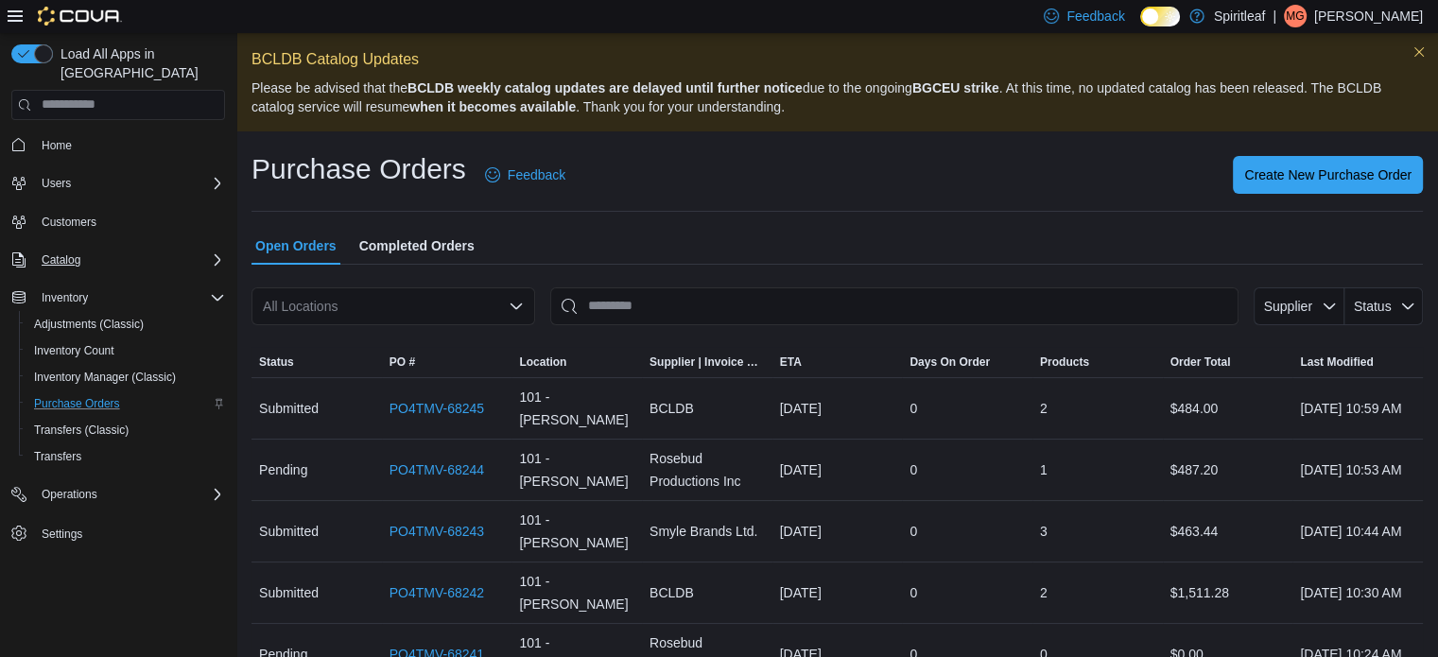
click at [406, 302] on div "All Locations" at bounding box center [393, 306] width 284 height 38
type input "****"
click at [390, 333] on span "267 - [GEOGRAPHIC_DATA]" at bounding box center [429, 338] width 172 height 19
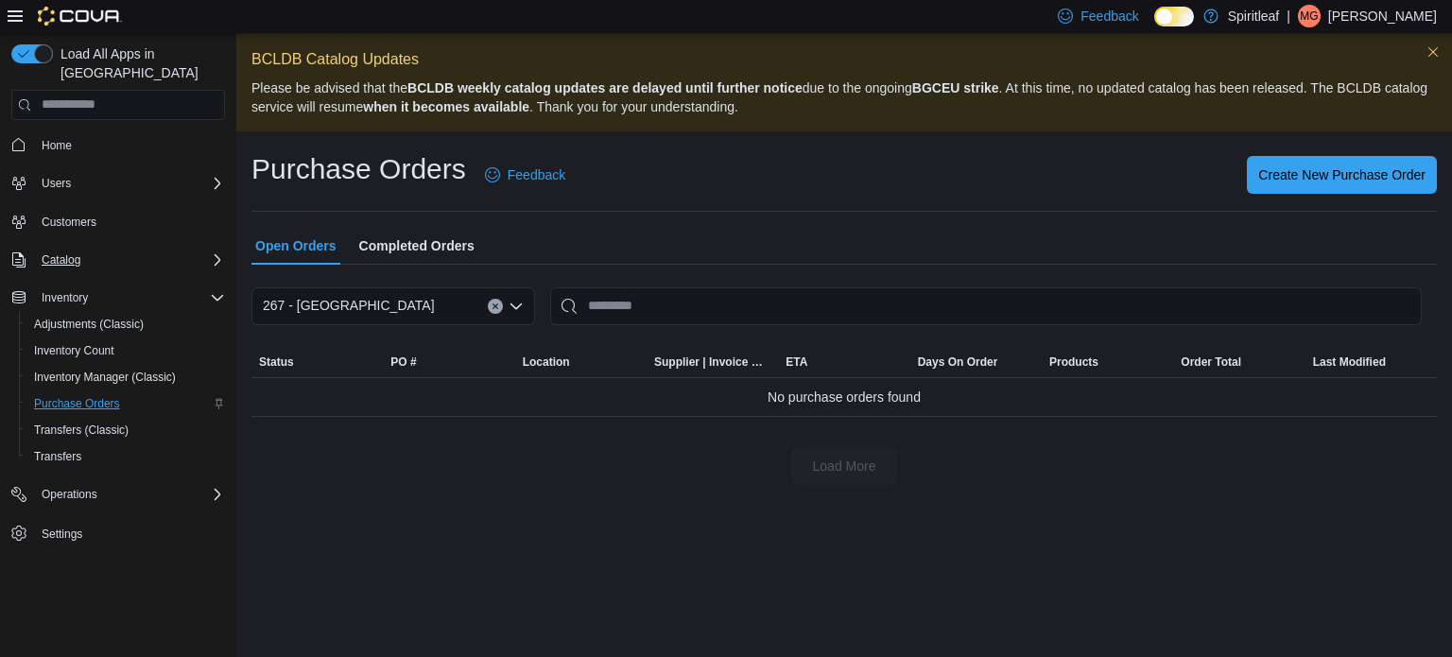
click at [404, 241] on span "Completed Orders" at bounding box center [416, 246] width 115 height 38
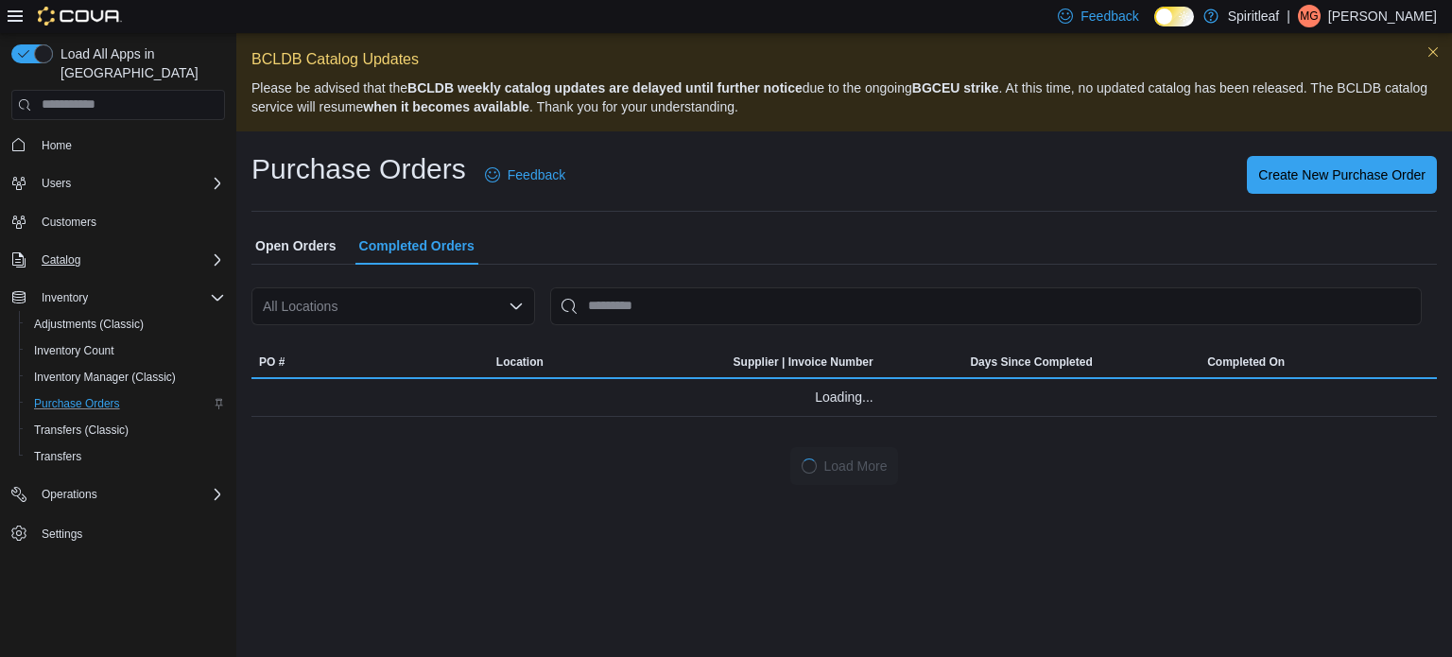
click at [403, 299] on div "All Locations" at bounding box center [393, 306] width 284 height 38
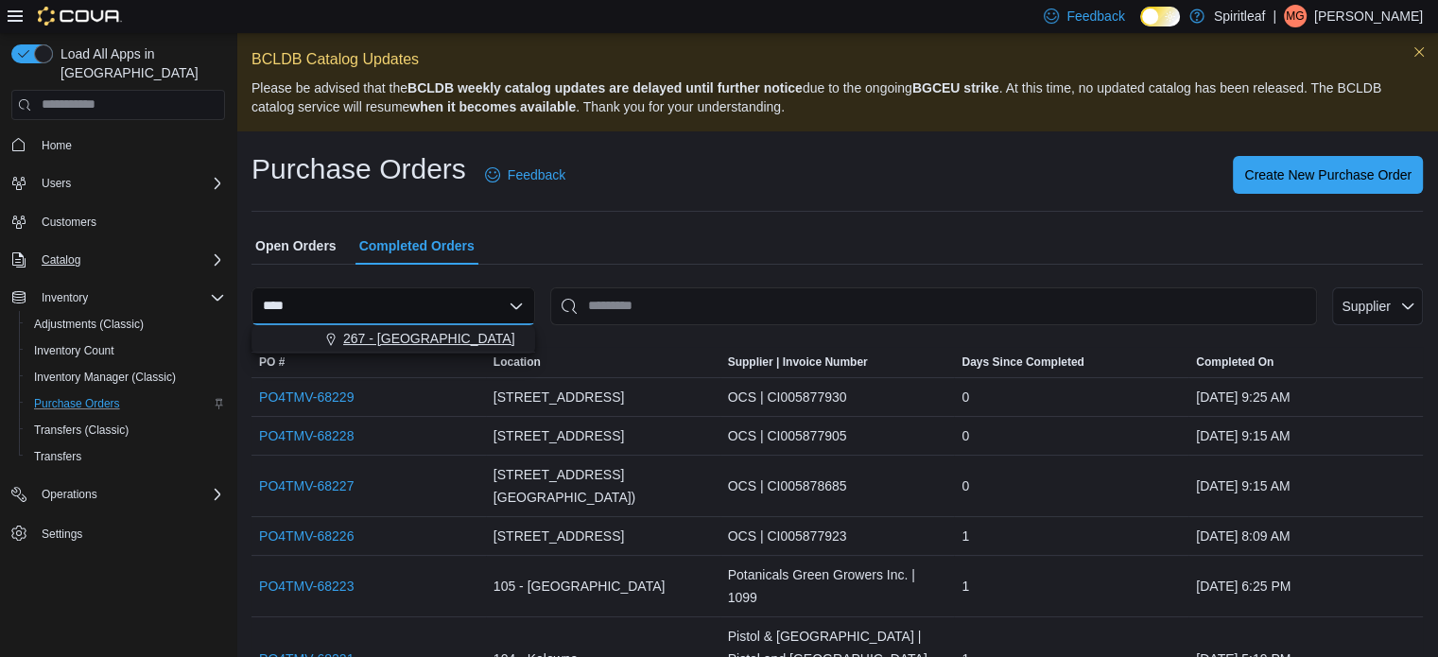
type input "****"
click at [439, 340] on div "267 - [GEOGRAPHIC_DATA]" at bounding box center [404, 338] width 238 height 19
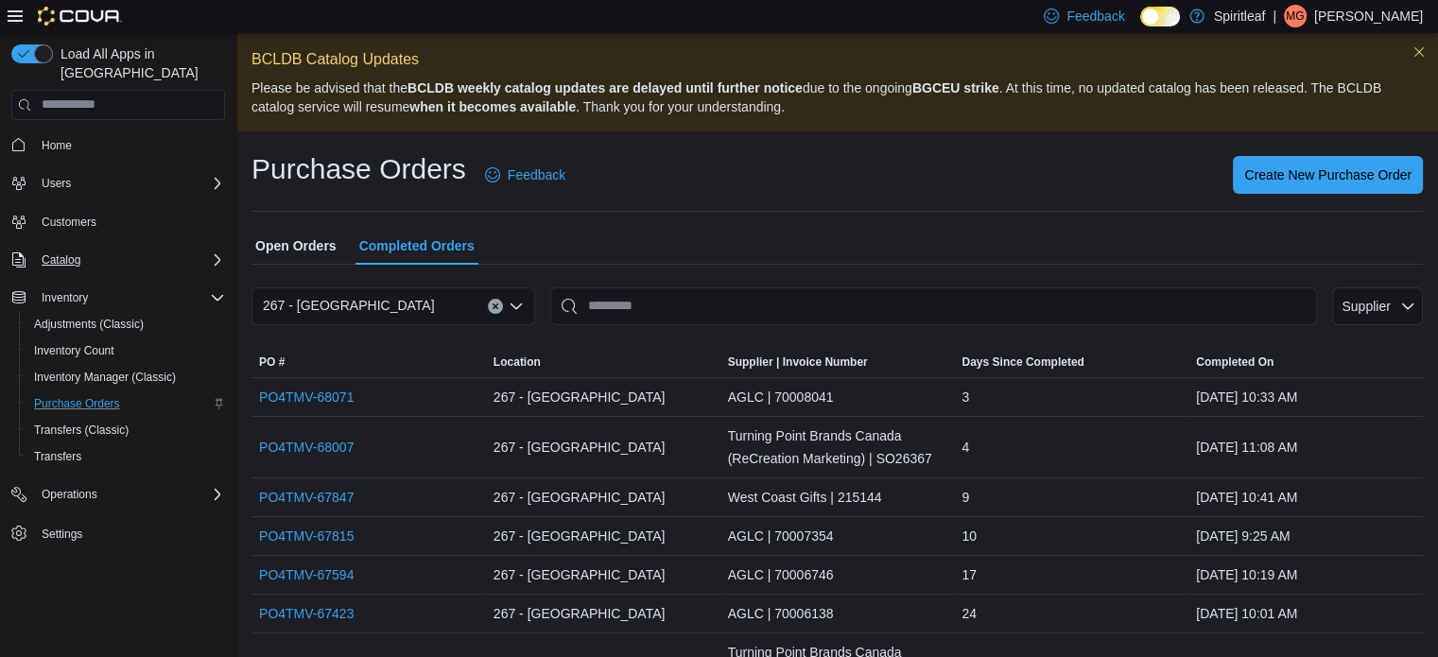
click at [113, 249] on div "Catalog" at bounding box center [129, 260] width 191 height 23
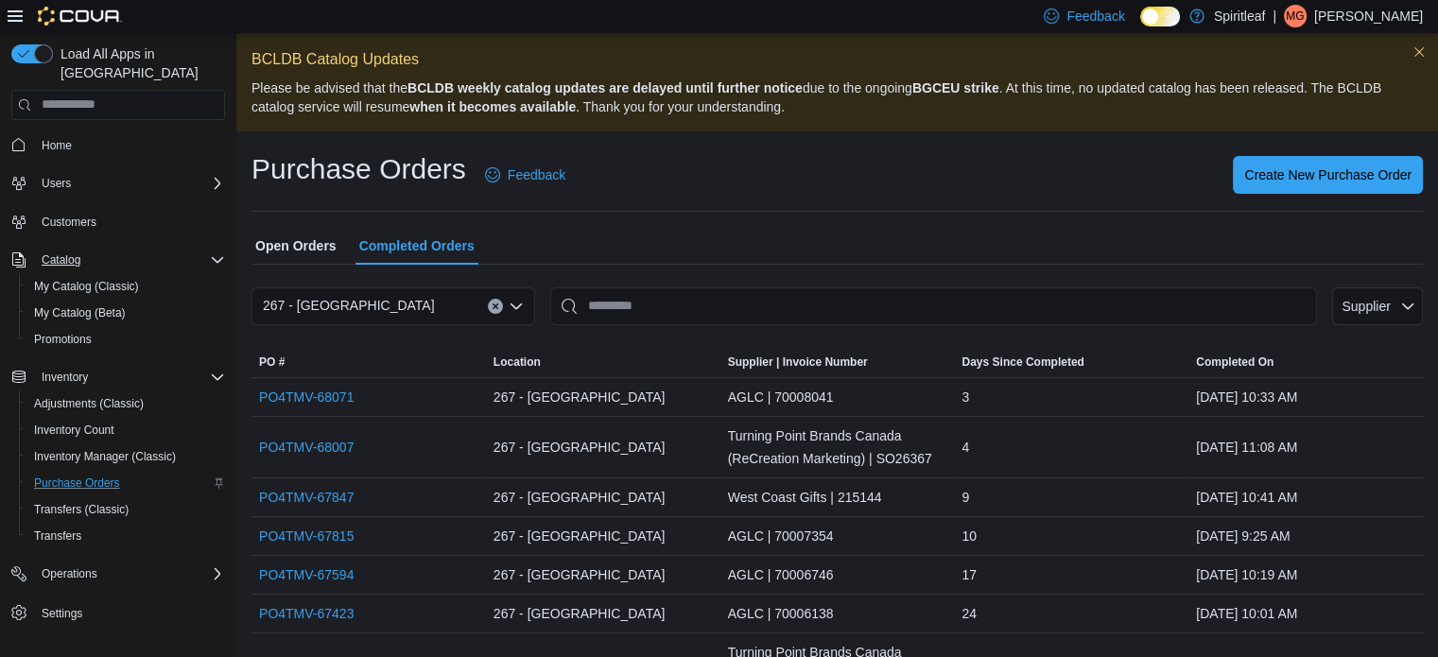
click at [113, 247] on button "Catalog" at bounding box center [118, 260] width 229 height 26
click at [210, 252] on icon "Complex example" at bounding box center [217, 259] width 15 height 15
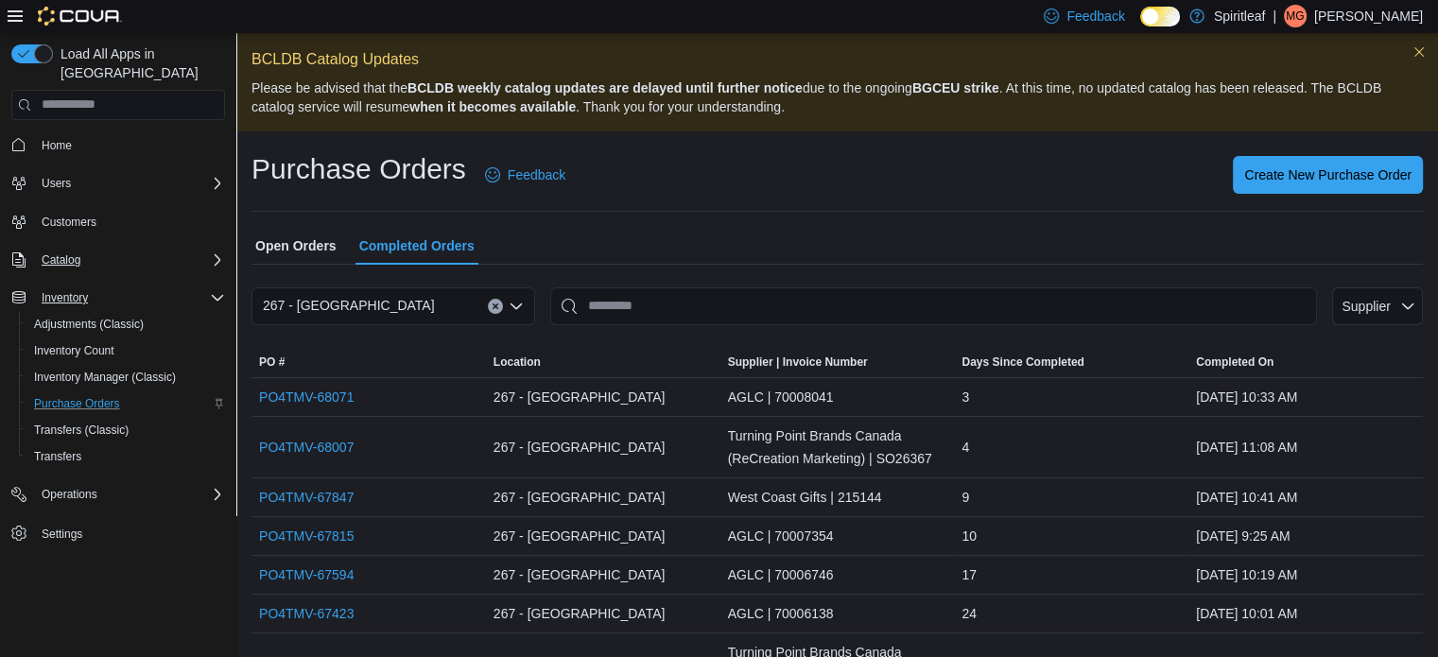
click at [174, 286] on div "Inventory" at bounding box center [129, 297] width 191 height 23
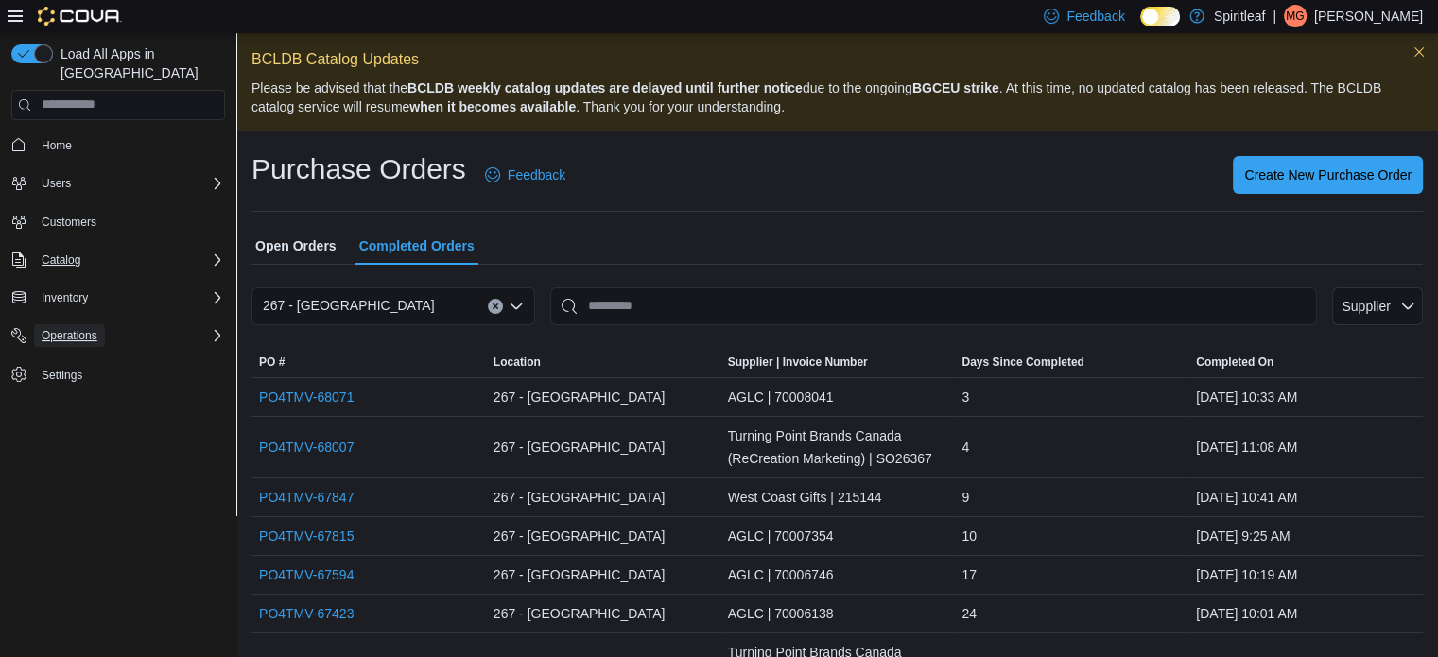
click at [95, 328] on span "Operations" at bounding box center [70, 335] width 56 height 15
click at [91, 324] on span "Operations" at bounding box center [70, 335] width 56 height 23
click at [88, 328] on span "Operations" at bounding box center [70, 335] width 56 height 15
click at [18, 7] on div at bounding box center [65, 16] width 114 height 19
click at [15, 14] on icon at bounding box center [15, 16] width 15 height 15
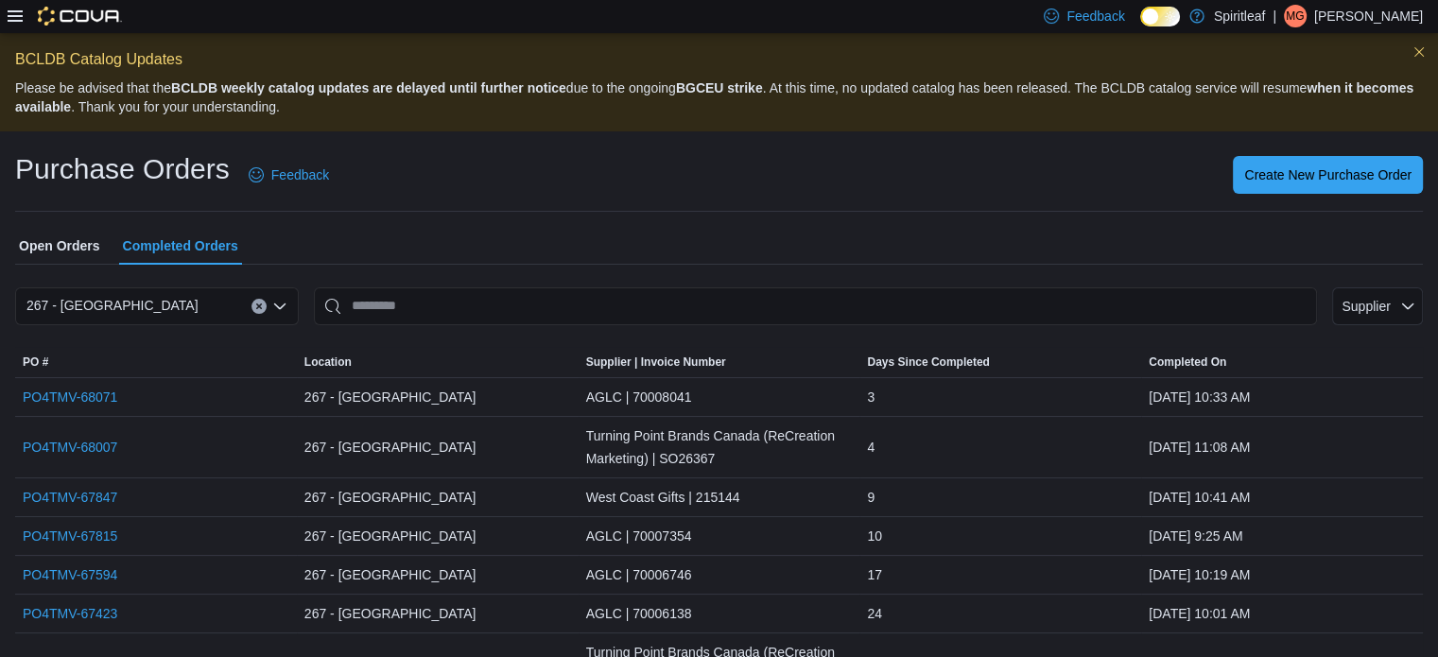
click at [15, 14] on icon at bounding box center [15, 16] width 15 height 15
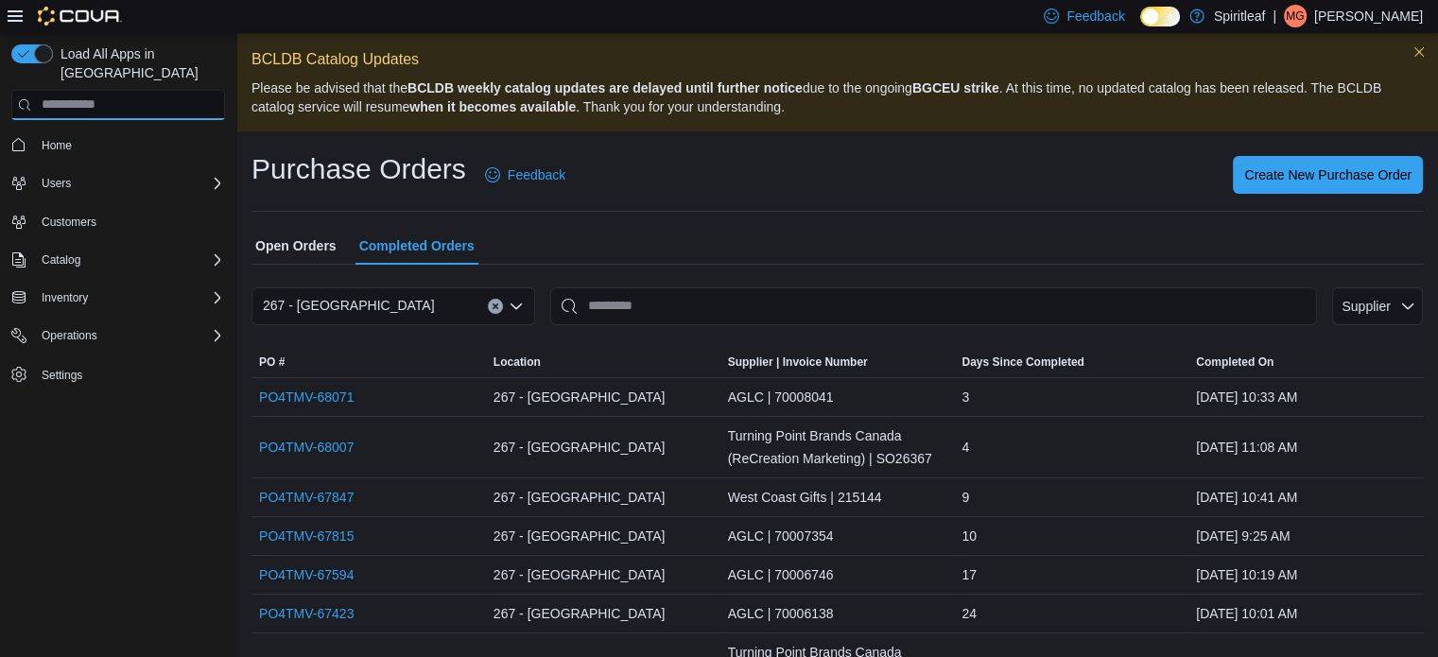
click at [151, 90] on input "search" at bounding box center [118, 105] width 214 height 30
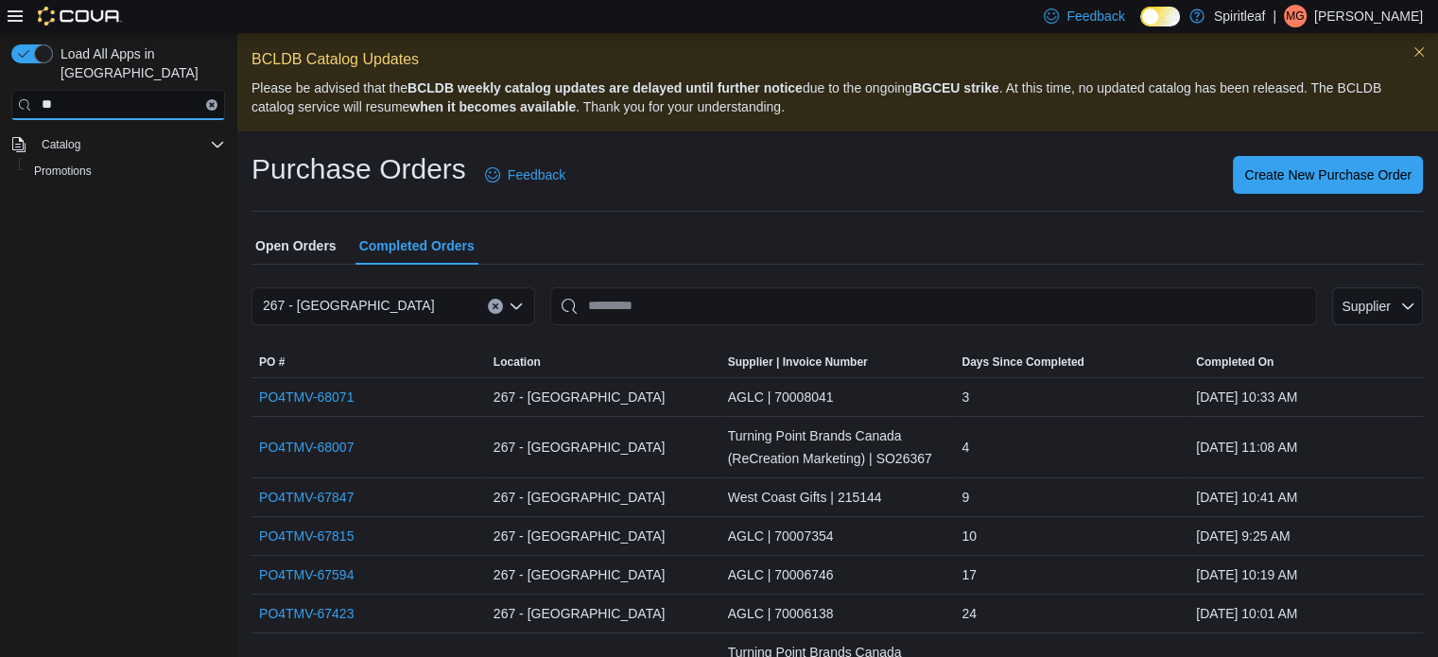
type input "*"
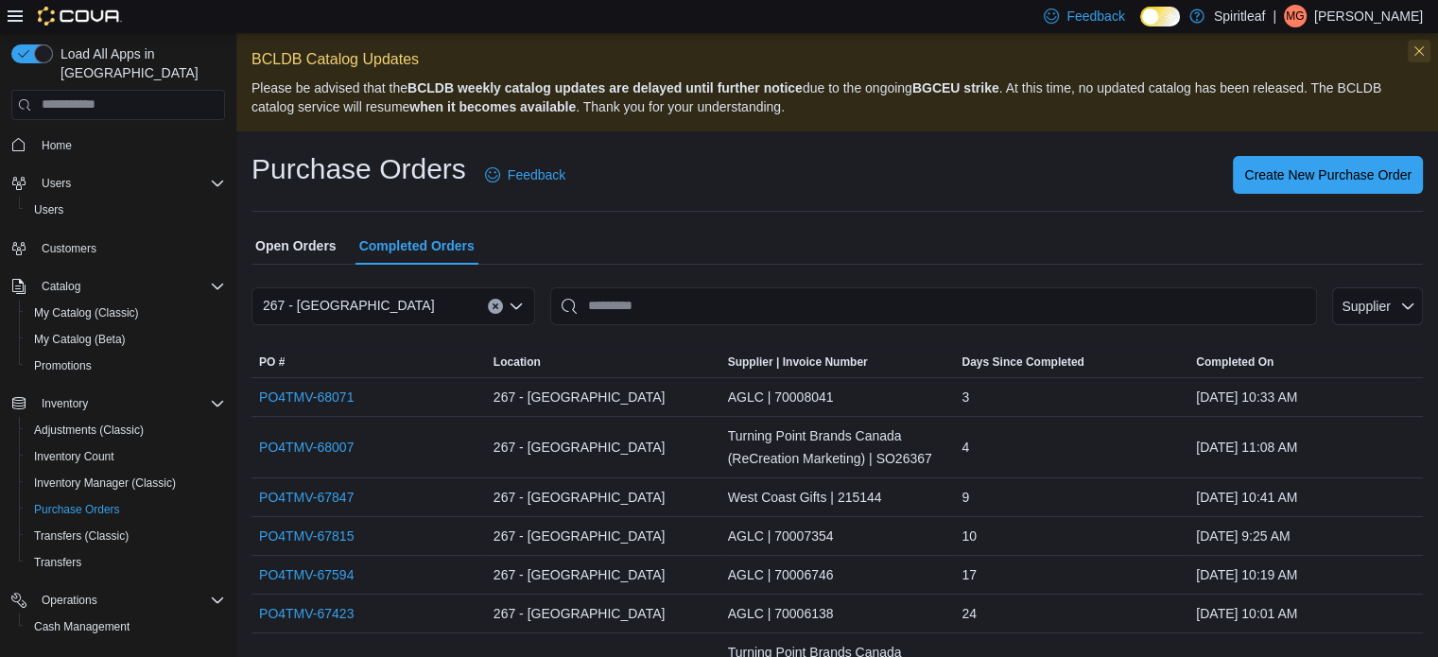
click at [1430, 48] on button "Dismiss this callout" at bounding box center [1419, 51] width 23 height 23
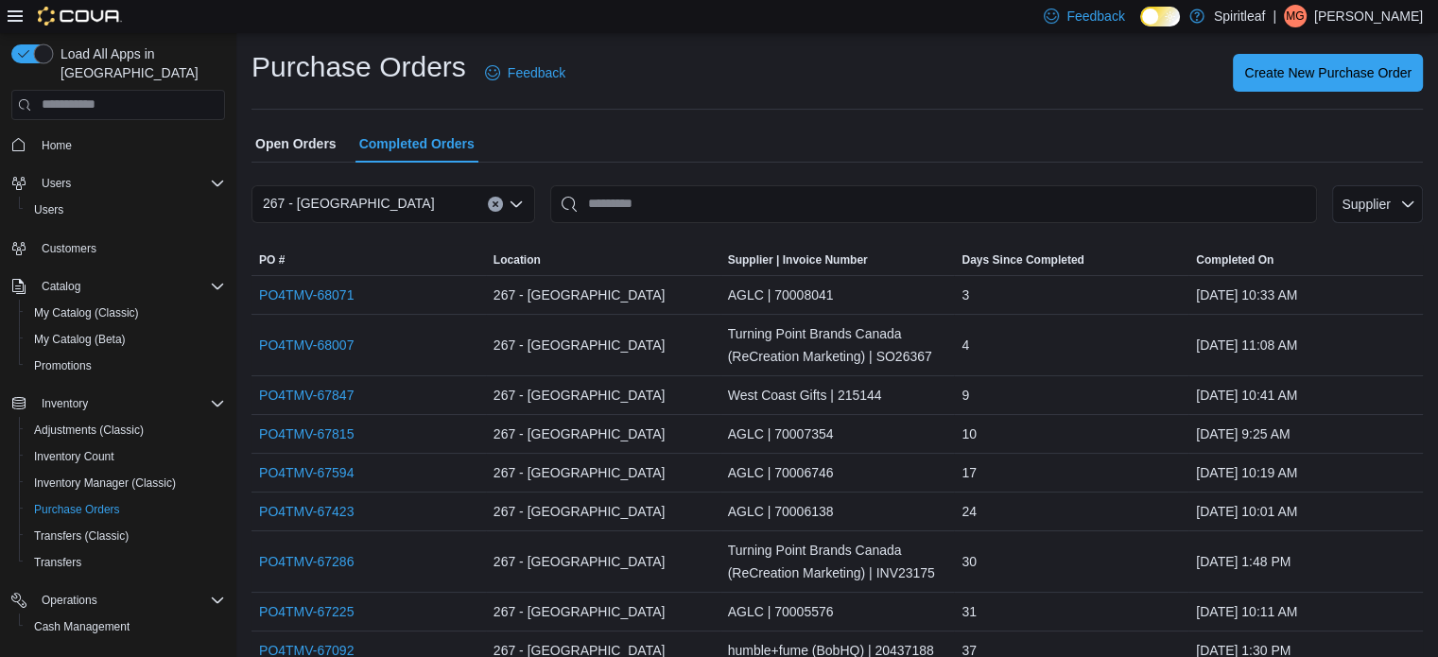
click at [49, 47] on button "button" at bounding box center [32, 53] width 42 height 19
click at [24, 42] on div "Load All Apps in New Hub Home Users Users Customers Catalog My Catalog (Classic…" at bounding box center [118, 377] width 229 height 680
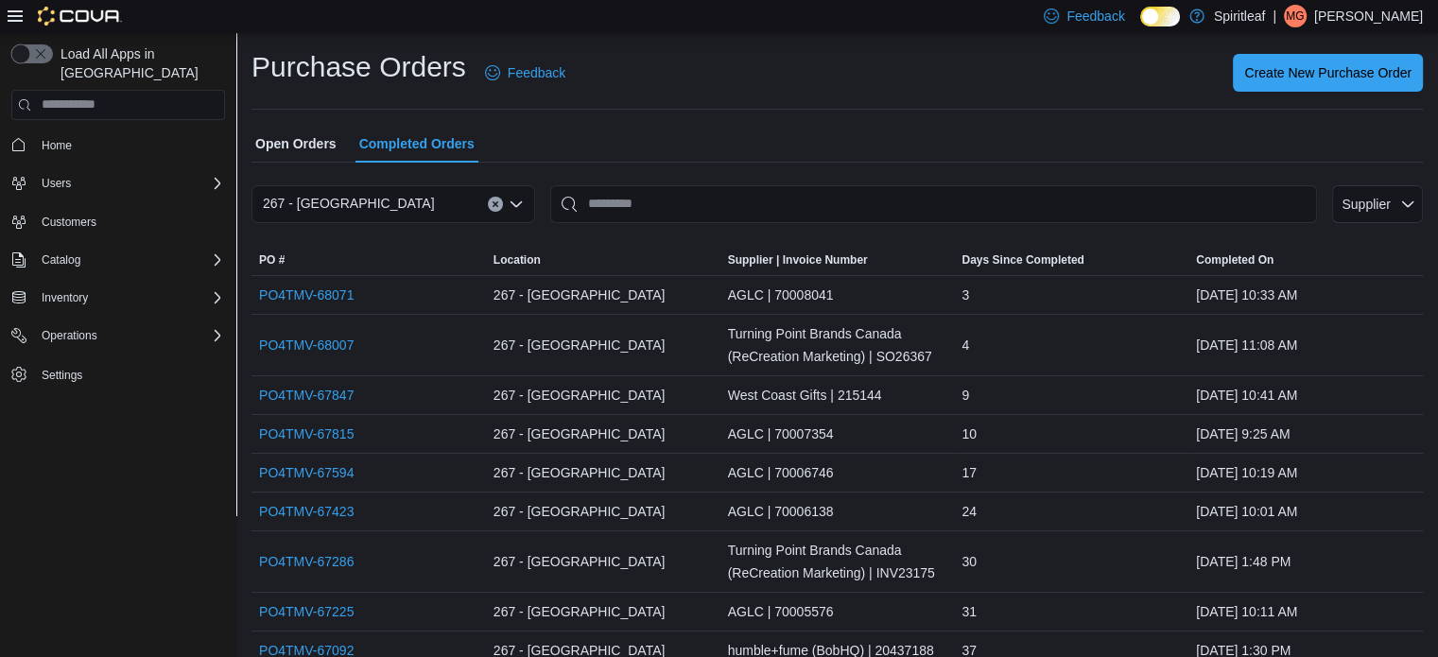
click at [22, 52] on button "button" at bounding box center [32, 53] width 42 height 19
click at [79, 290] on span "Inventory" at bounding box center [65, 297] width 46 height 15
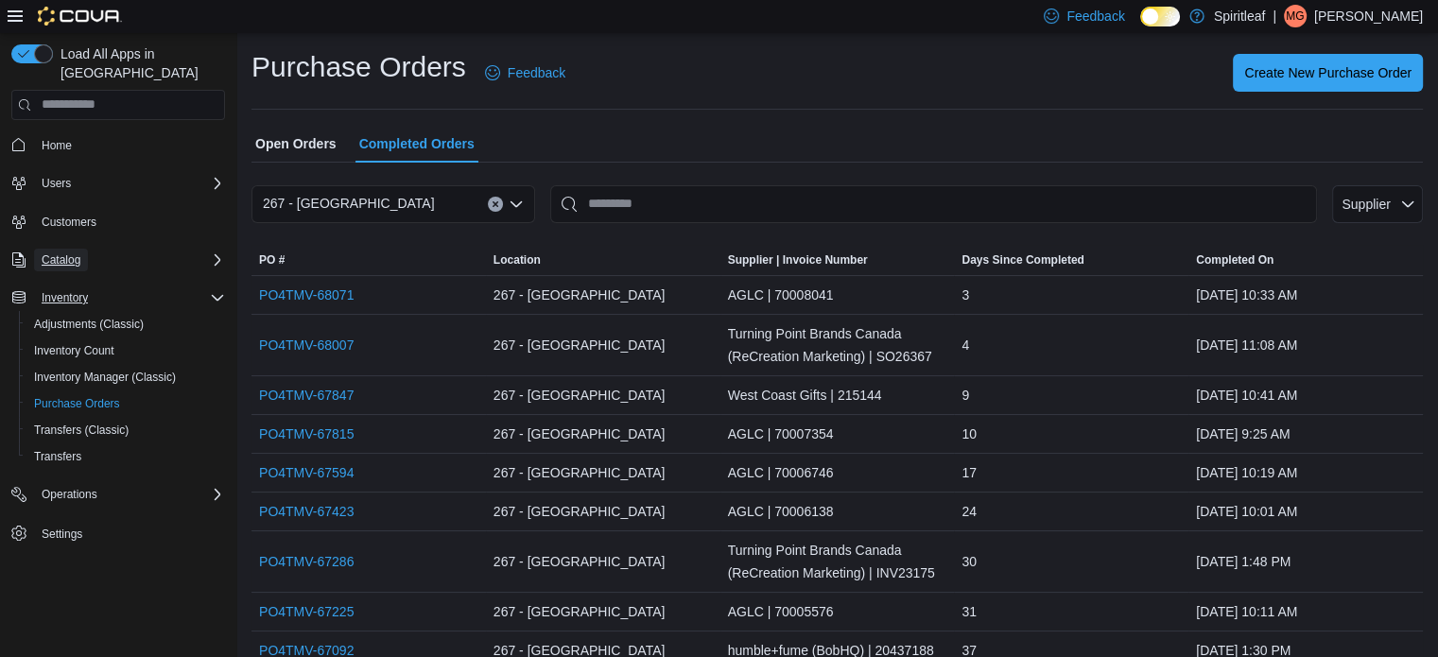
click at [62, 250] on span "Catalog" at bounding box center [61, 260] width 39 height 23
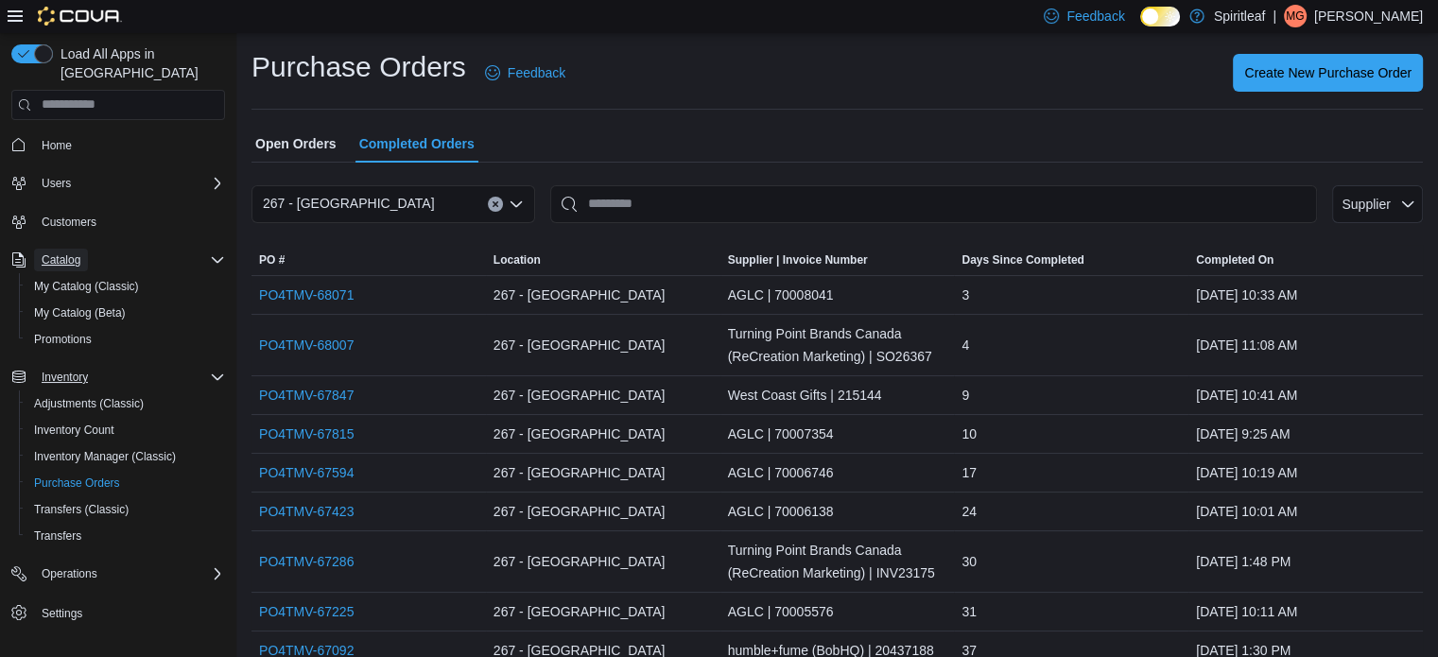
click at [62, 249] on span "Catalog" at bounding box center [61, 260] width 39 height 23
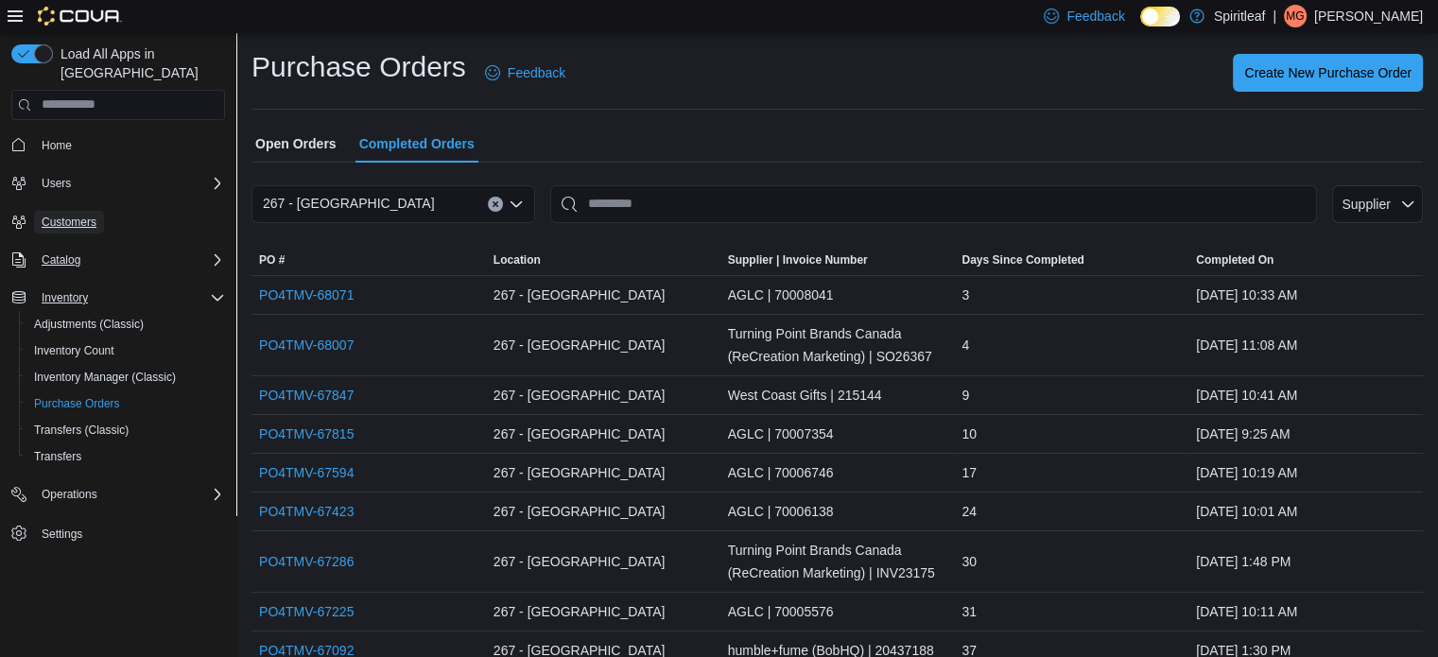
click at [80, 211] on span "Customers" at bounding box center [69, 222] width 55 height 23
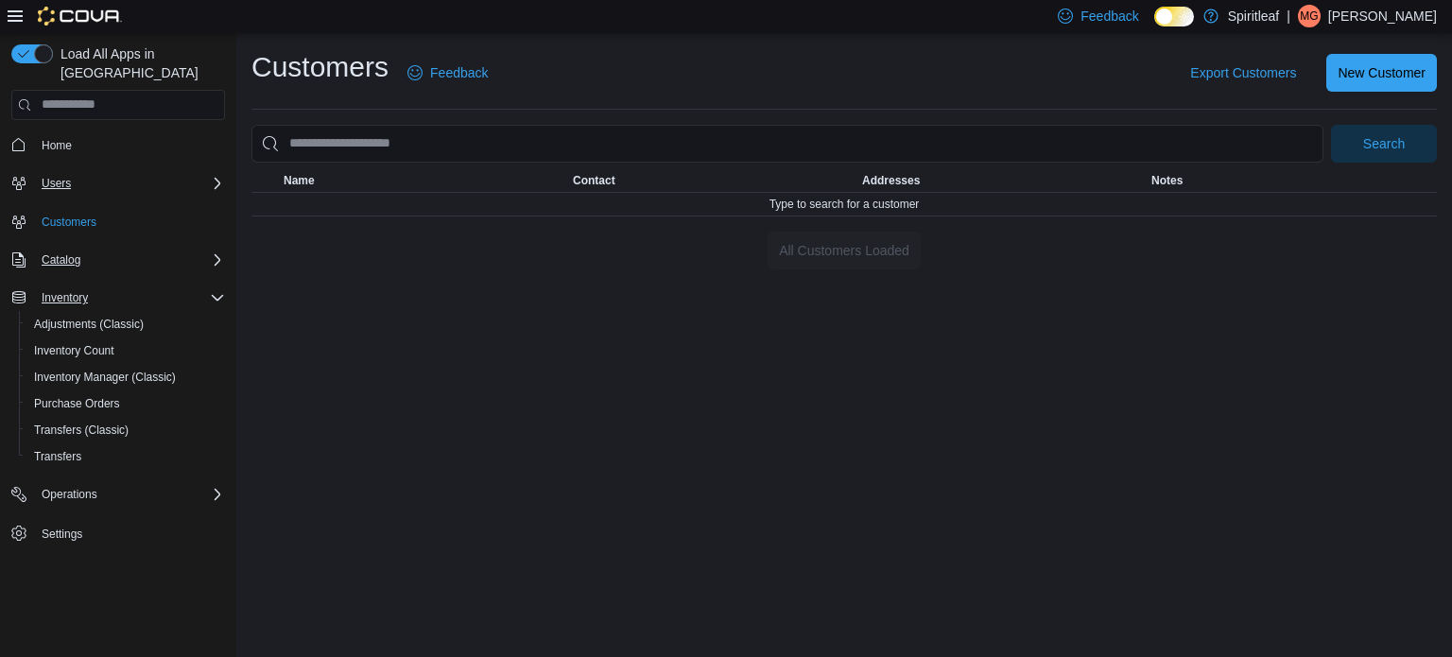
click at [83, 172] on div "Users" at bounding box center [129, 183] width 191 height 23
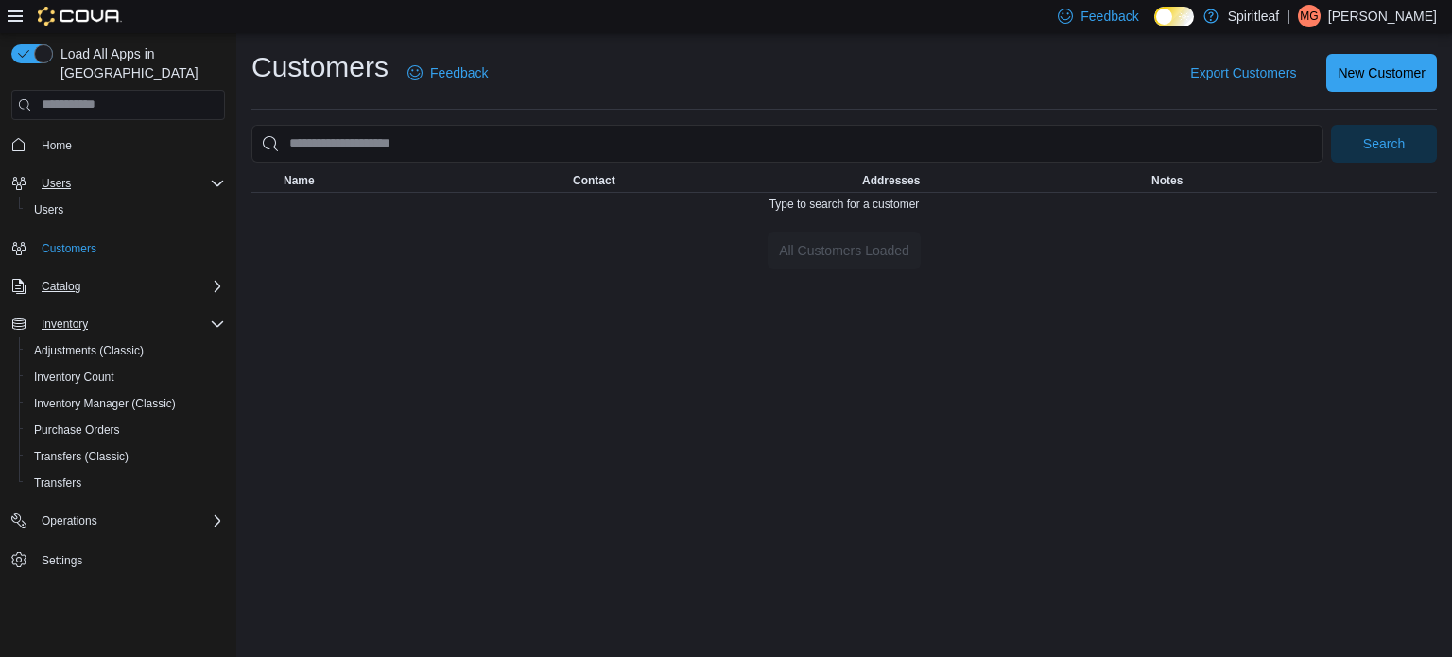
click at [83, 172] on div "Users" at bounding box center [129, 183] width 191 height 23
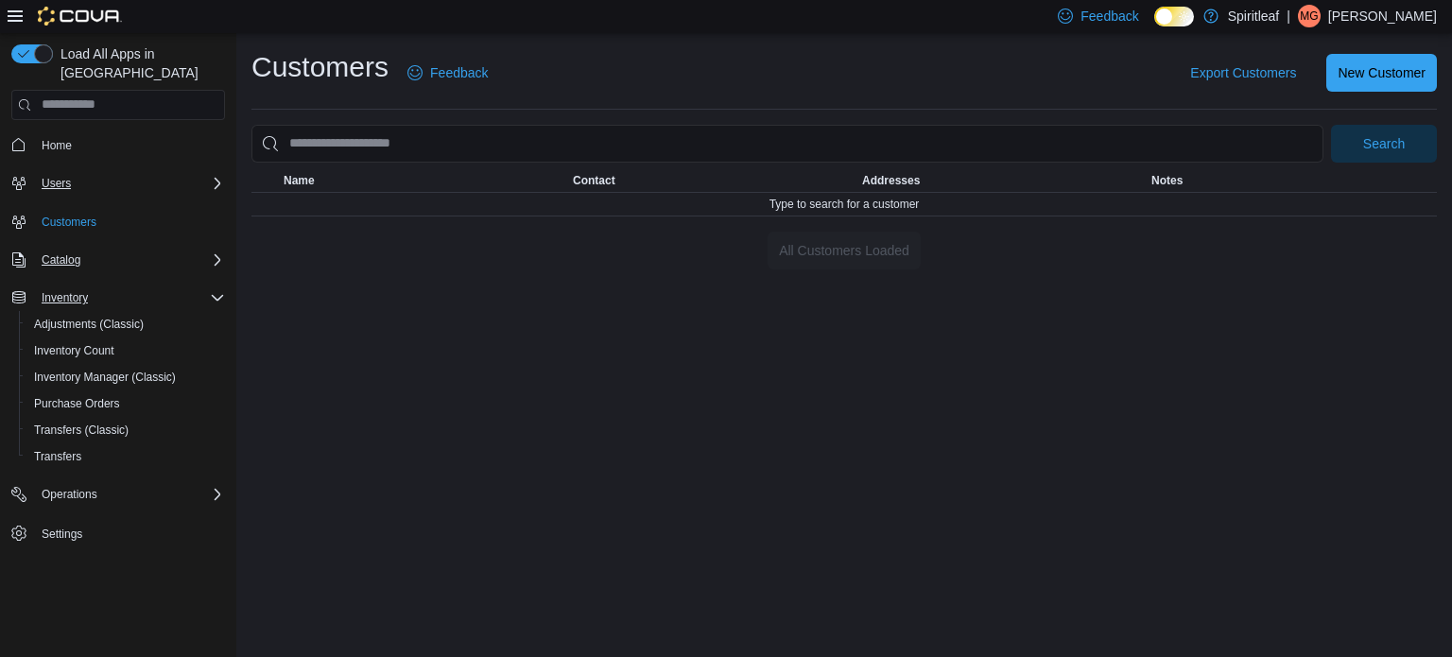
click at [83, 172] on div "Users" at bounding box center [129, 183] width 191 height 23
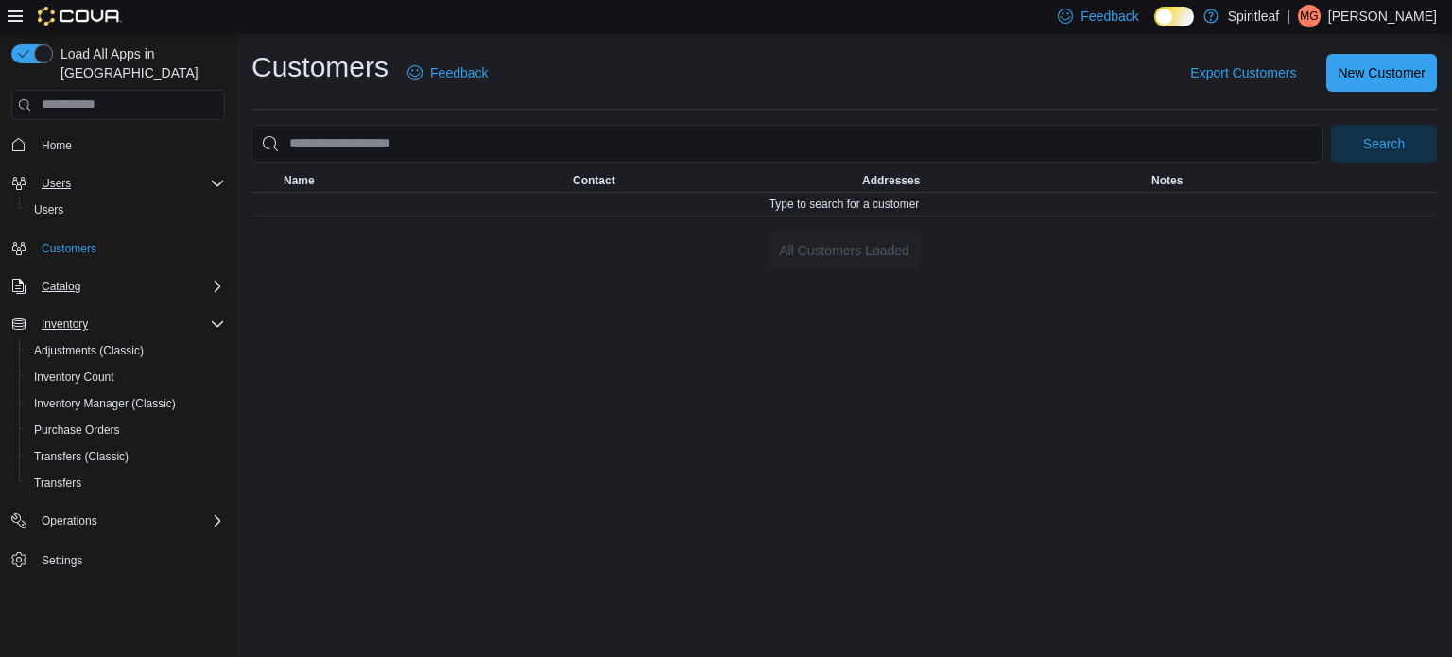
click at [83, 172] on div "Users" at bounding box center [129, 183] width 191 height 23
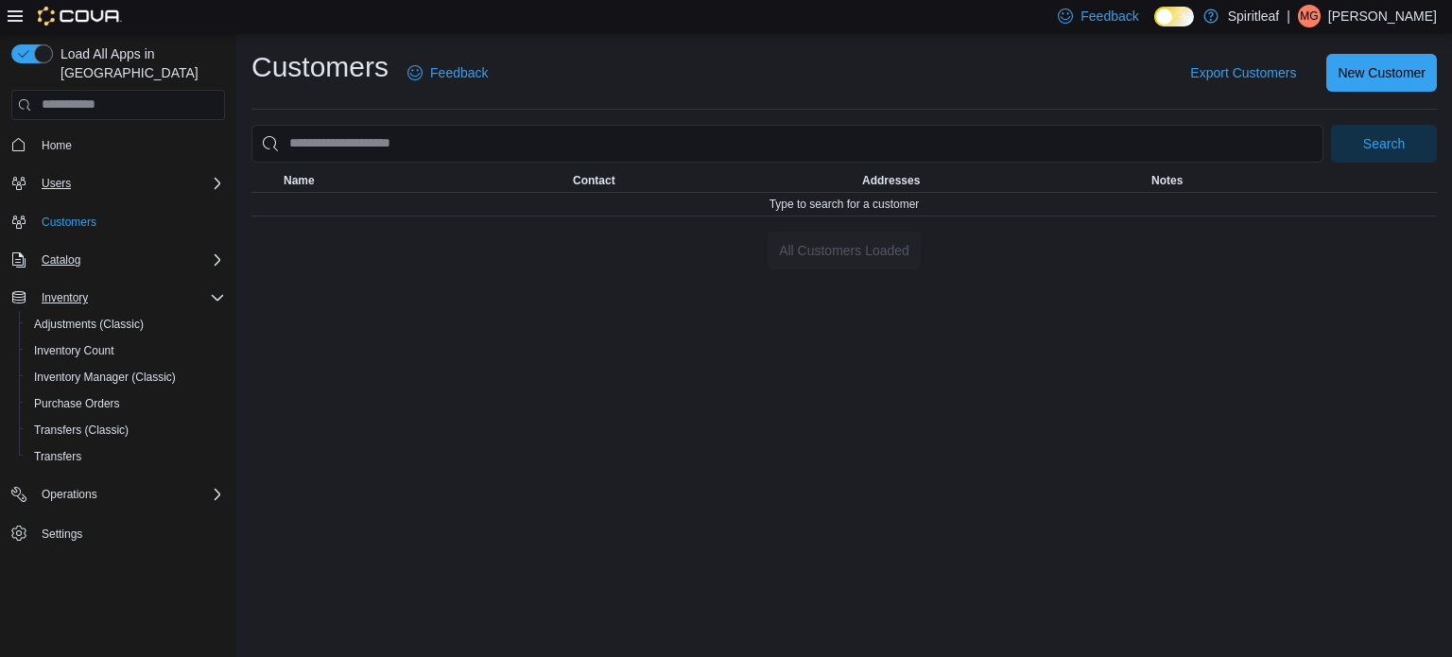
click at [140, 172] on div "Users" at bounding box center [129, 183] width 191 height 23
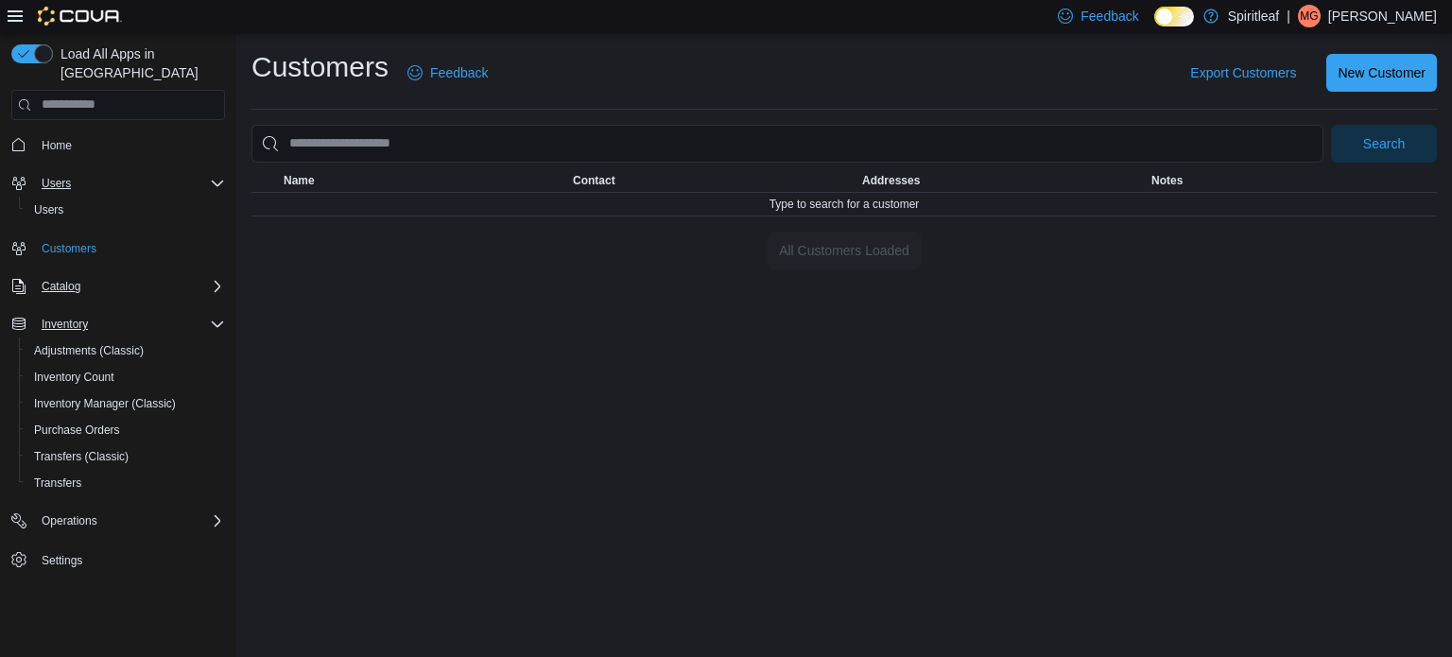
click at [140, 172] on div "Users" at bounding box center [129, 183] width 191 height 23
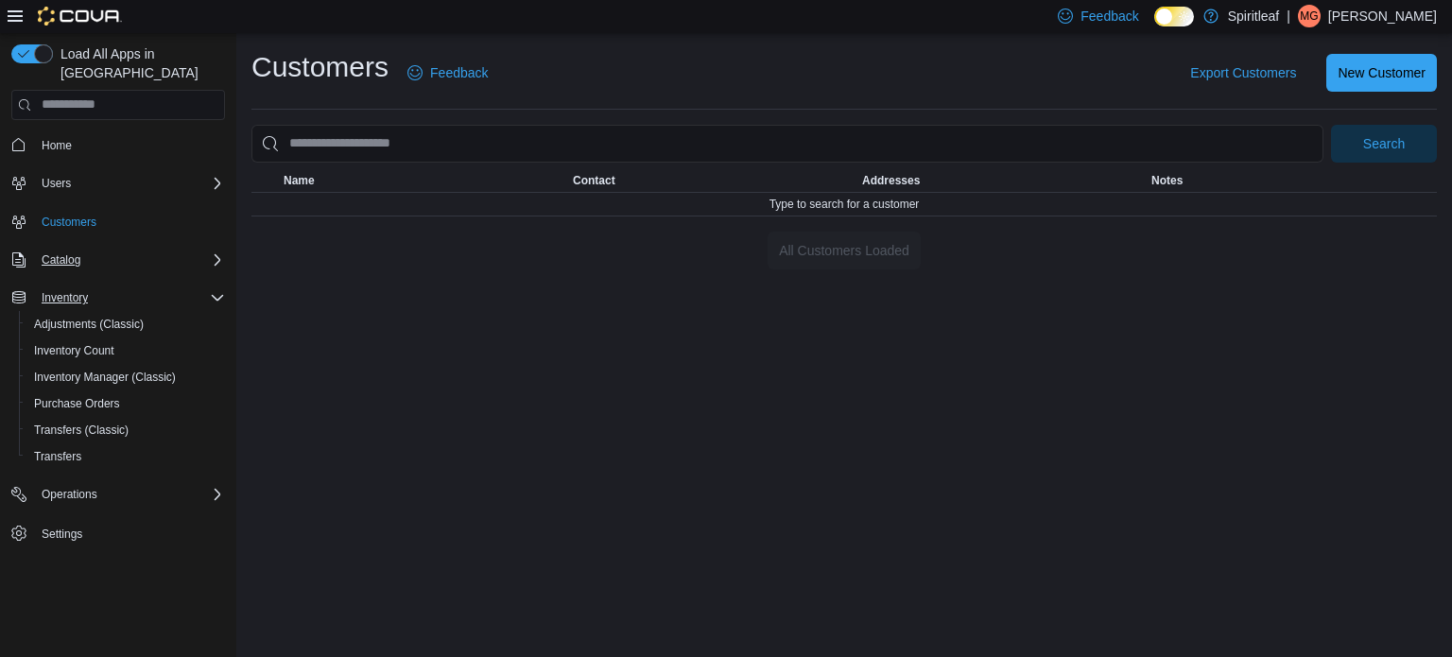
click at [119, 249] on div "Catalog" at bounding box center [129, 260] width 191 height 23
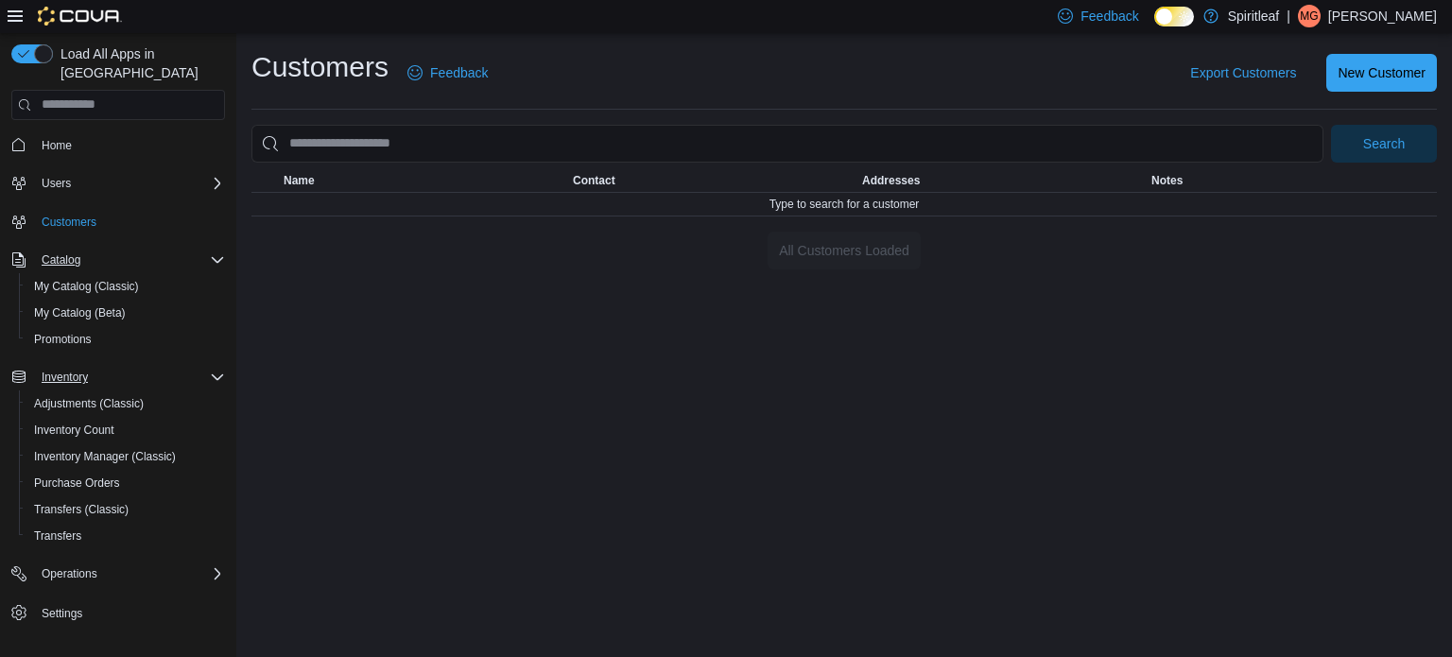
click at [119, 249] on div "Catalog" at bounding box center [129, 260] width 191 height 23
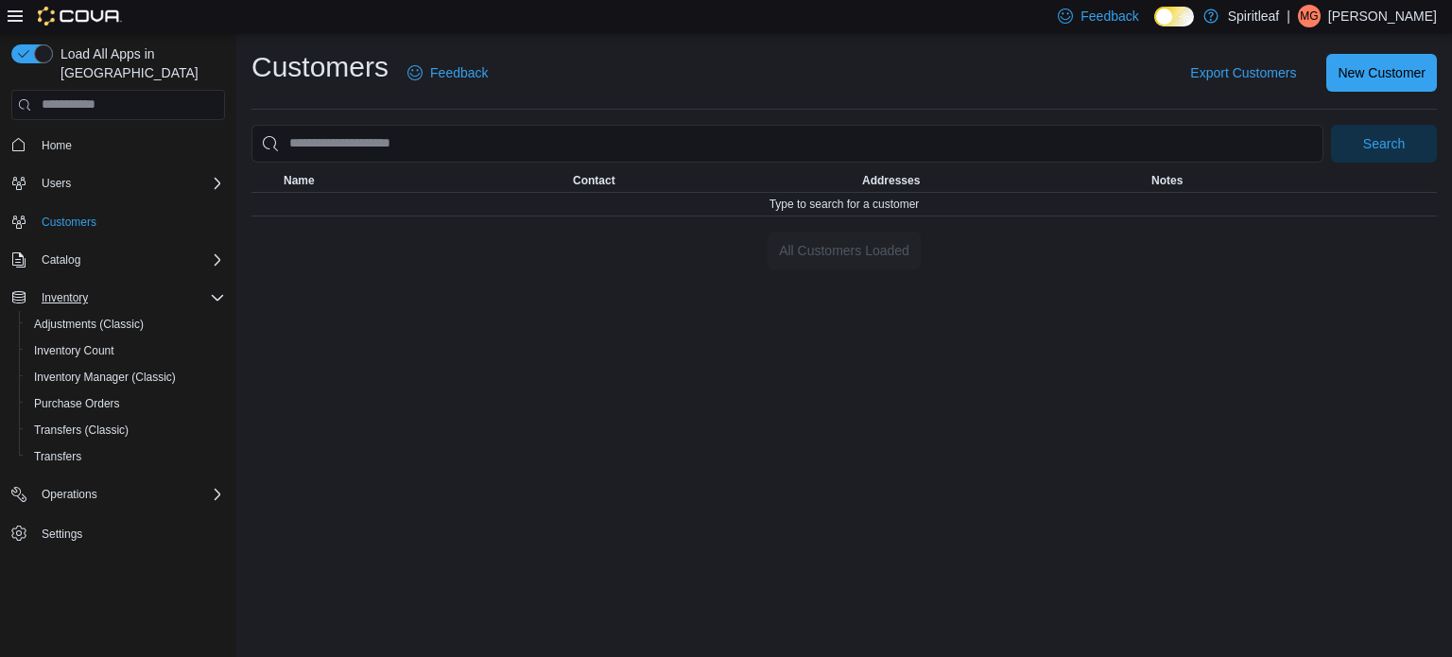
click at [164, 286] on div "Inventory" at bounding box center [129, 297] width 191 height 23
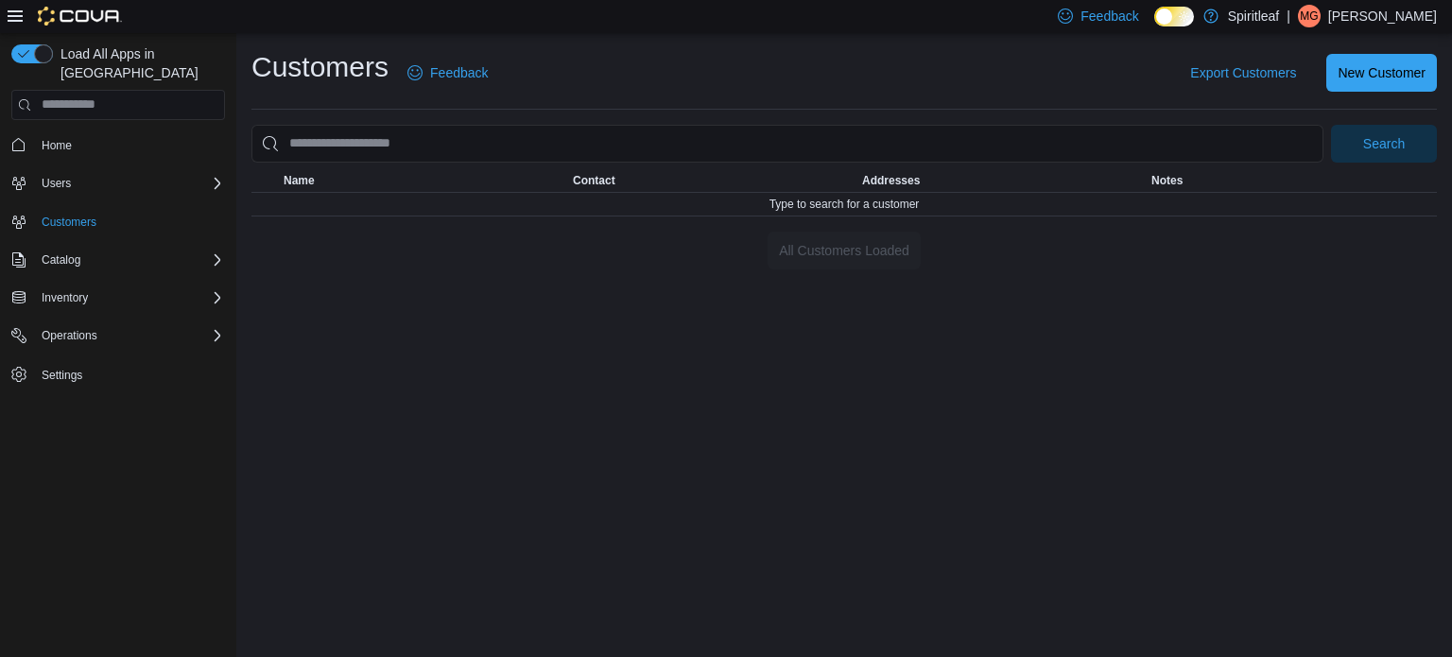
drag, startPoint x: 72, startPoint y: 201, endPoint x: 613, endPoint y: 14, distance: 572.2
click at [613, 14] on div "Feedback Dark Mode Spiritleaf | MG [PERSON_NAME]" at bounding box center [726, 16] width 1452 height 33
click at [128, 172] on div "Users" at bounding box center [129, 183] width 191 height 23
click at [174, 249] on div "Catalog" at bounding box center [129, 260] width 191 height 23
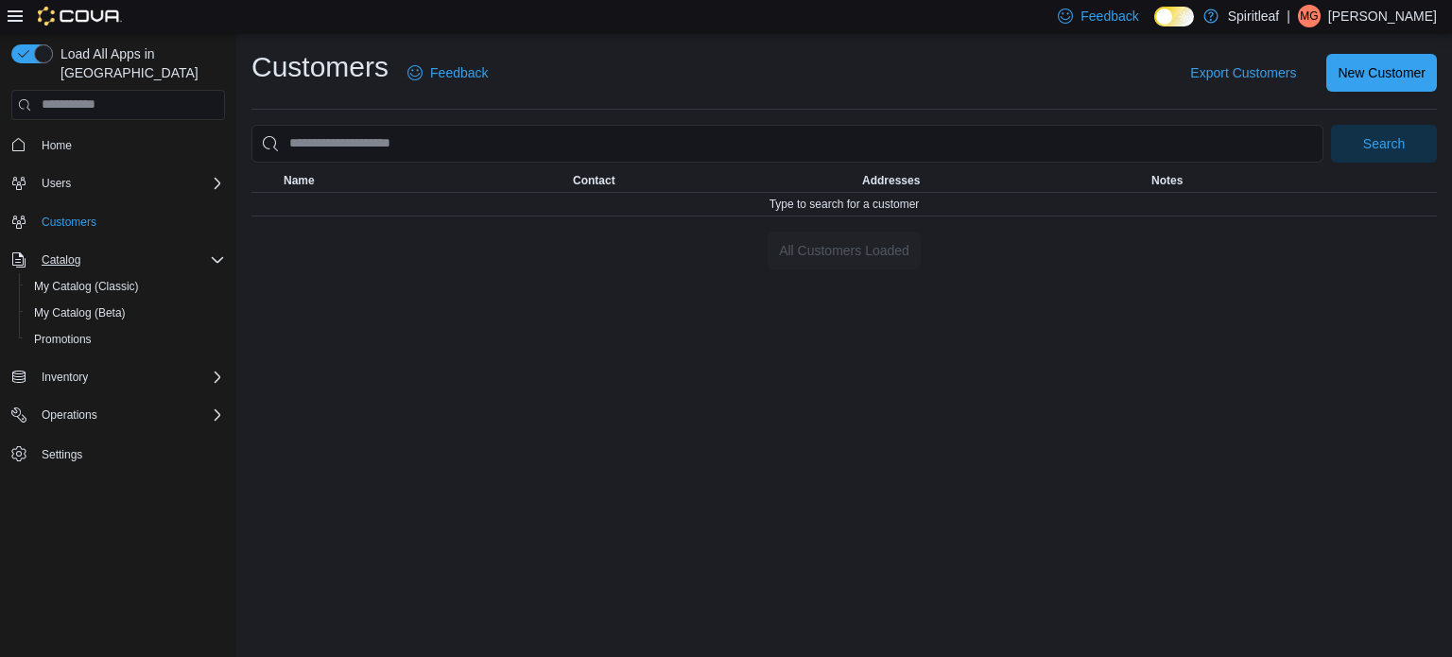
click at [176, 249] on div "Catalog" at bounding box center [129, 260] width 191 height 23
click at [183, 286] on div "Inventory" at bounding box center [129, 297] width 191 height 23
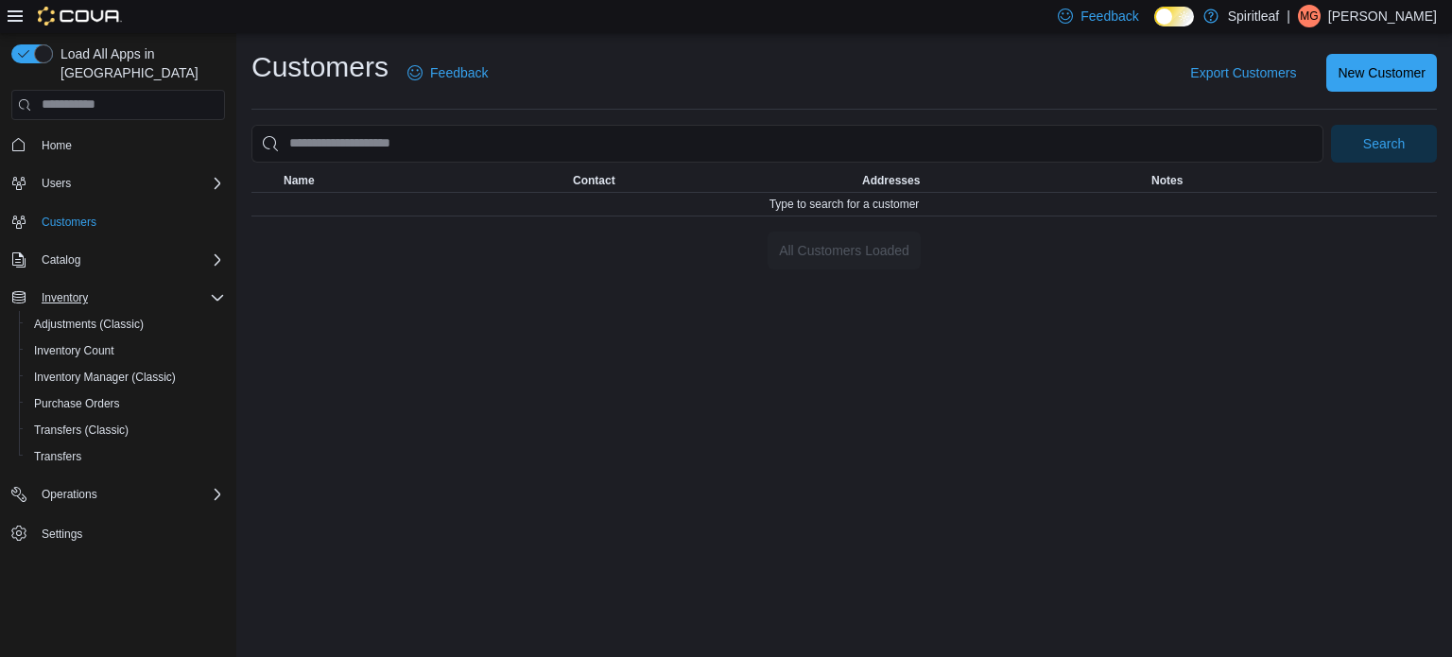
click at [183, 286] on div "Inventory" at bounding box center [129, 297] width 191 height 23
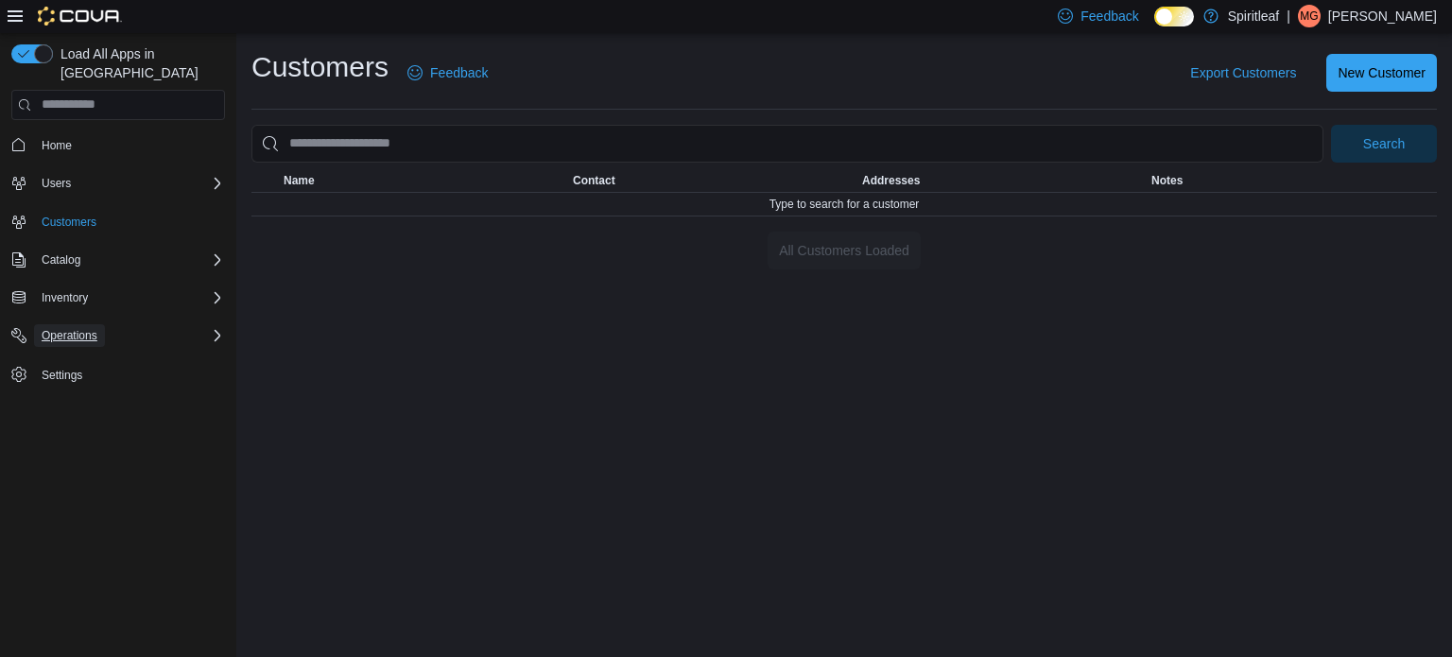
click at [78, 328] on span "Operations" at bounding box center [70, 335] width 56 height 15
click at [74, 290] on span "Inventory" at bounding box center [65, 297] width 46 height 15
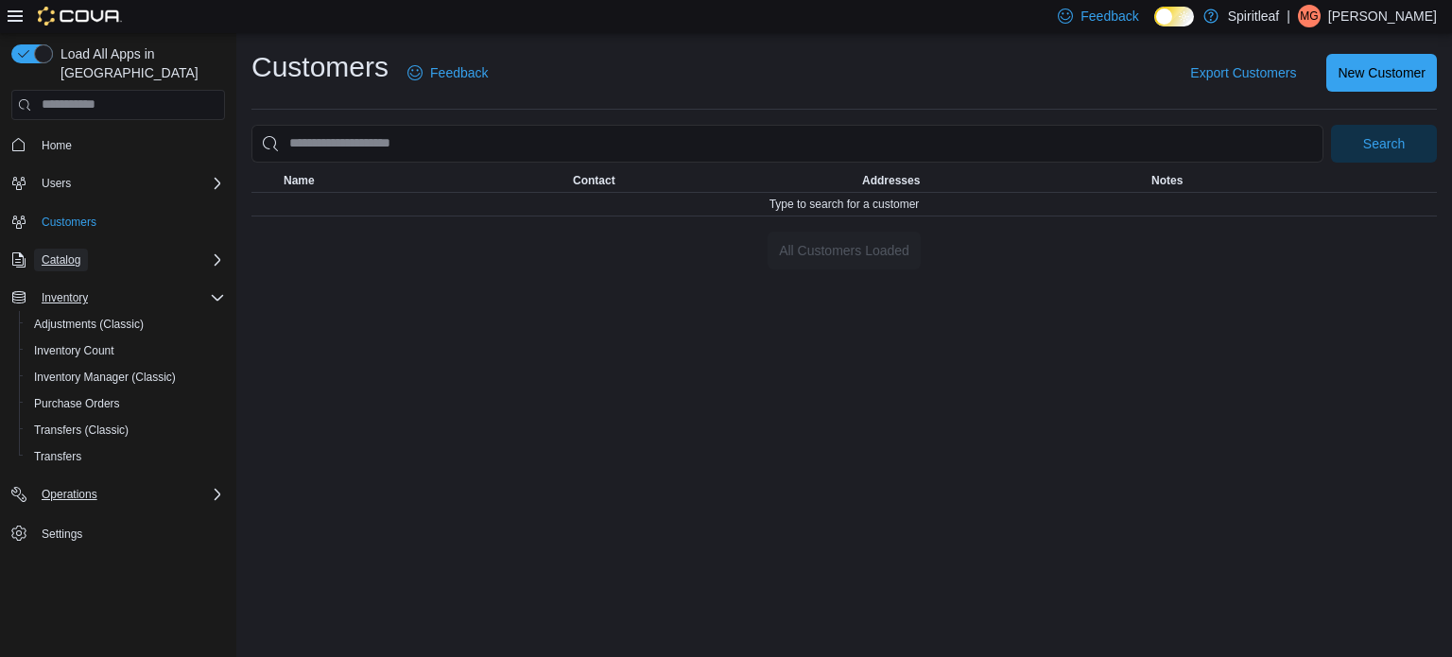
click at [76, 252] on span "Catalog" at bounding box center [61, 259] width 39 height 15
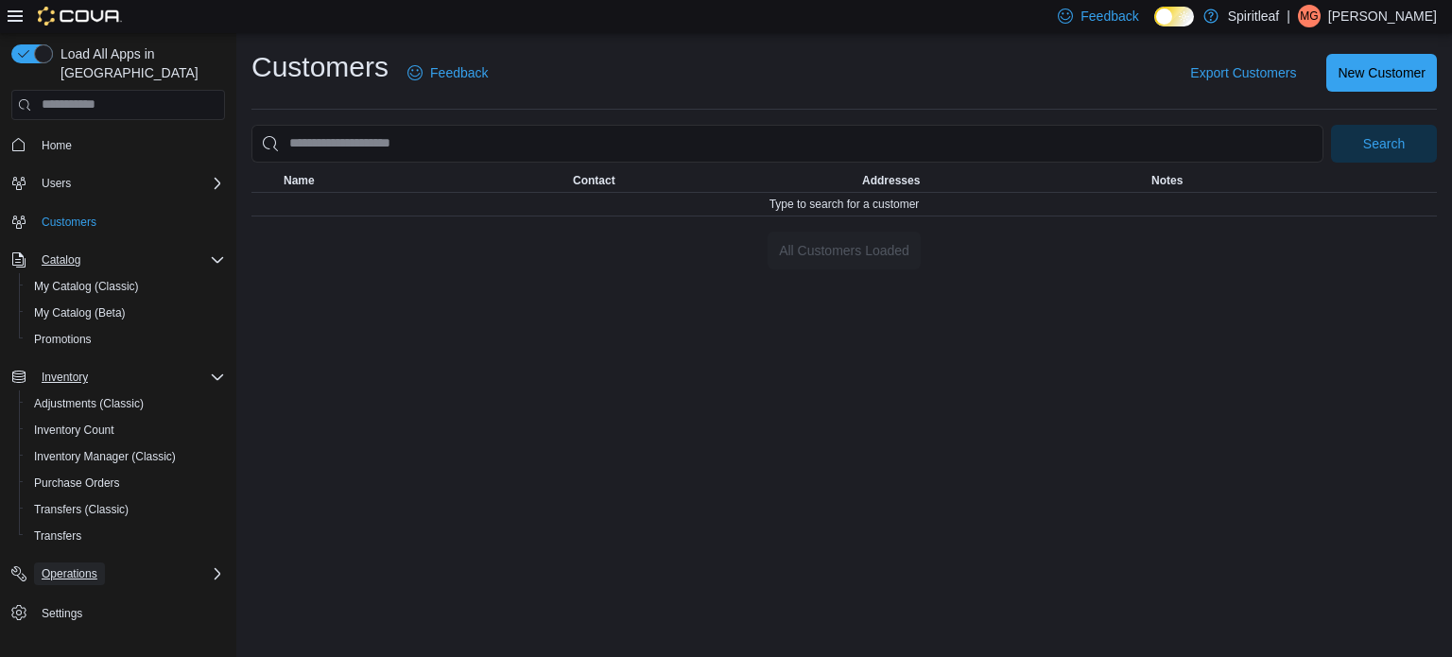
click at [70, 566] on span "Operations" at bounding box center [70, 573] width 56 height 15
click at [75, 215] on span "Customers" at bounding box center [69, 222] width 55 height 15
drag, startPoint x: 324, startPoint y: 426, endPoint x: 304, endPoint y: 455, distance: 34.6
click at [310, 455] on div "Customers Feedback Export Customers New Customer Search This table contains 0 r…" at bounding box center [844, 345] width 1216 height 624
click at [57, 632] on span "Settings" at bounding box center [62, 639] width 41 height 15
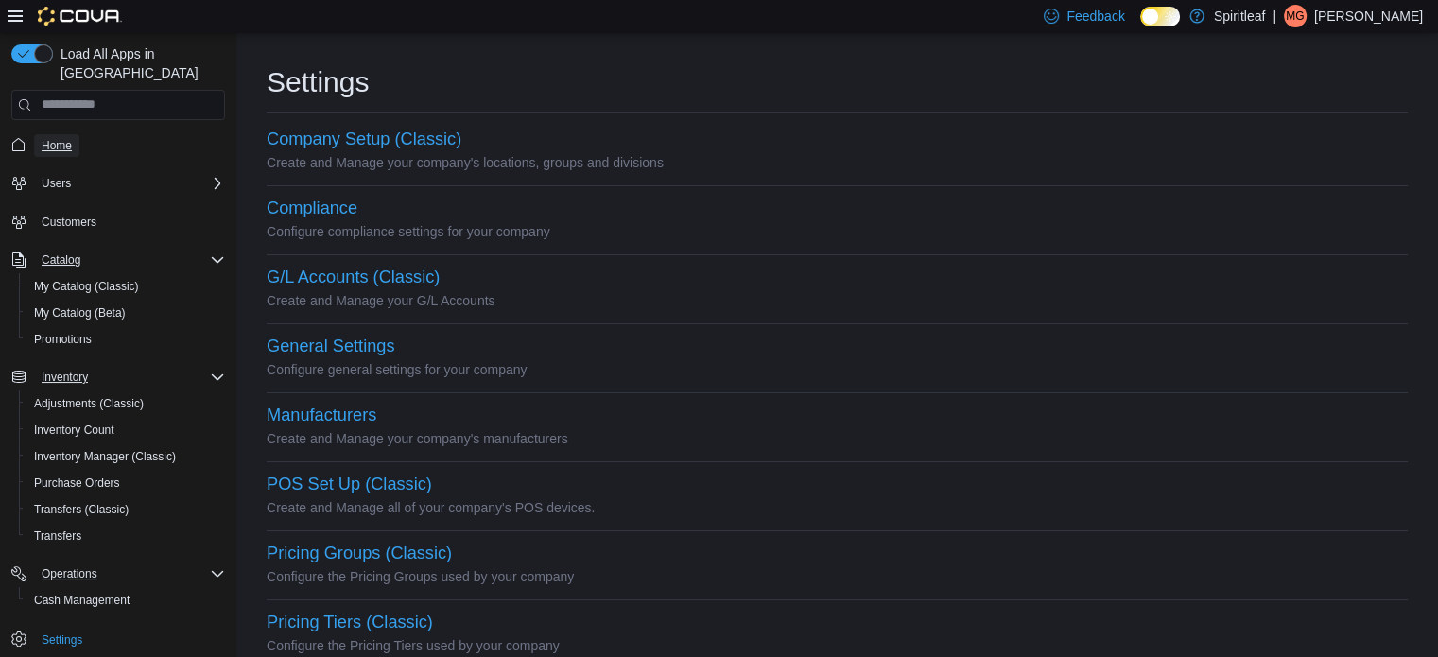
click at [55, 138] on span "Home" at bounding box center [57, 145] width 30 height 15
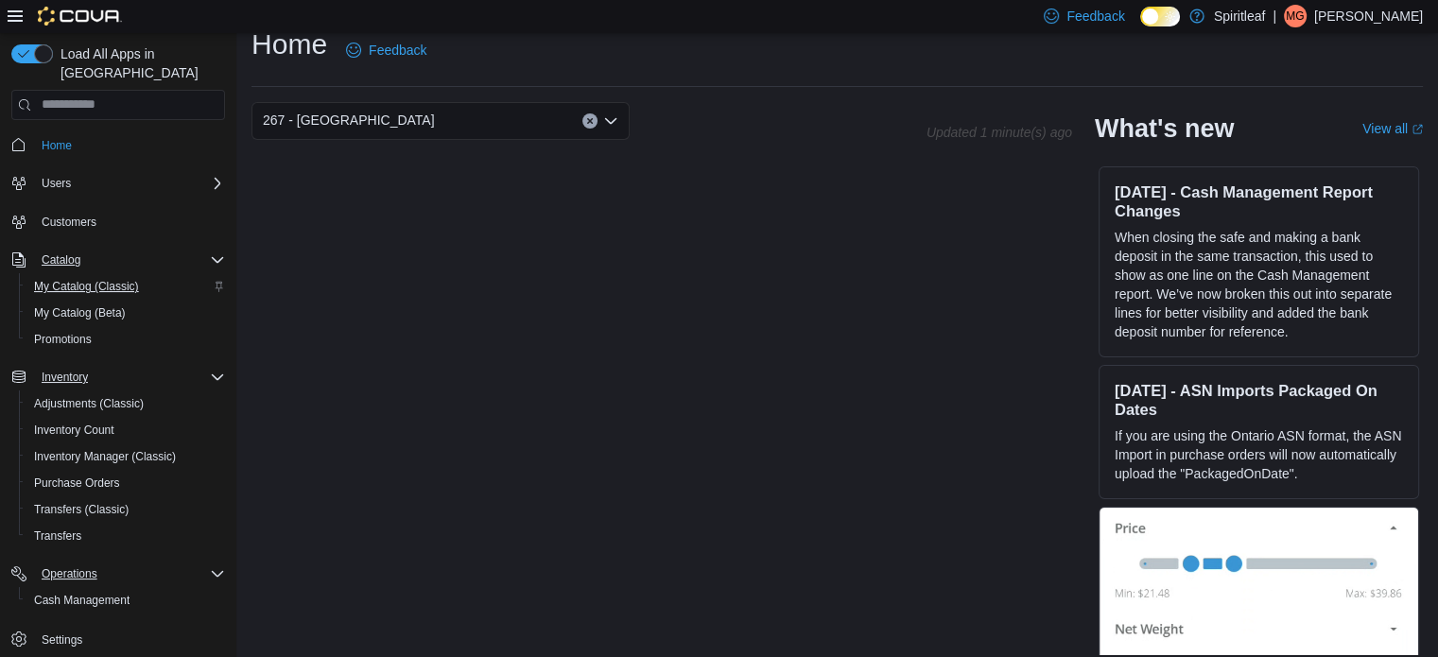
scroll to position [35, 0]
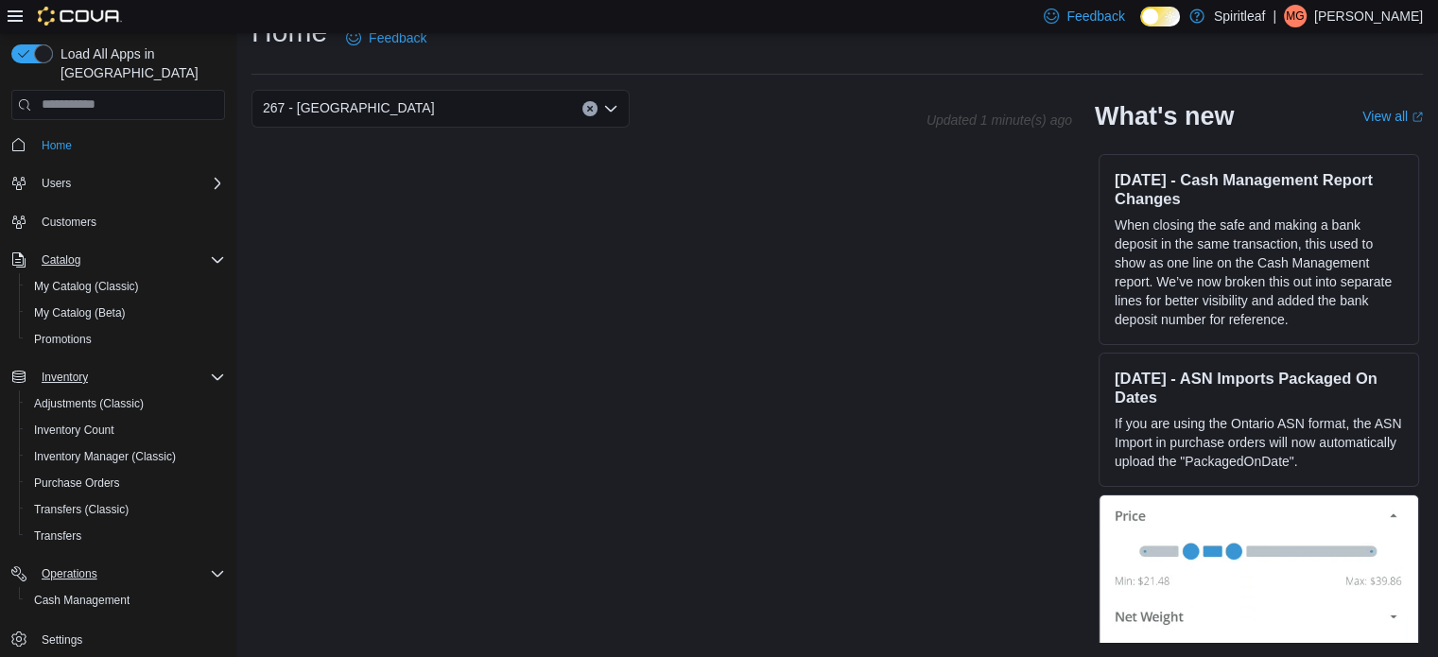
click at [1418, 13] on p "[PERSON_NAME]" at bounding box center [1368, 16] width 109 height 23
click at [1311, 182] on span "Sign Out" at bounding box center [1300, 180] width 51 height 19
